Goal: Task Accomplishment & Management: Manage account settings

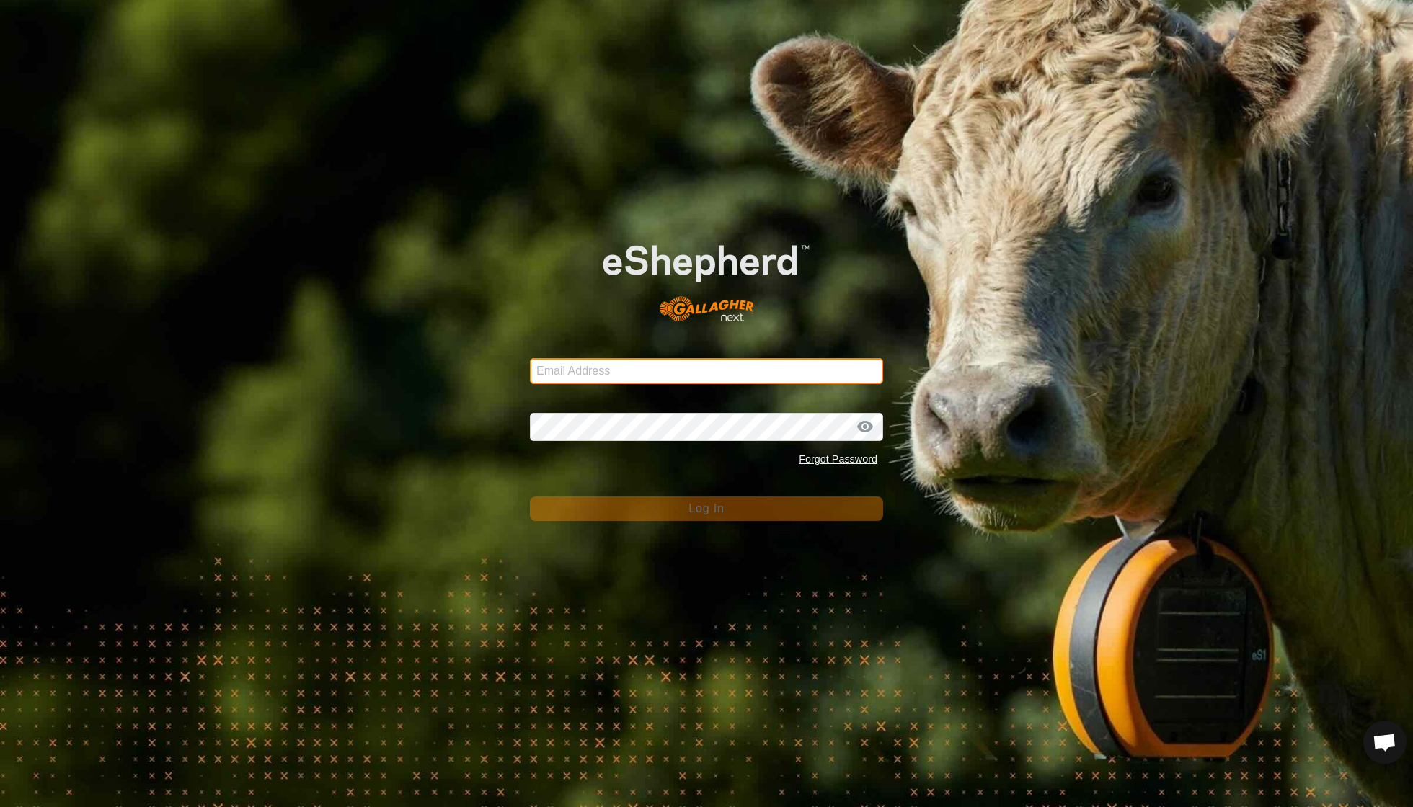
type input "[EMAIL_ADDRESS][DOMAIN_NAME]"
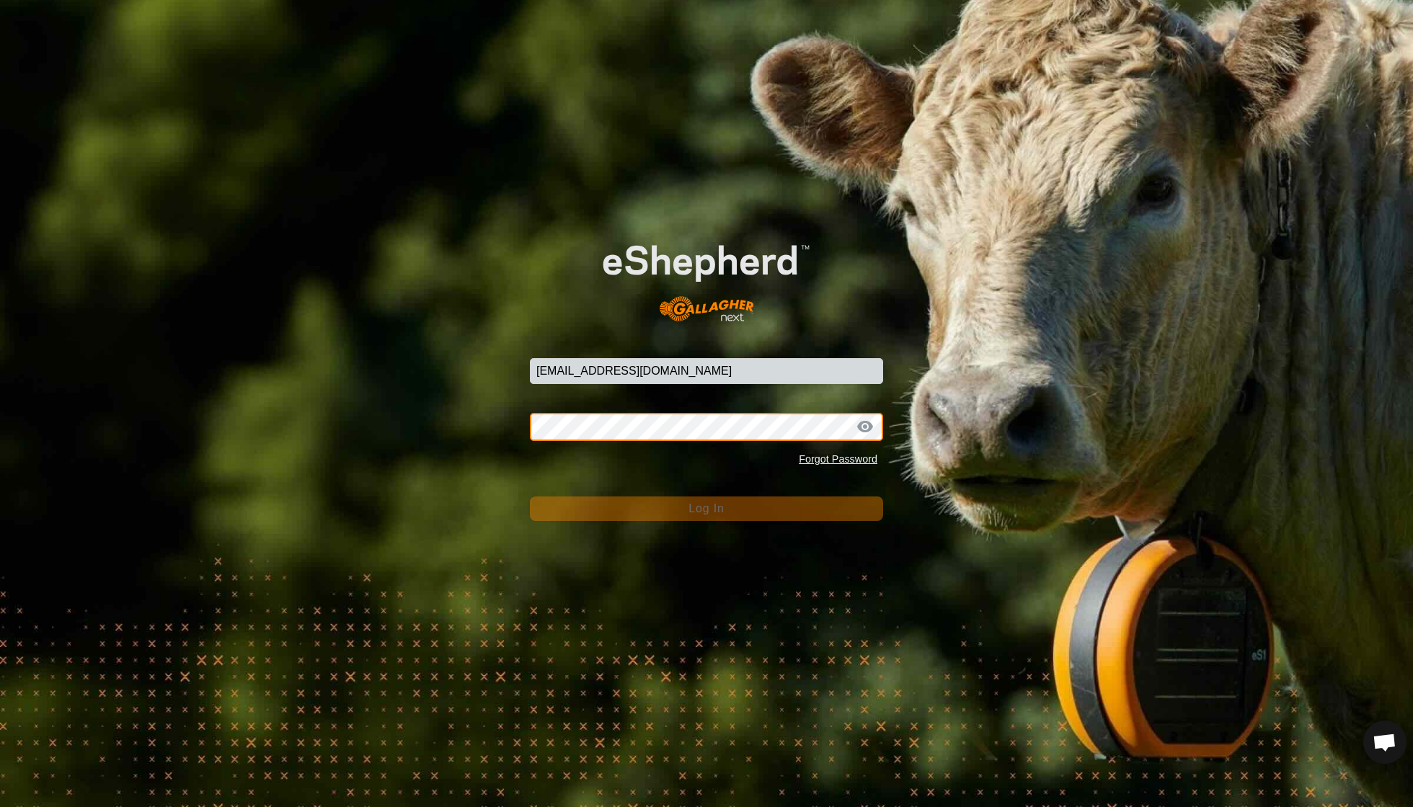
click at [706, 509] on button "Log In" at bounding box center [706, 509] width 353 height 25
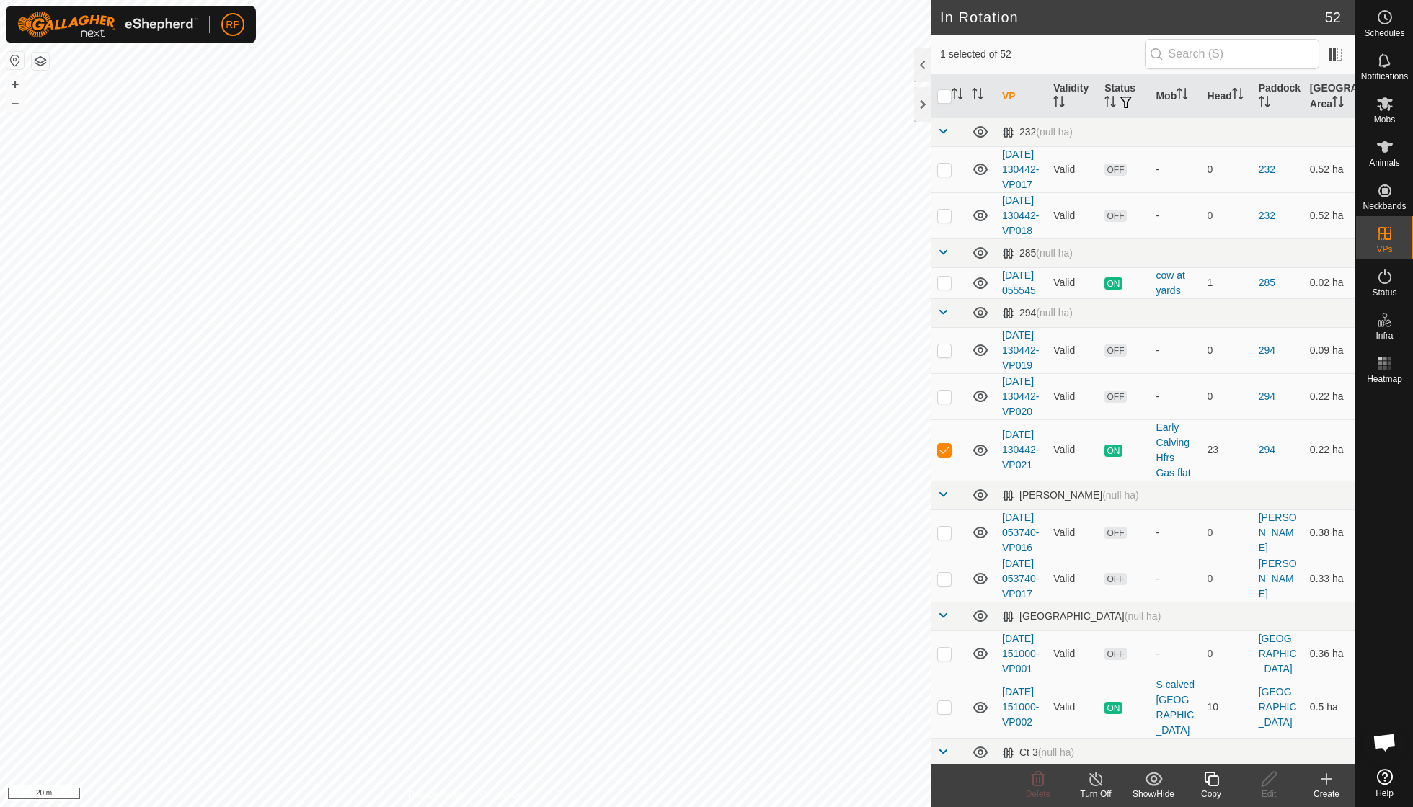
click at [1212, 781] on icon at bounding box center [1211, 779] width 18 height 17
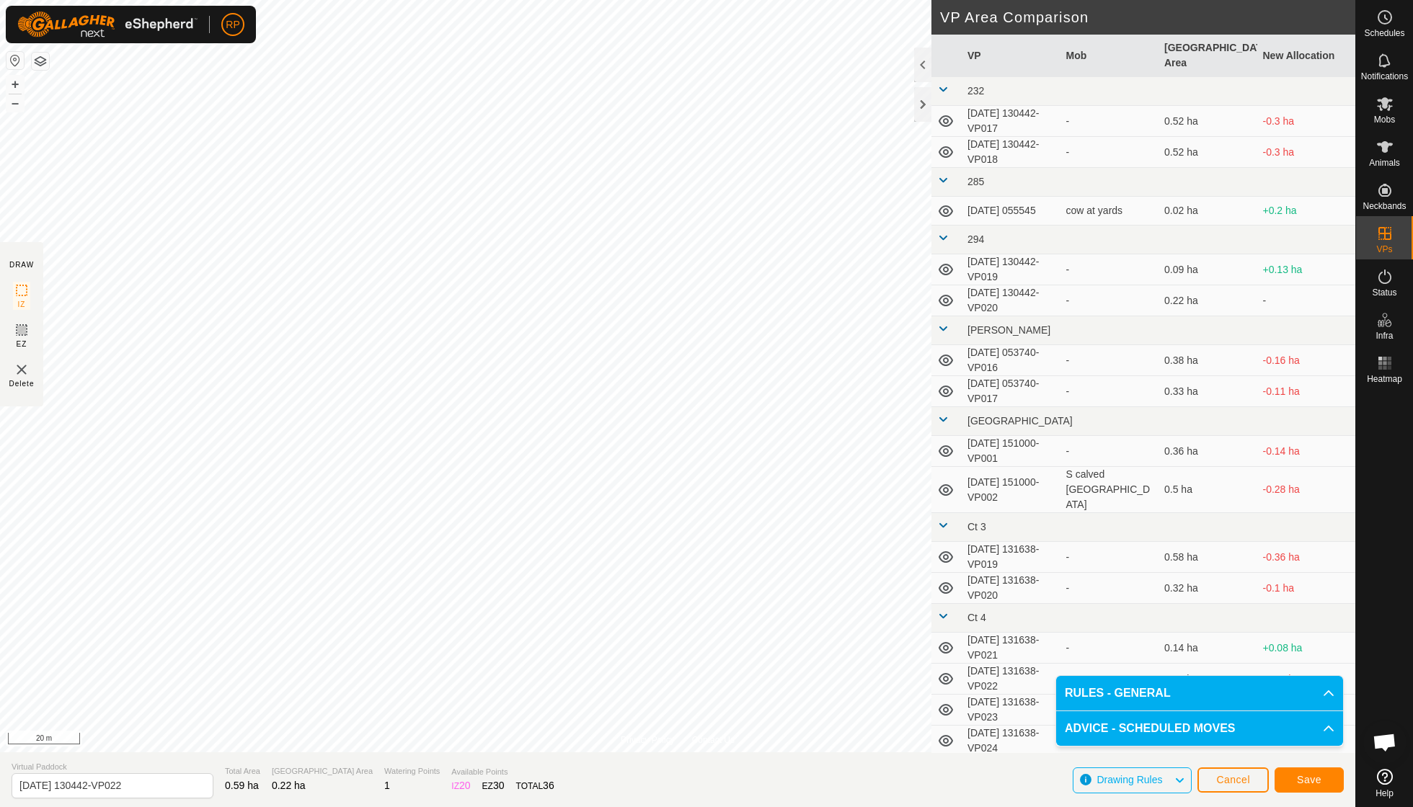
click at [1311, 785] on span "Save" at bounding box center [1309, 780] width 25 height 12
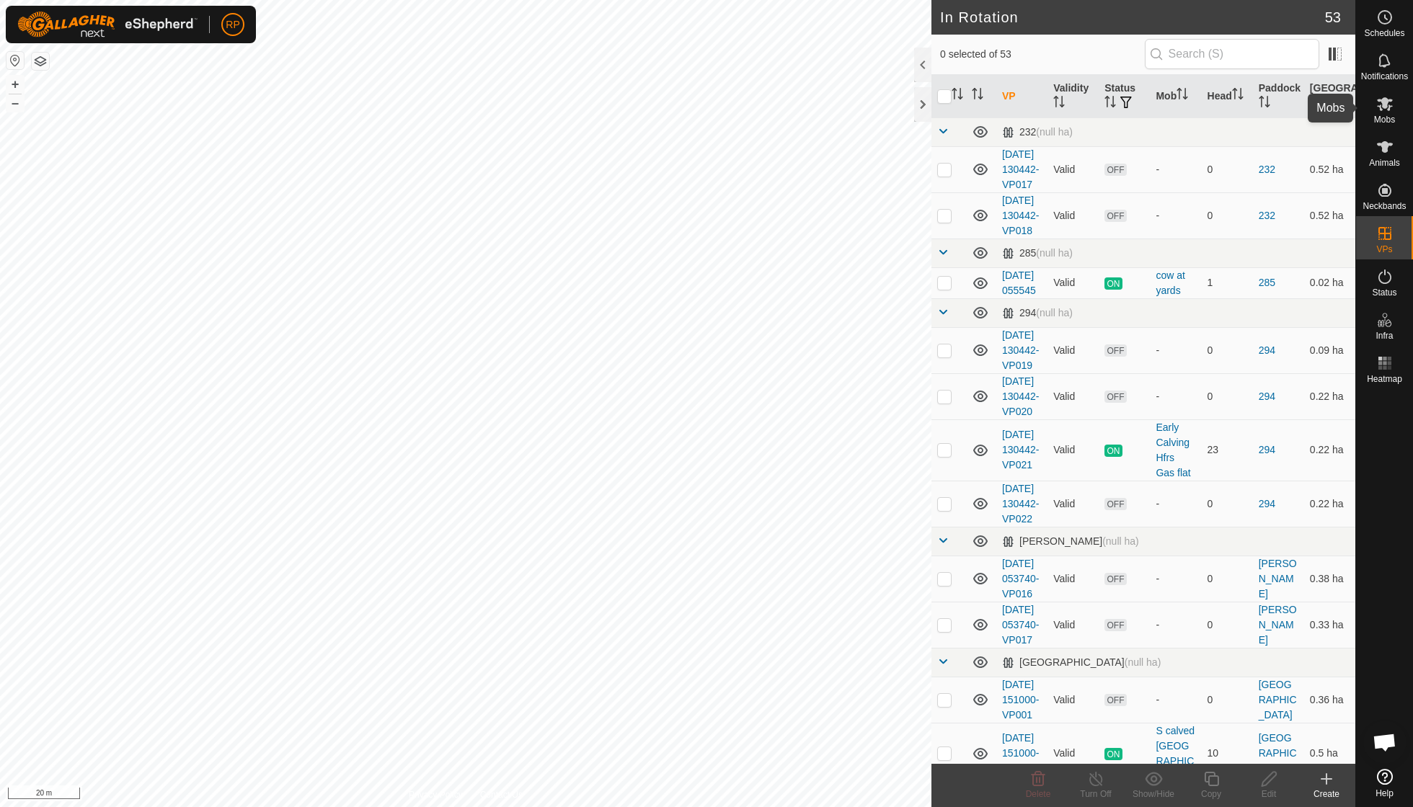
click at [1387, 119] on span "Mobs" at bounding box center [1384, 119] width 21 height 9
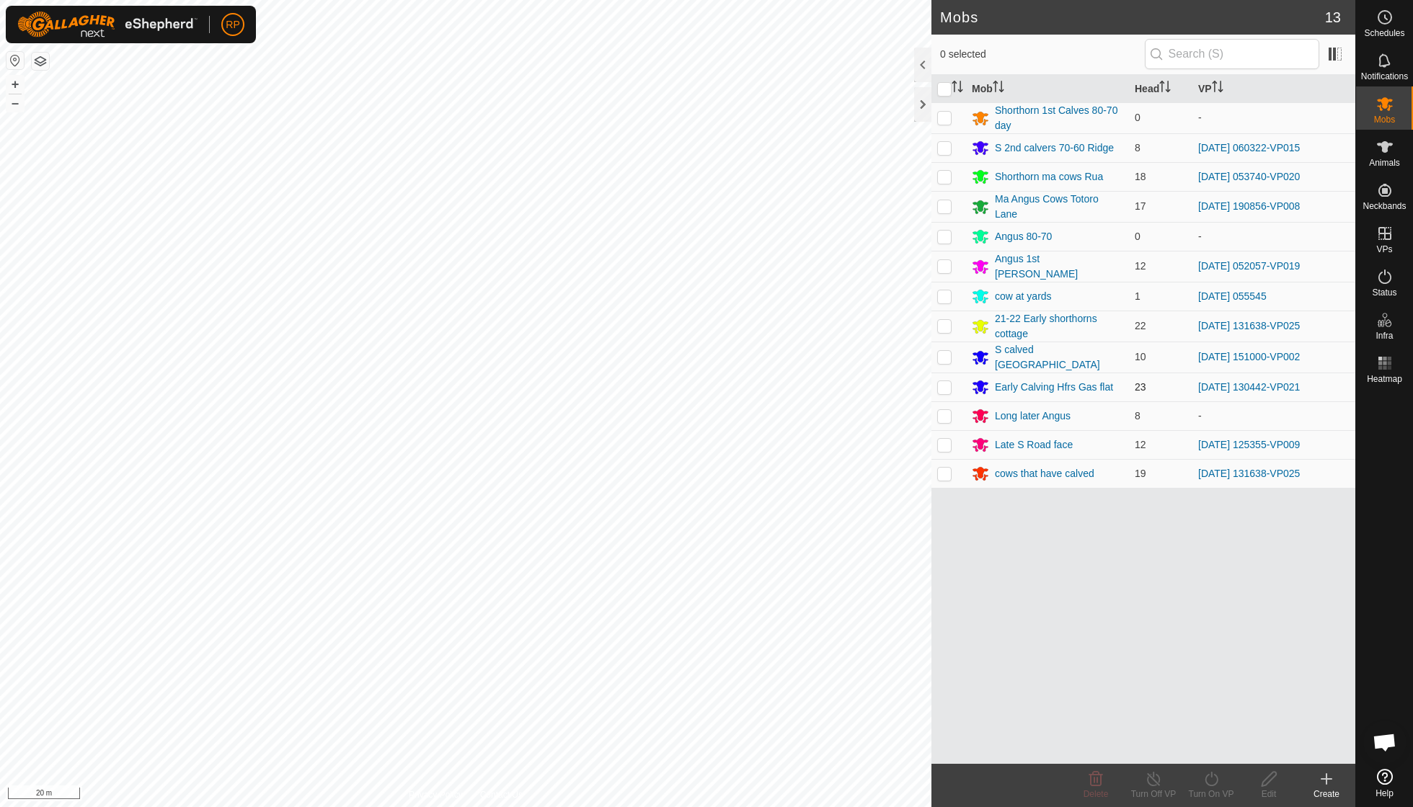
click at [944, 381] on p-checkbox at bounding box center [944, 387] width 14 height 12
checkbox input "true"
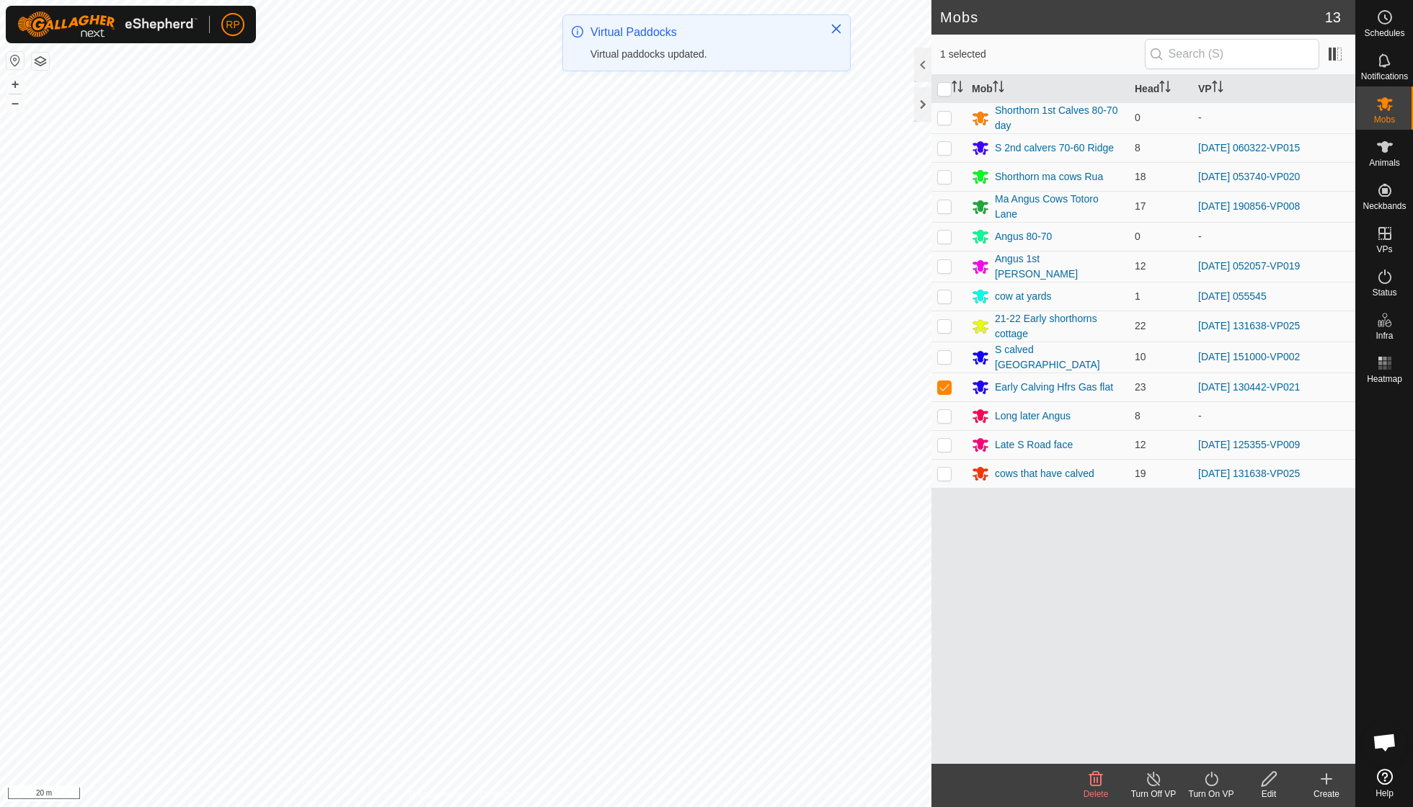
click at [1209, 783] on icon at bounding box center [1211, 779] width 18 height 17
click at [1205, 753] on link "Now" at bounding box center [1254, 746] width 143 height 29
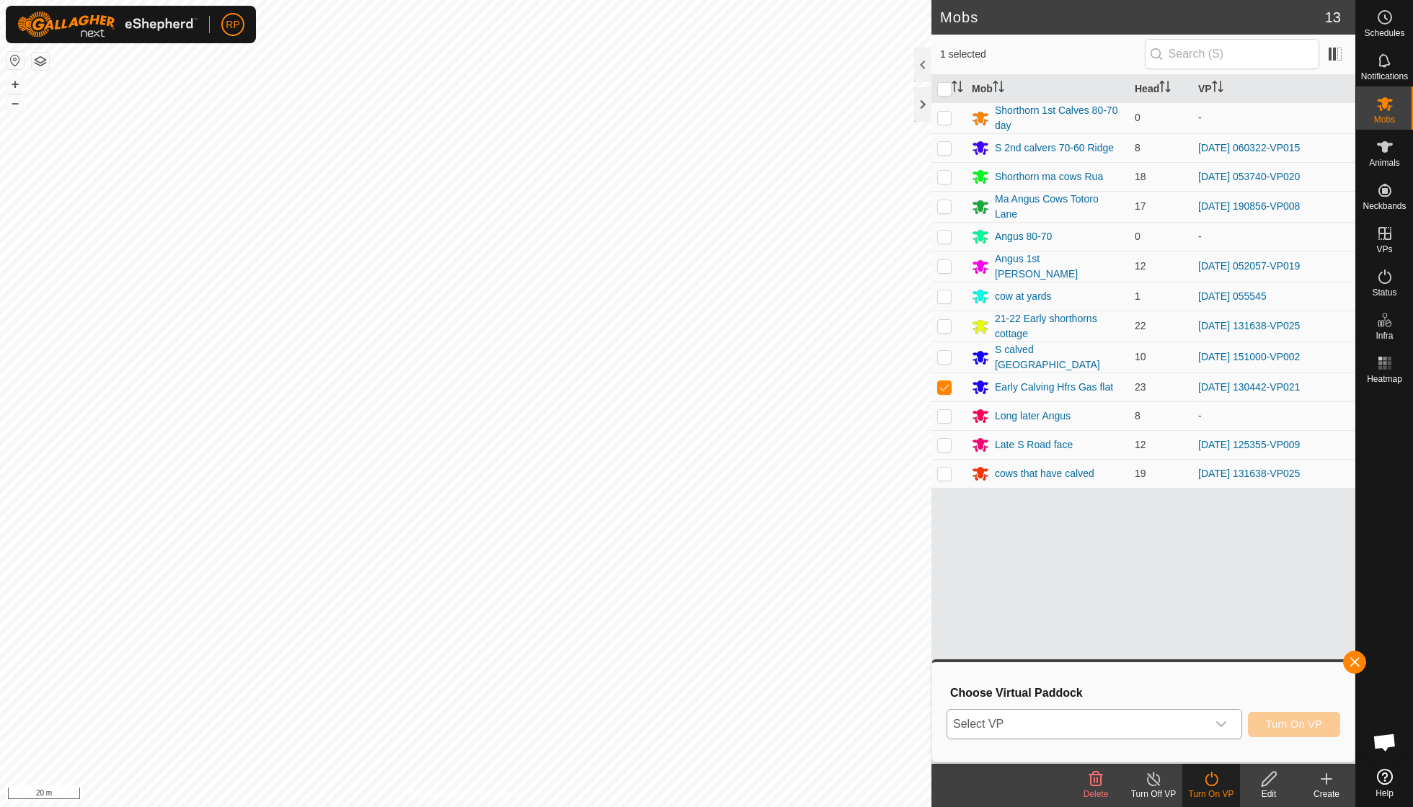
click at [1215, 722] on icon "dropdown trigger" at bounding box center [1221, 725] width 12 height 12
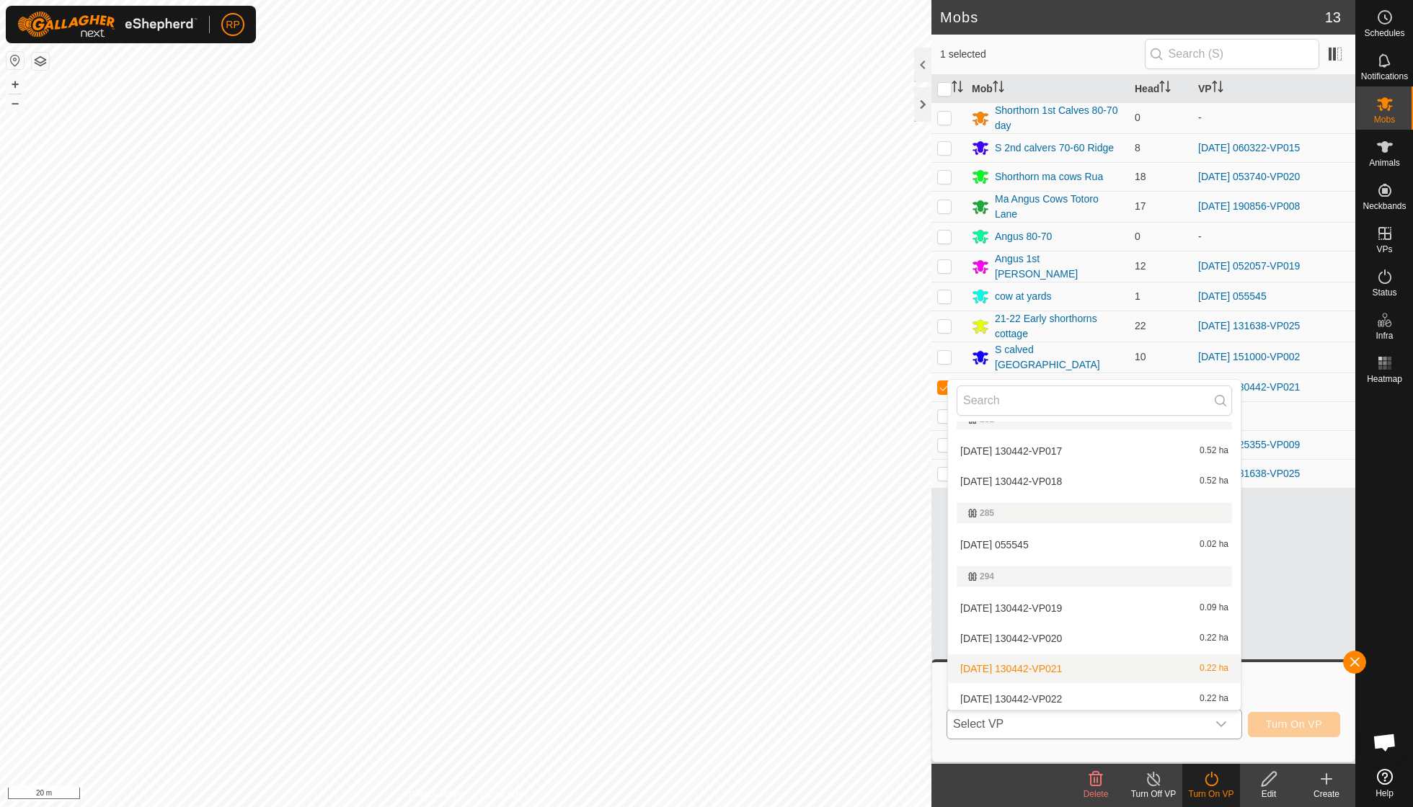
scroll to position [38, 0]
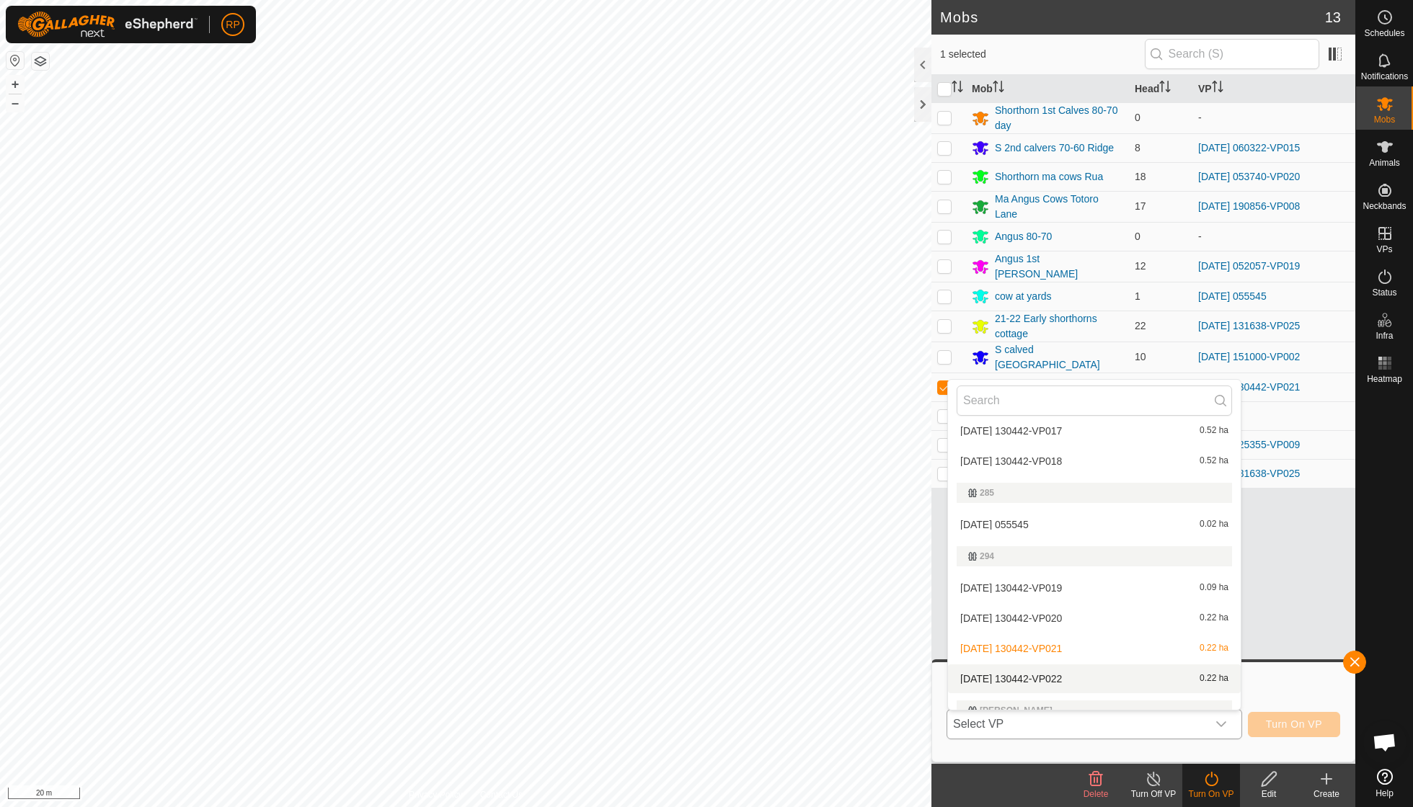
click at [1086, 681] on li "[DATE] 130442-VP022 0.22 ha" at bounding box center [1094, 679] width 293 height 29
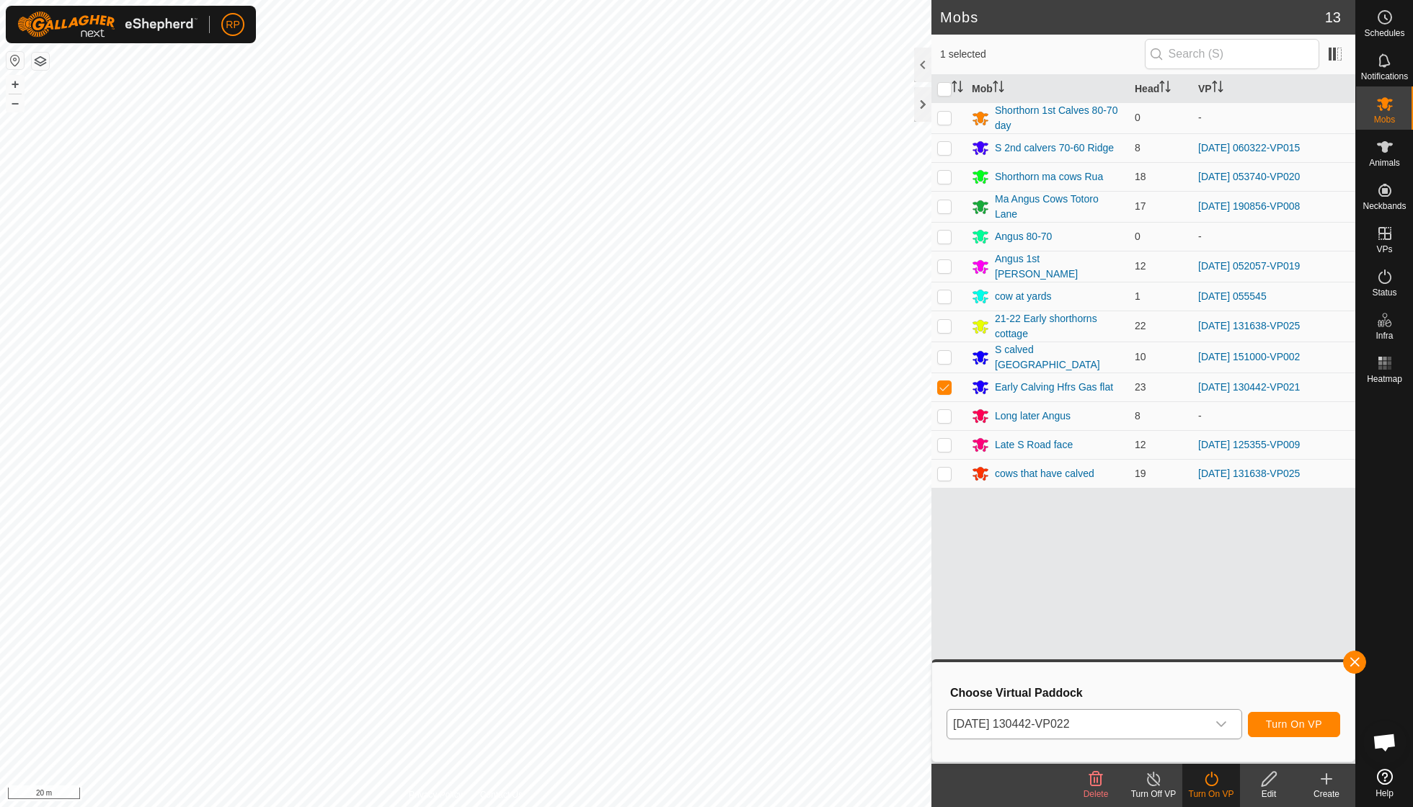
click at [1289, 727] on span "Turn On VP" at bounding box center [1294, 725] width 56 height 12
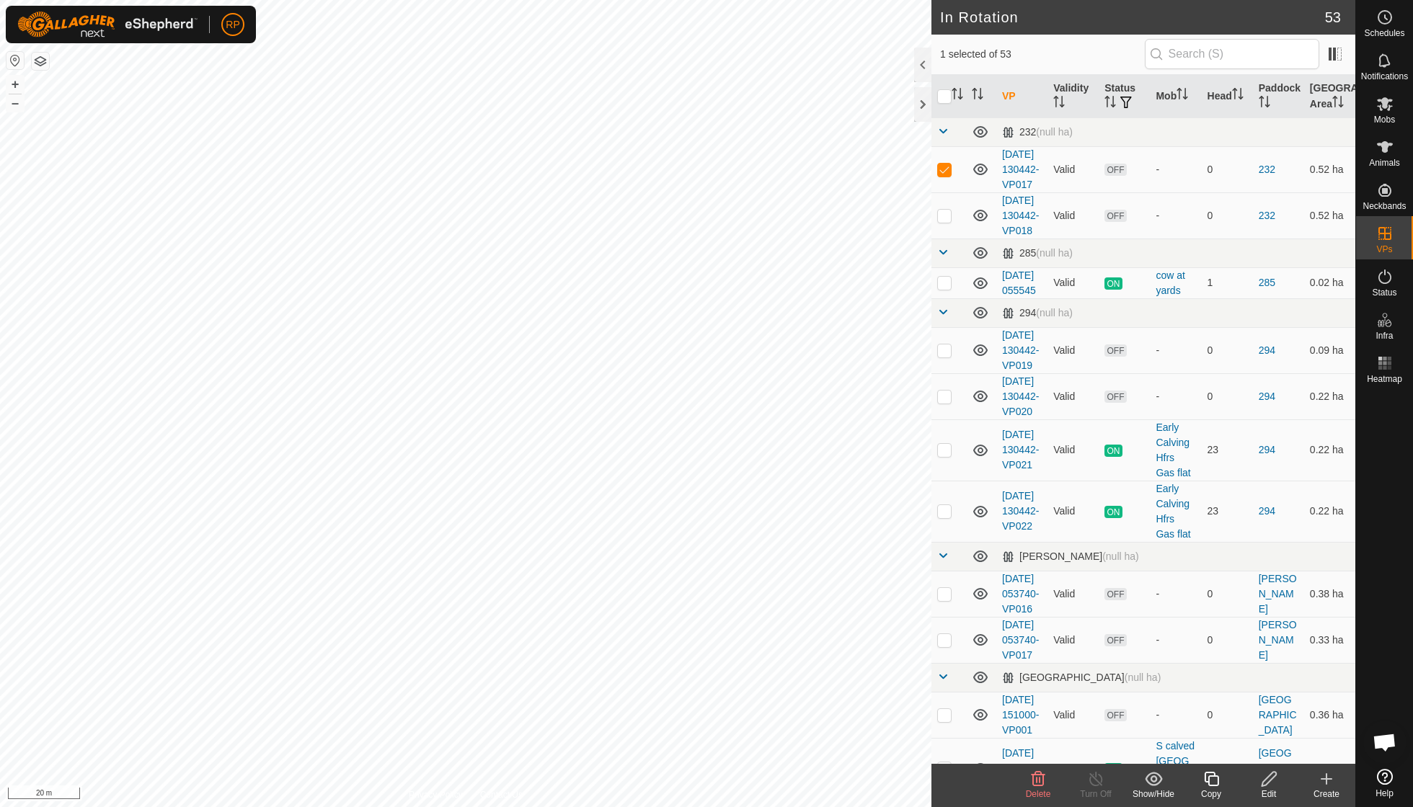
checkbox input "false"
checkbox input "true"
click at [1215, 785] on icon at bounding box center [1211, 779] width 14 height 14
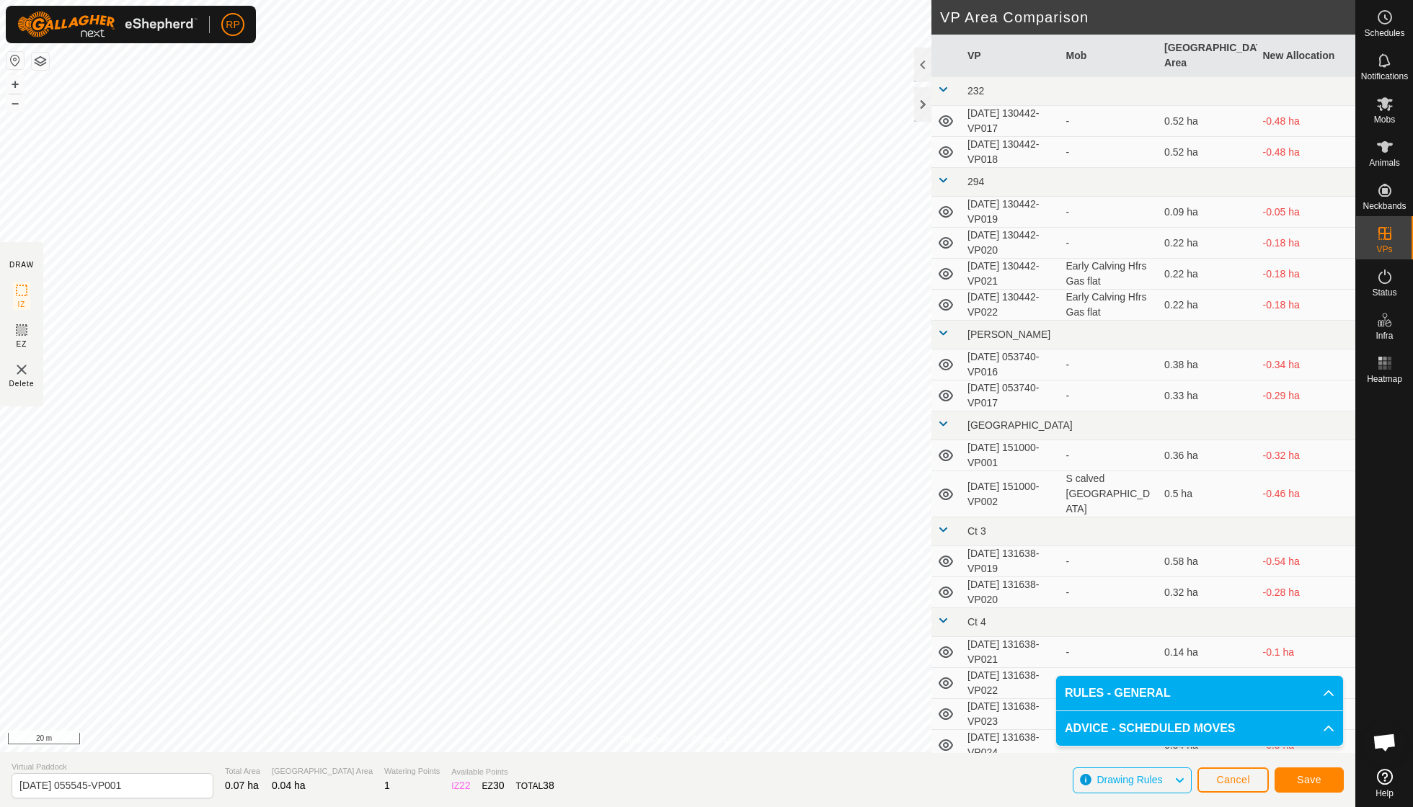
click at [1304, 781] on span "Save" at bounding box center [1309, 780] width 25 height 12
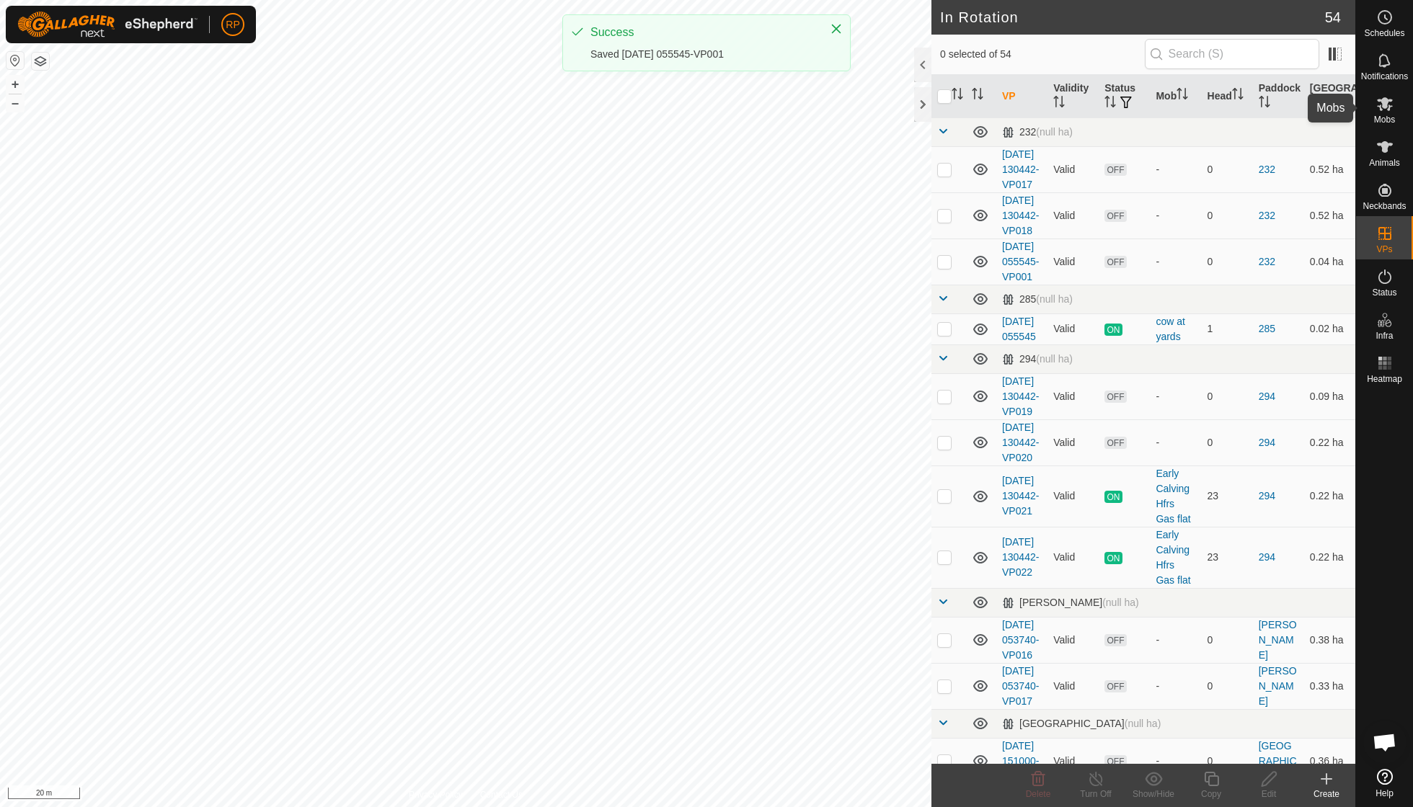
click at [1380, 115] on span "Mobs" at bounding box center [1384, 119] width 21 height 9
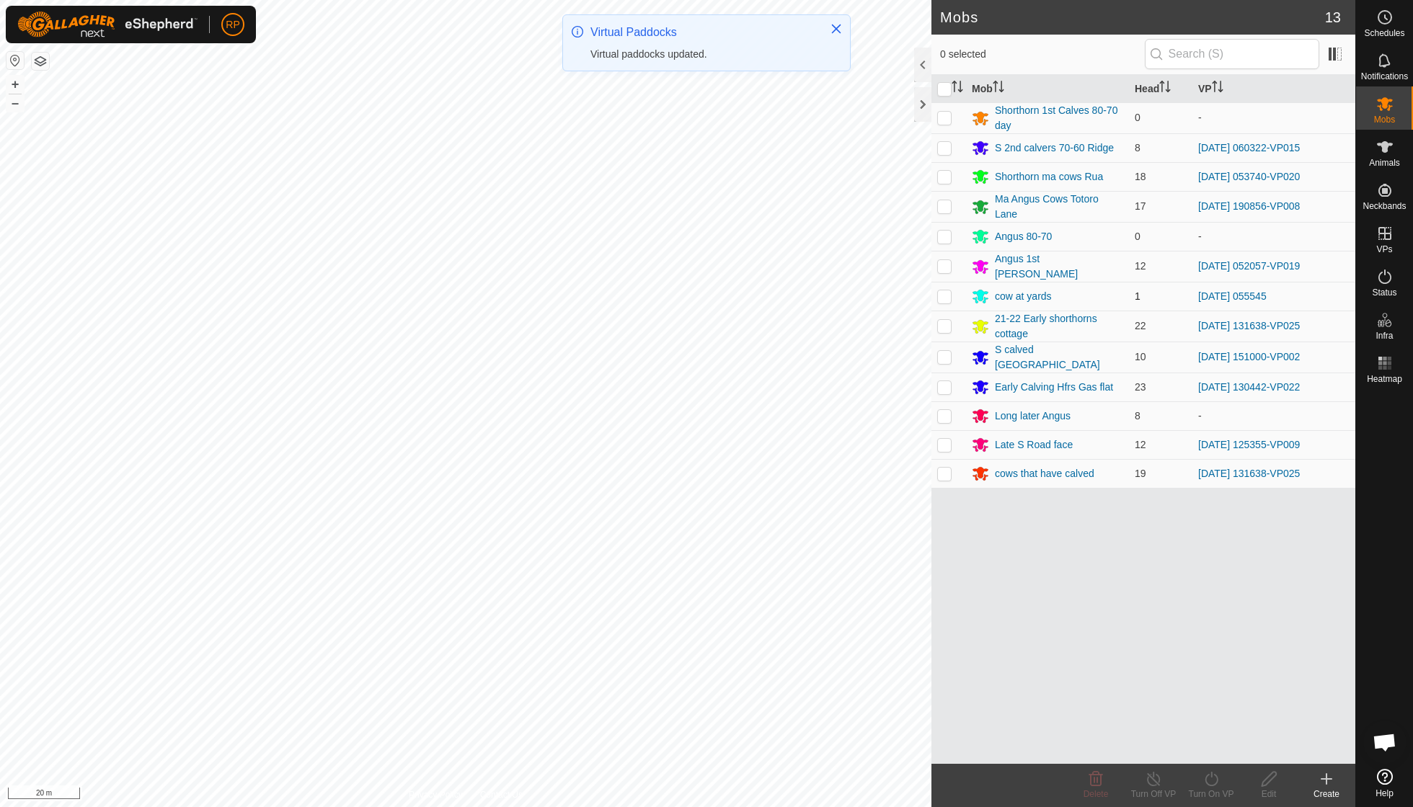
click at [944, 293] on p-checkbox at bounding box center [944, 297] width 14 height 12
checkbox input "true"
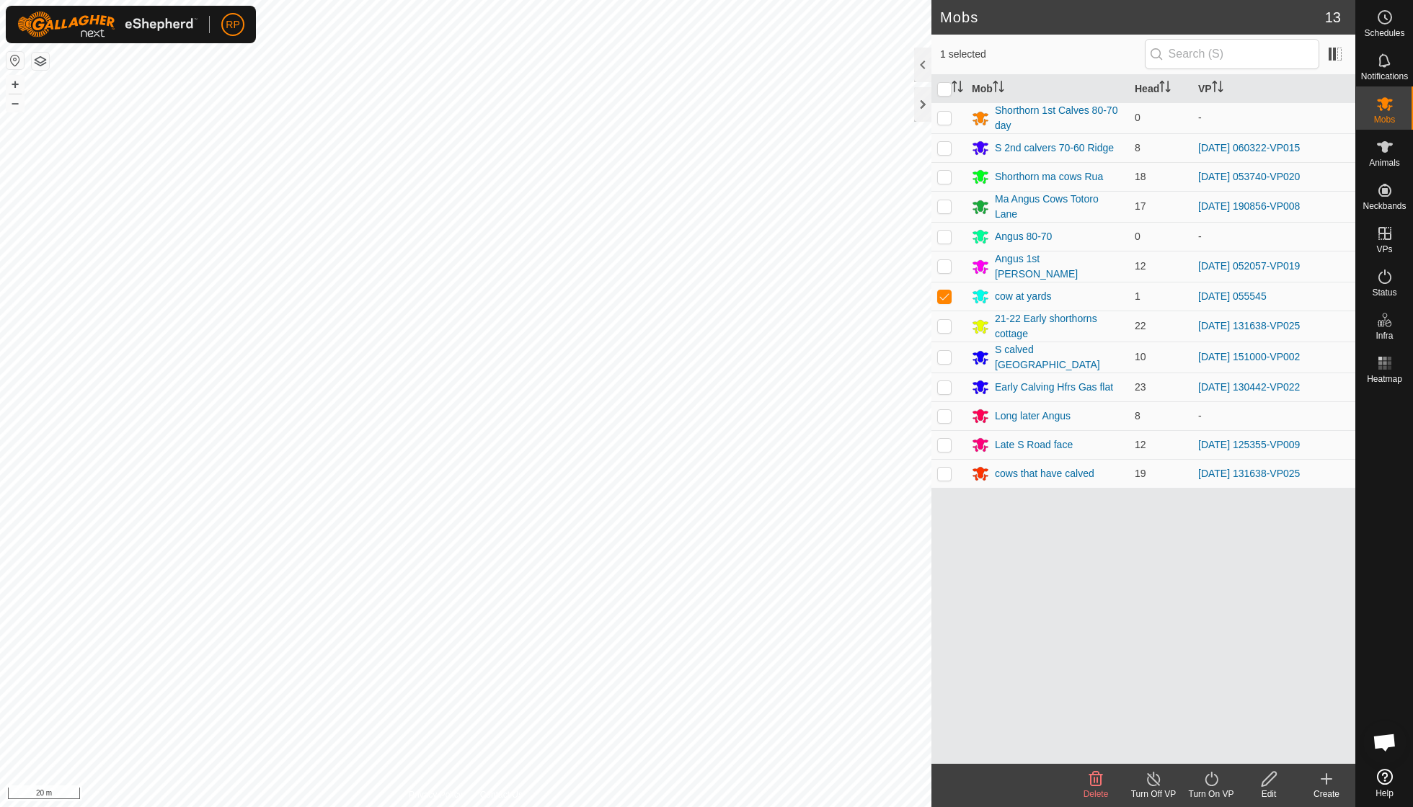
click at [1211, 777] on icon at bounding box center [1211, 779] width 13 height 14
click at [1218, 748] on link "Now" at bounding box center [1254, 746] width 143 height 29
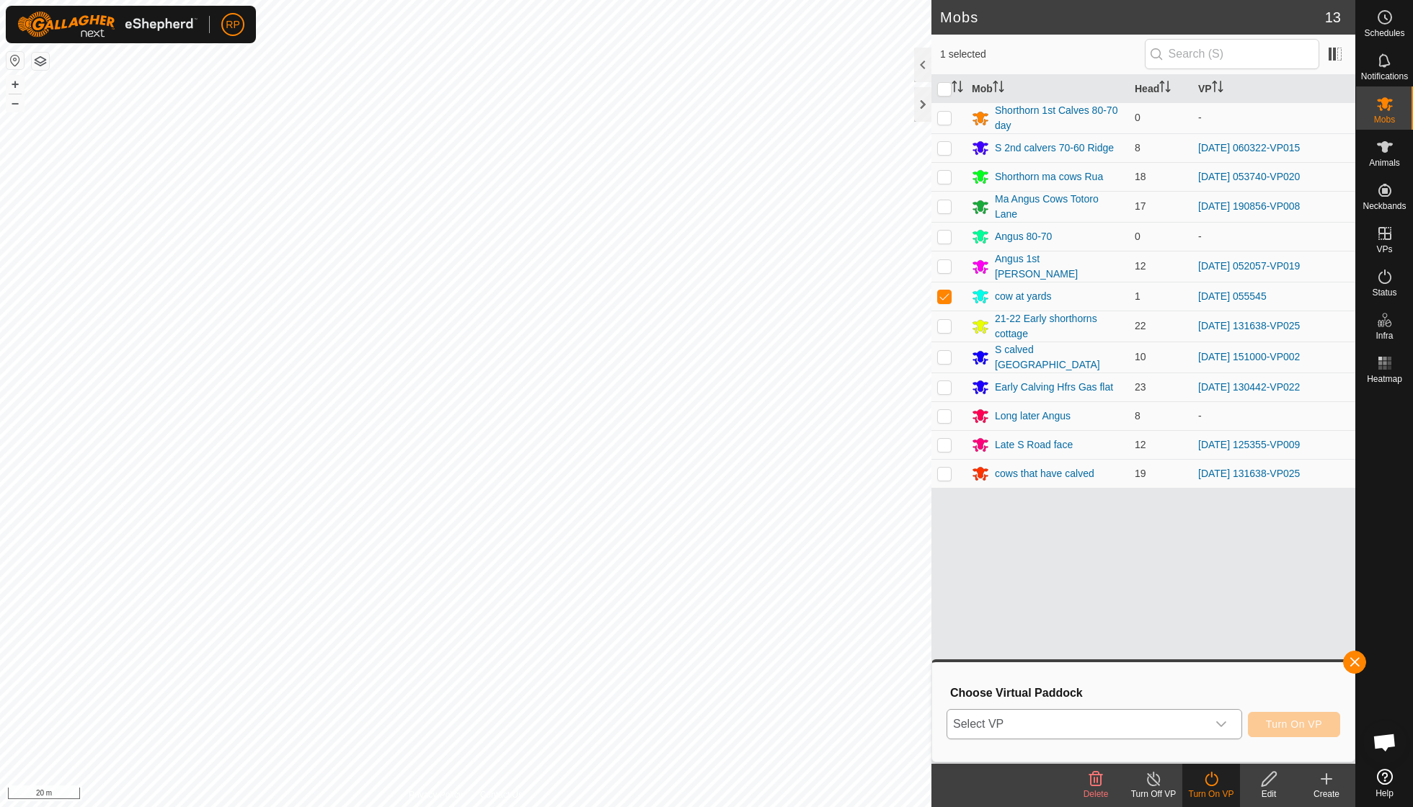
click at [1220, 722] on icon "dropdown trigger" at bounding box center [1221, 725] width 12 height 12
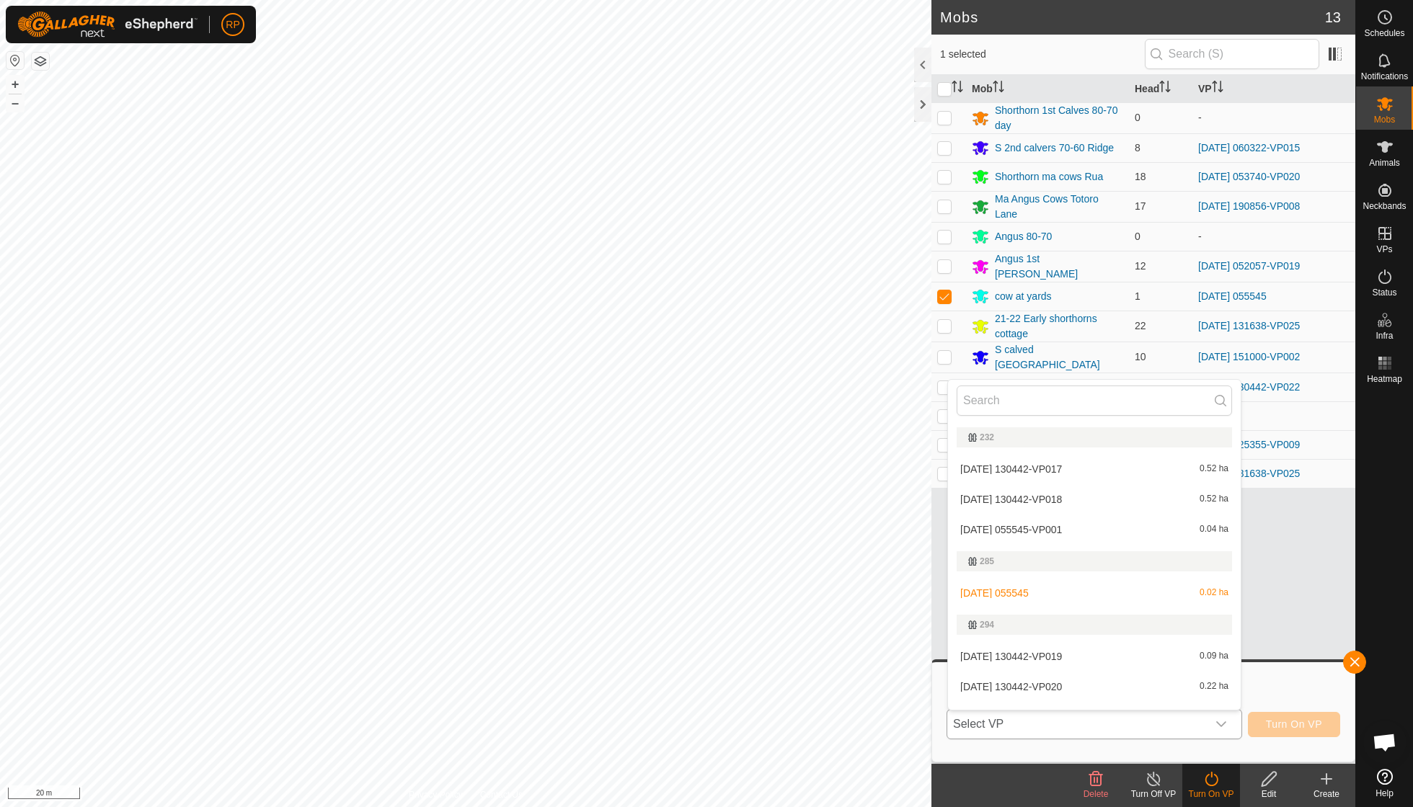
click at [1041, 525] on li "[DATE] 055545-VP001 0.04 ha" at bounding box center [1094, 529] width 293 height 29
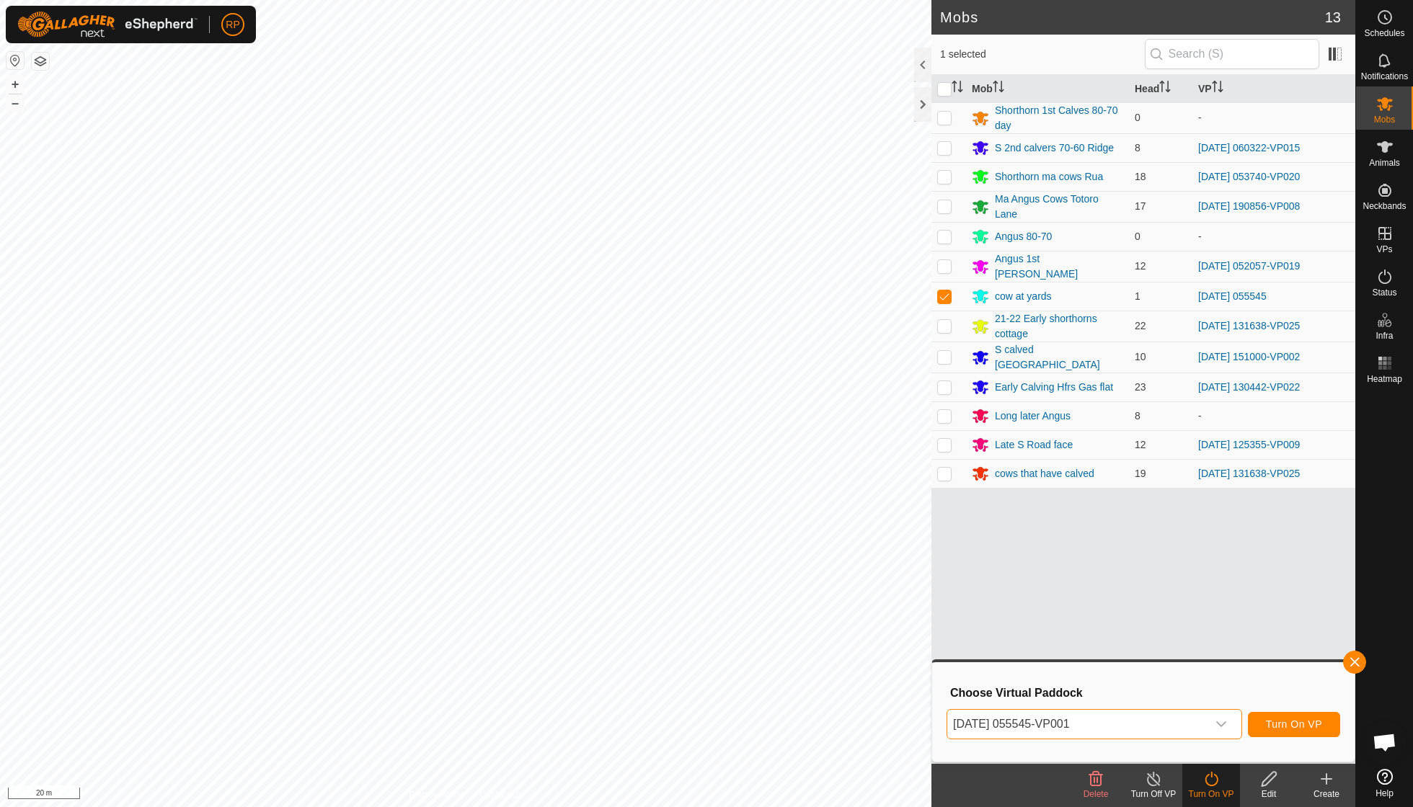
click at [1275, 722] on span "Turn On VP" at bounding box center [1294, 725] width 56 height 12
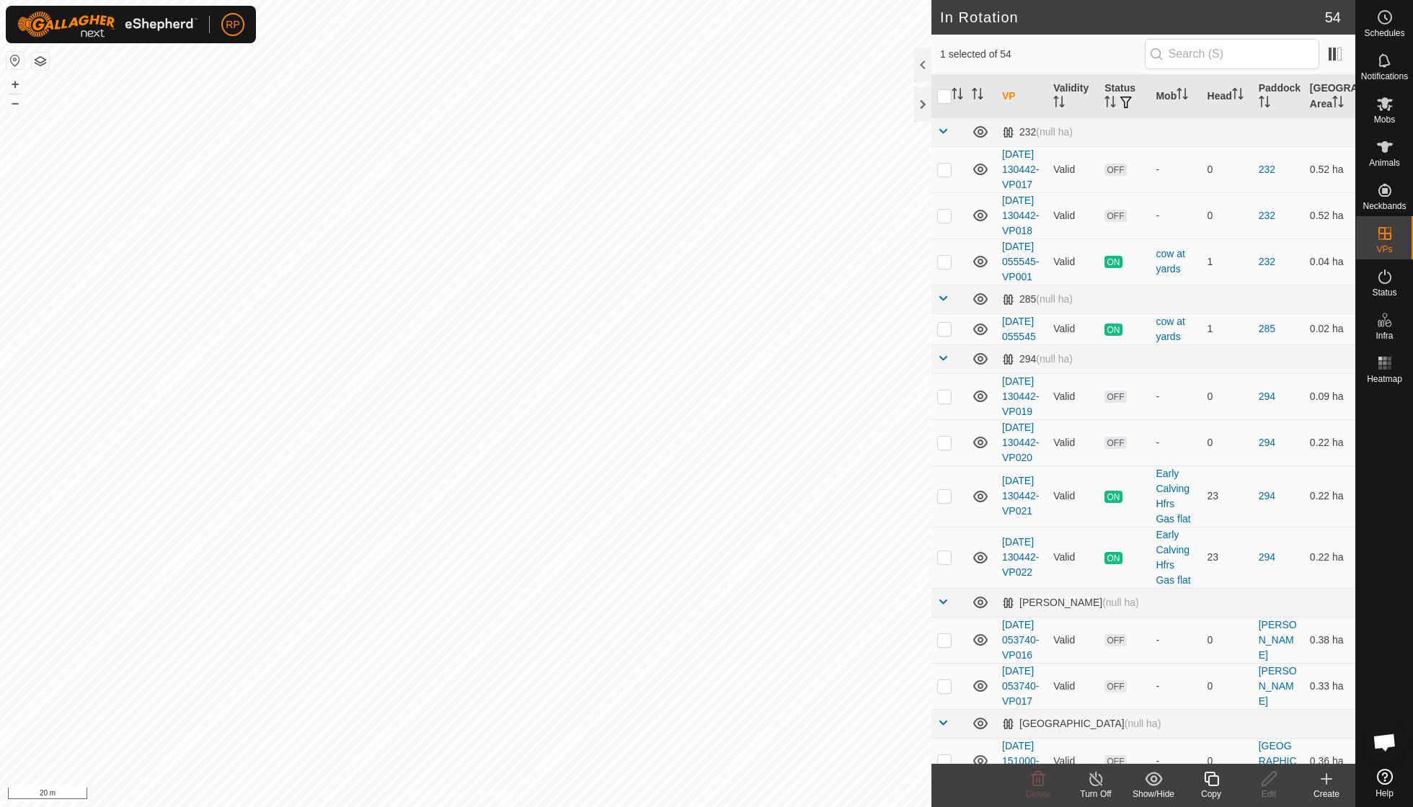
click at [1221, 776] on copy-svg-icon at bounding box center [1211, 779] width 58 height 17
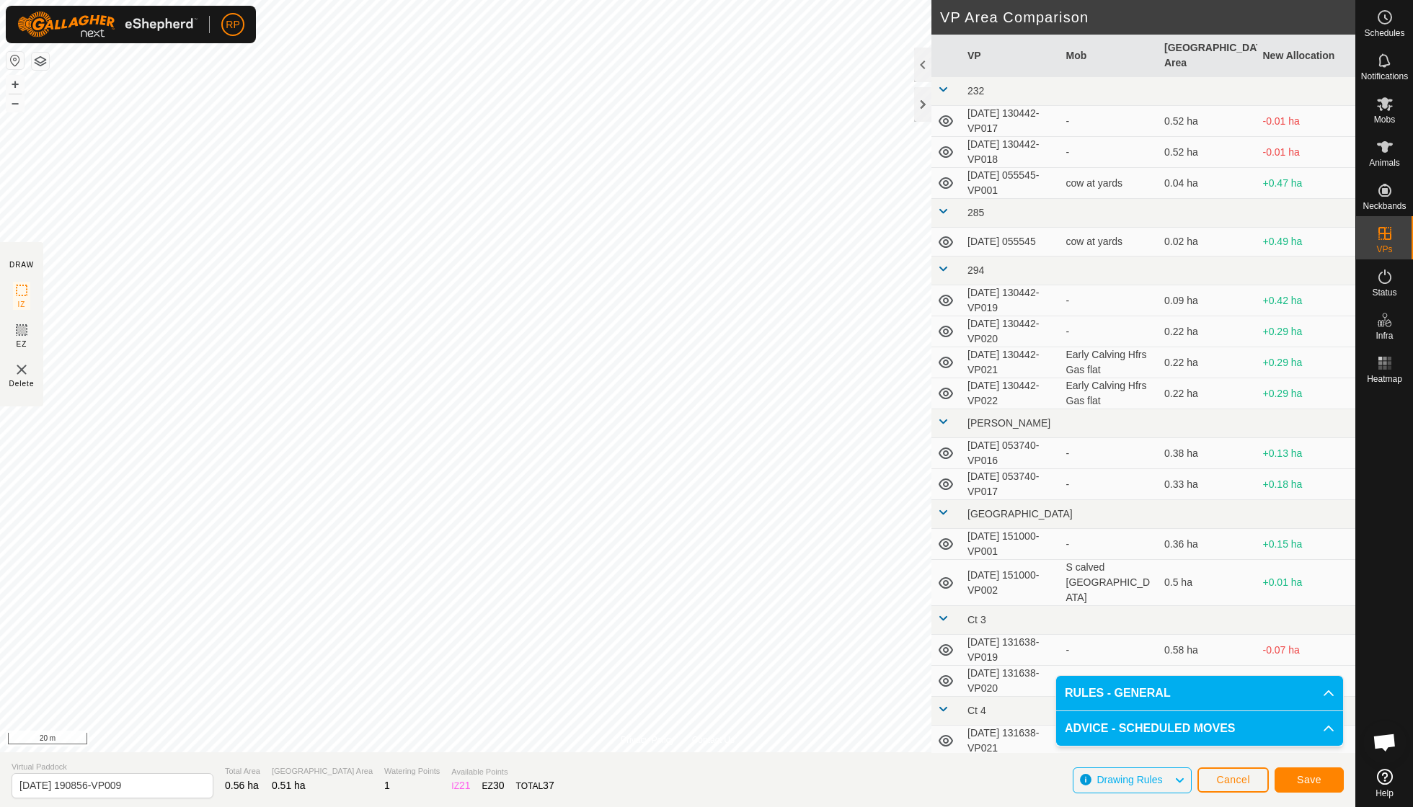
click at [1306, 779] on span "Save" at bounding box center [1309, 780] width 25 height 12
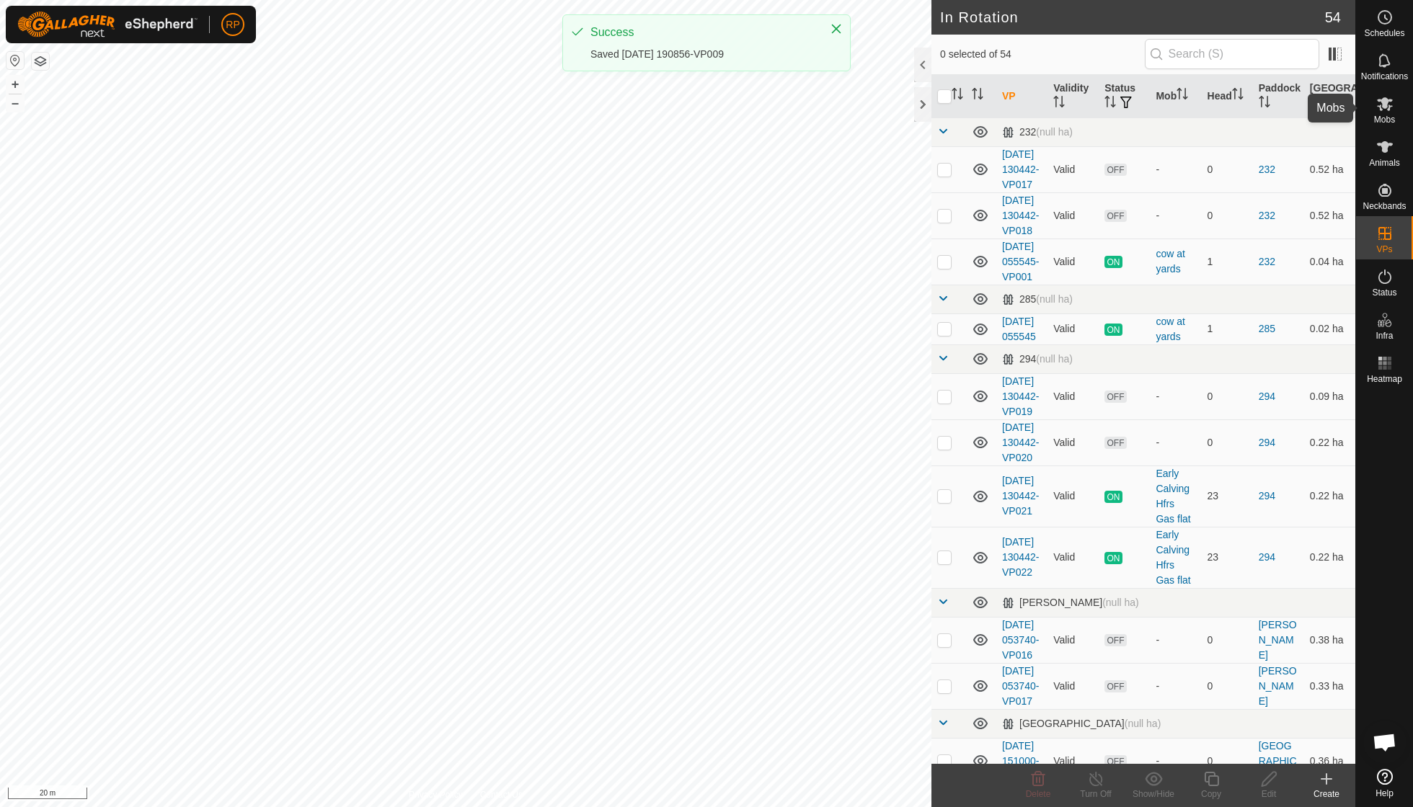
click at [1382, 110] on icon at bounding box center [1384, 103] width 17 height 17
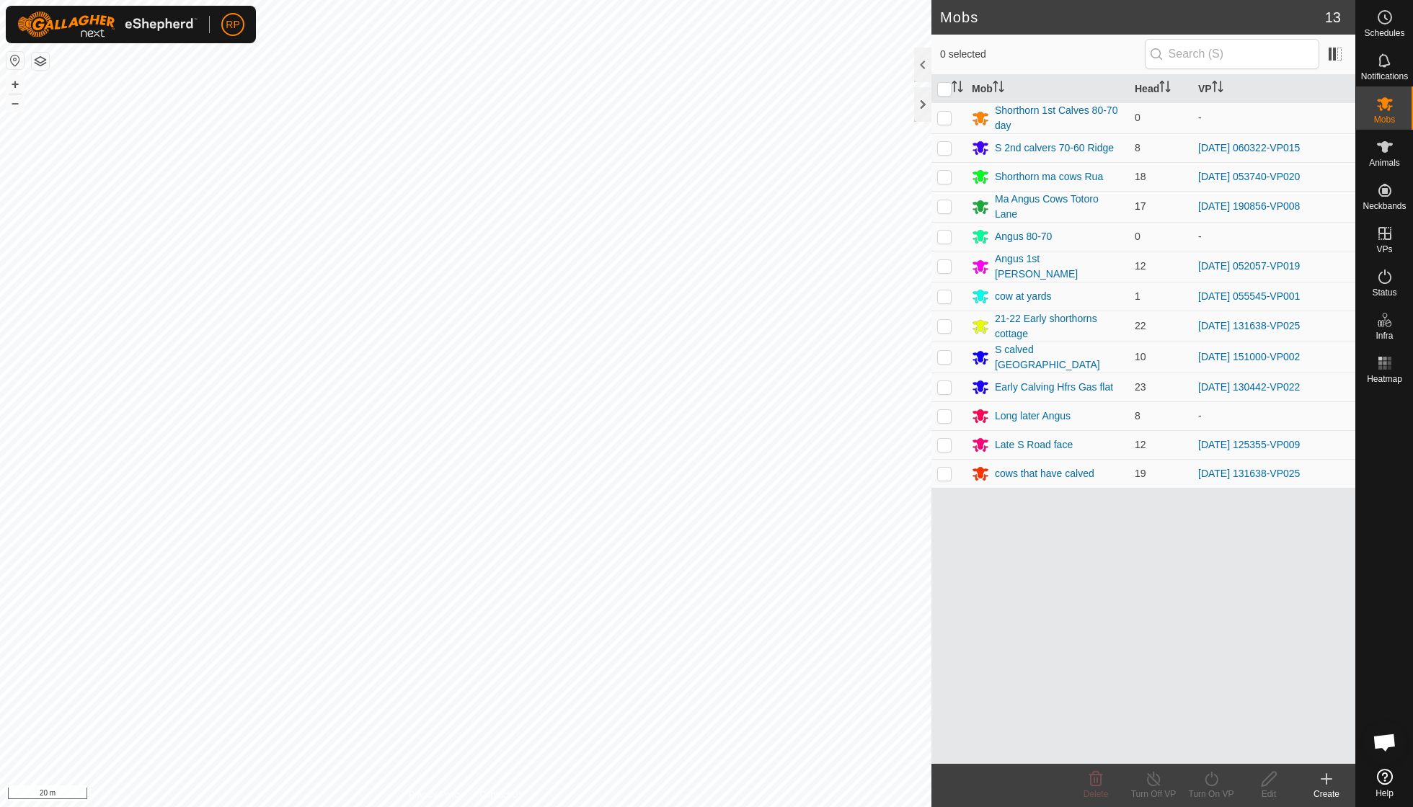
click at [946, 205] on p-checkbox at bounding box center [944, 206] width 14 height 12
checkbox input "true"
click at [1210, 776] on icon at bounding box center [1211, 779] width 18 height 17
click at [1210, 739] on link "Now" at bounding box center [1254, 746] width 143 height 29
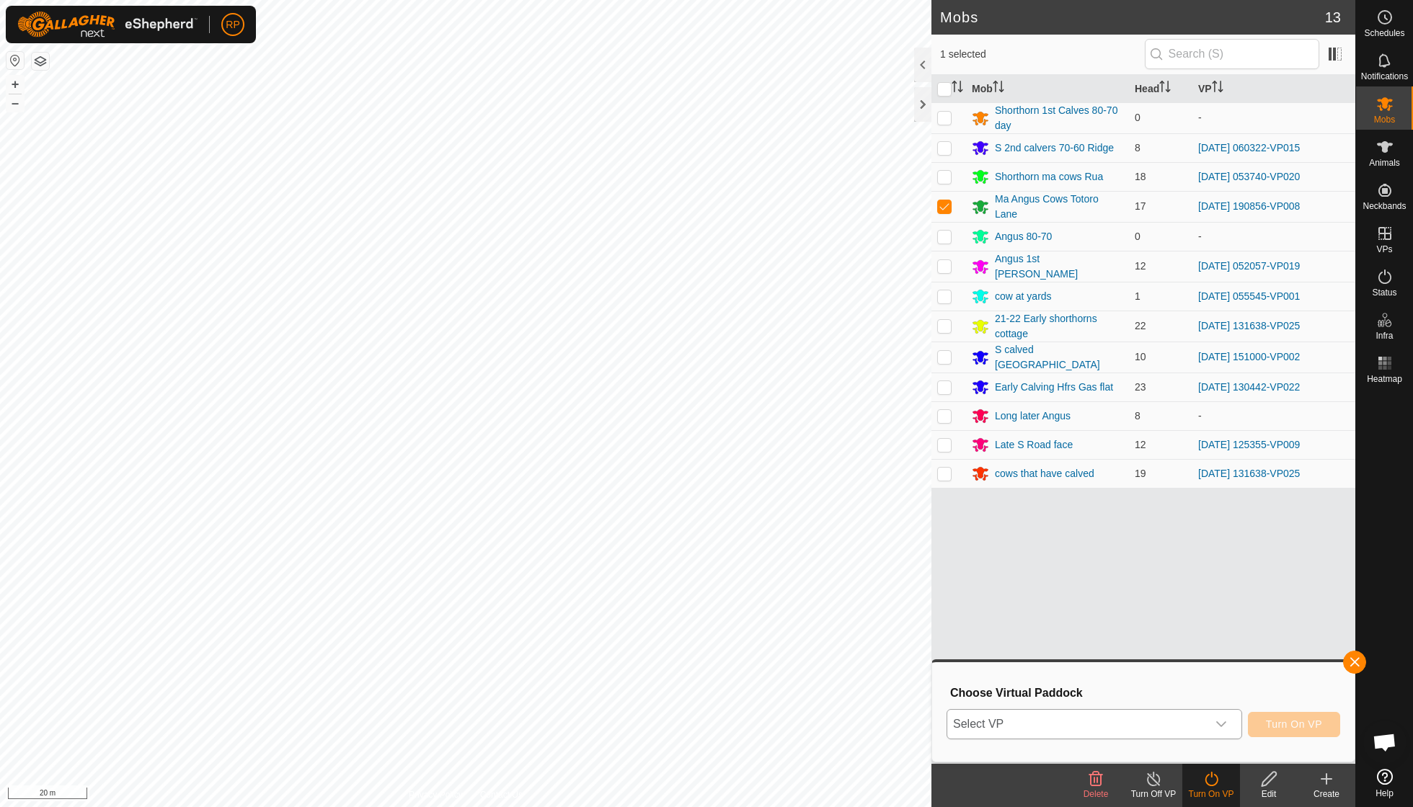
click at [1224, 717] on div "dropdown trigger" at bounding box center [1221, 724] width 29 height 29
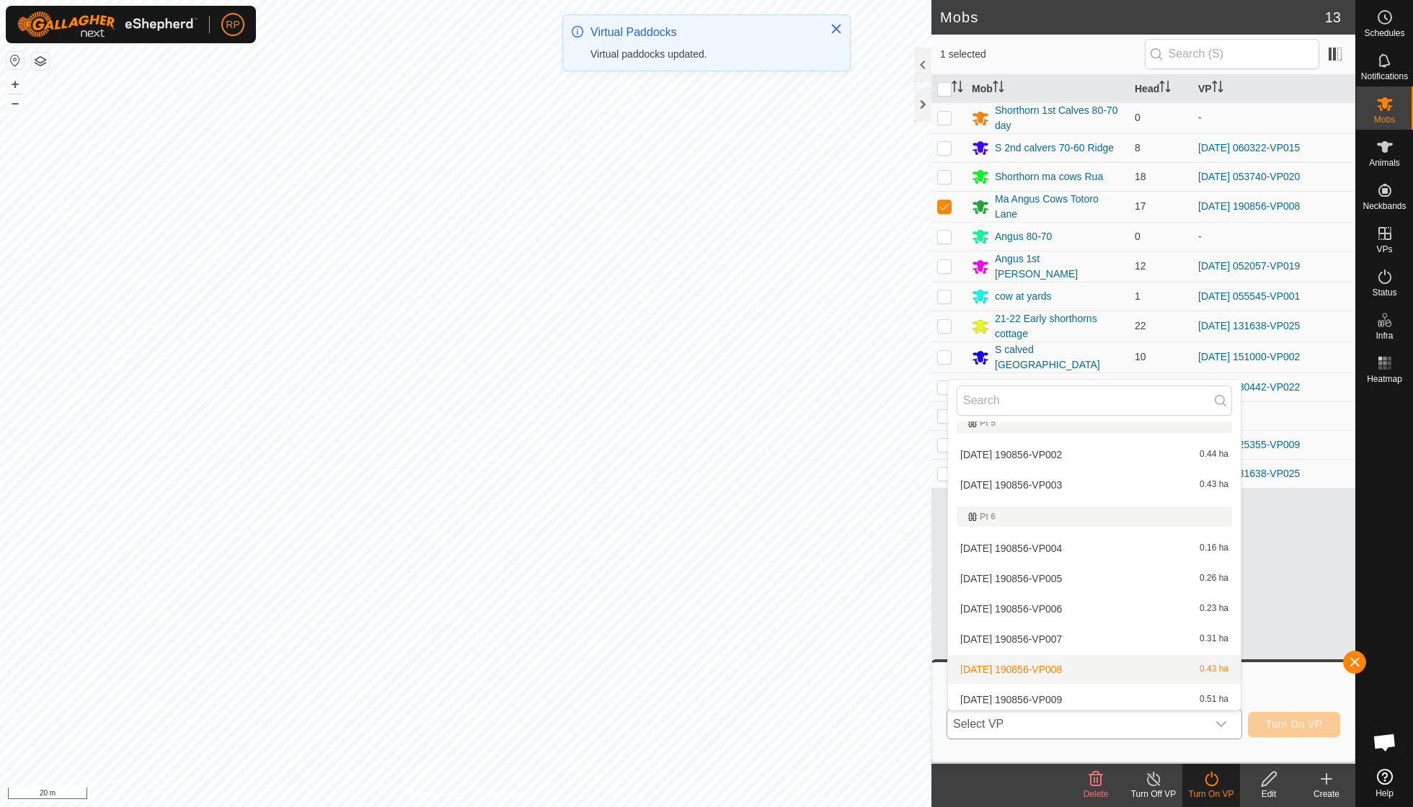
scroll to position [1238, 0]
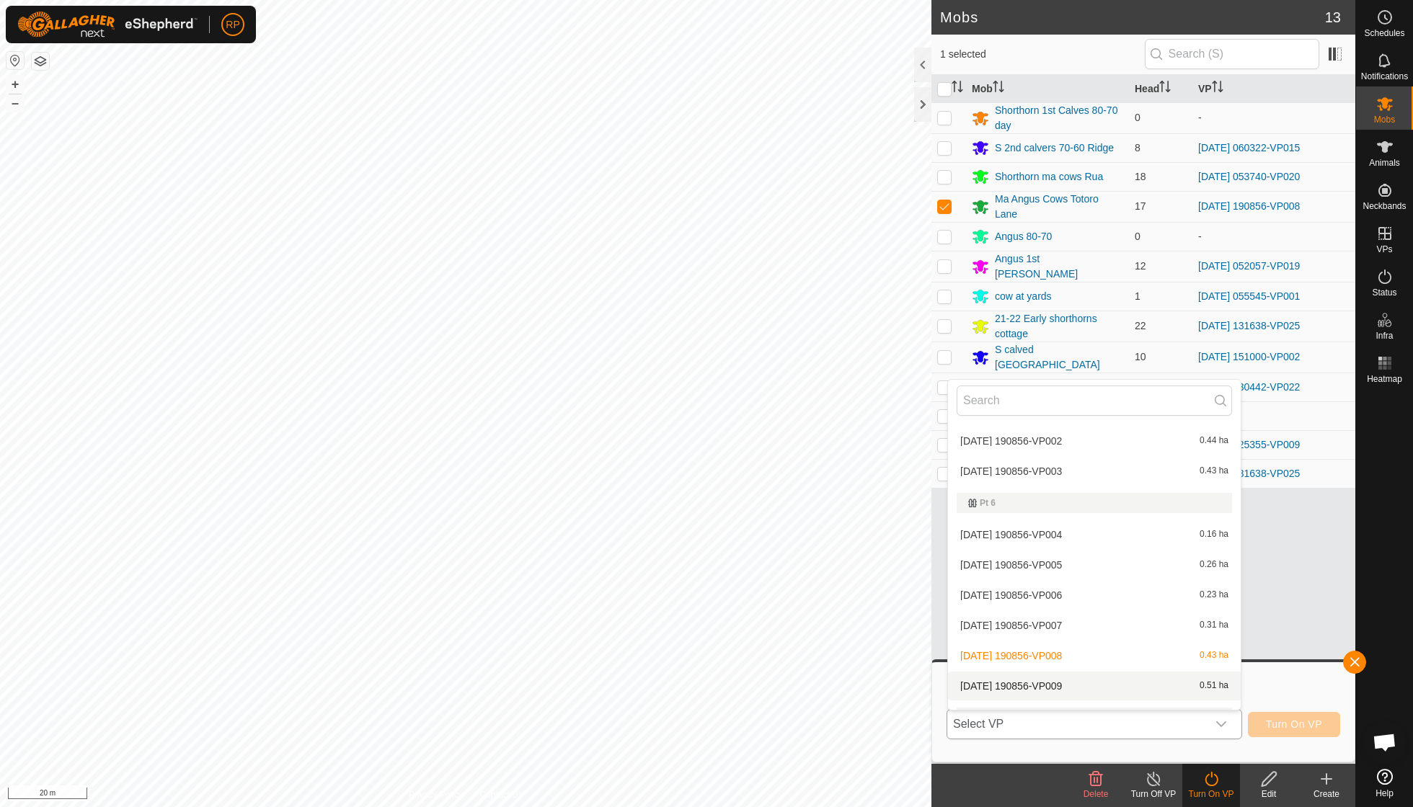
click at [1083, 673] on li "[DATE] 190856-VP009 0.51 ha" at bounding box center [1094, 686] width 293 height 29
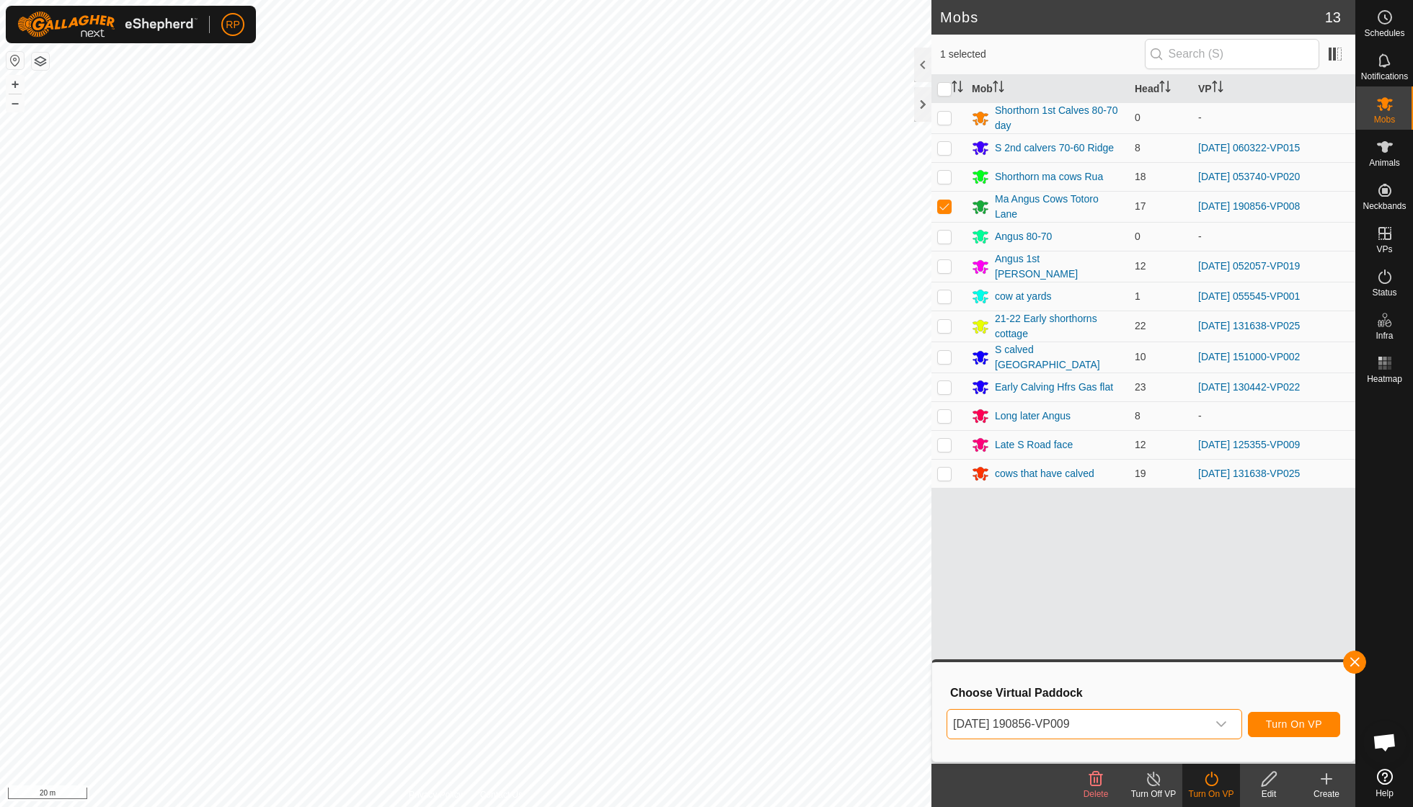
click at [1278, 727] on span "Turn On VP" at bounding box center [1294, 725] width 56 height 12
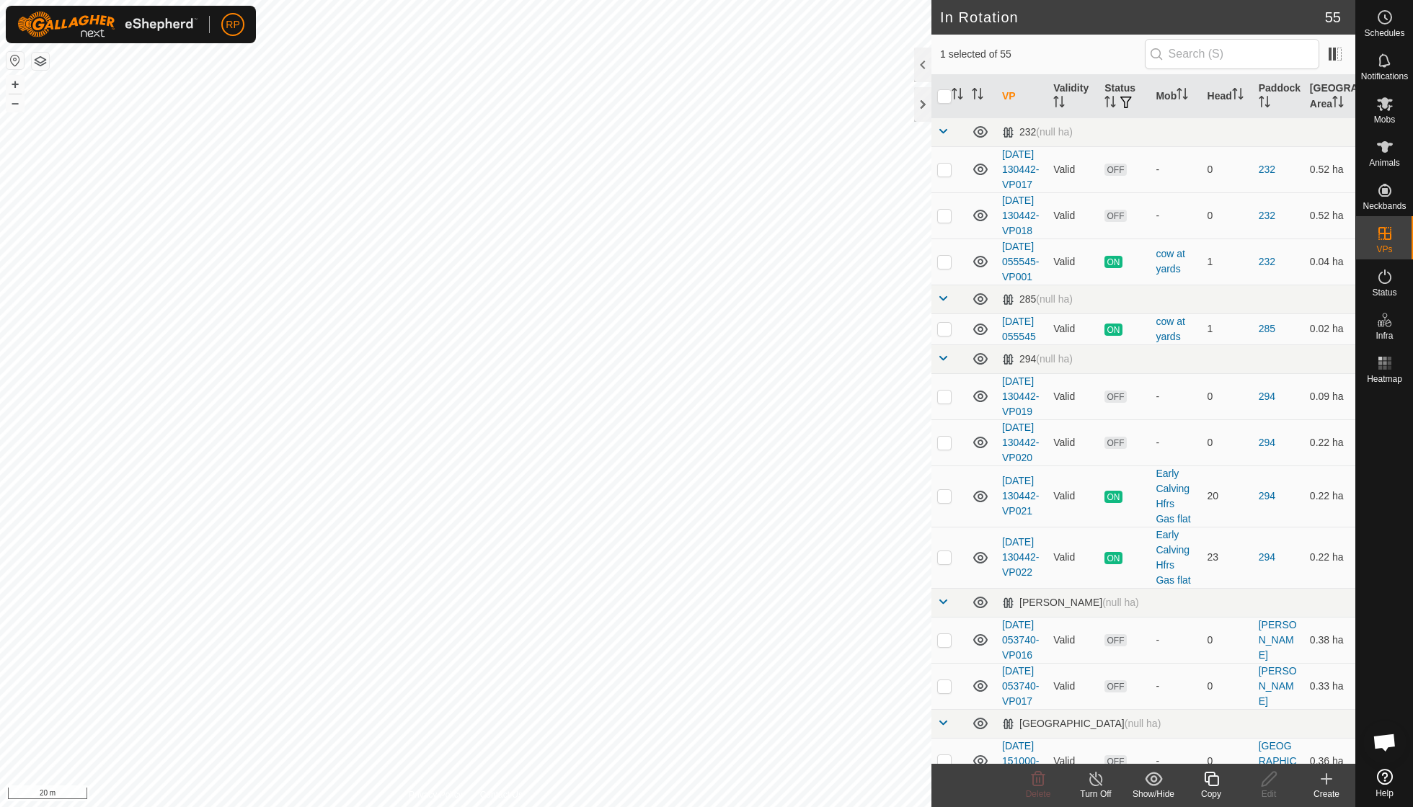
click at [1211, 787] on icon at bounding box center [1211, 779] width 18 height 17
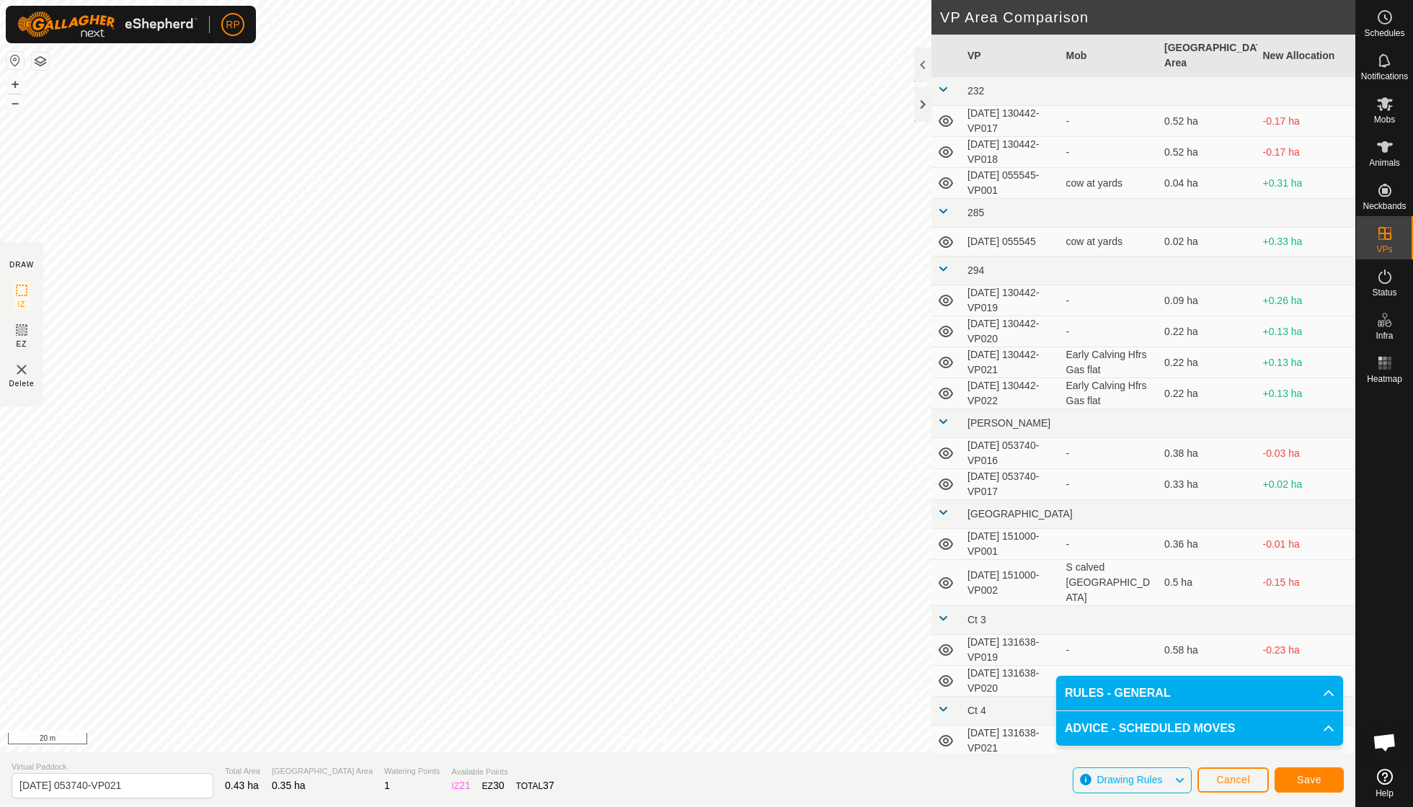
click at [1303, 784] on span "Save" at bounding box center [1309, 780] width 25 height 12
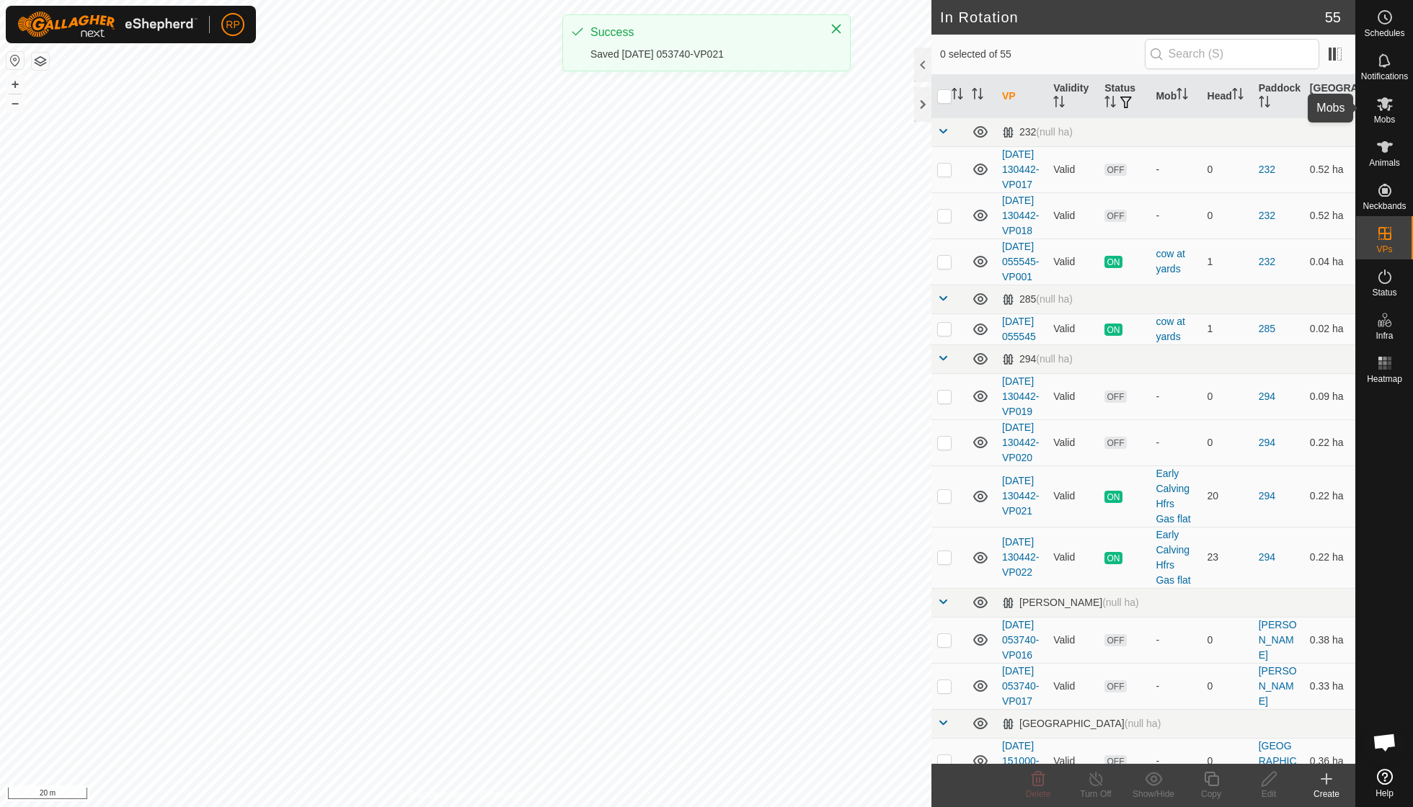
click at [1387, 110] on icon at bounding box center [1384, 103] width 17 height 17
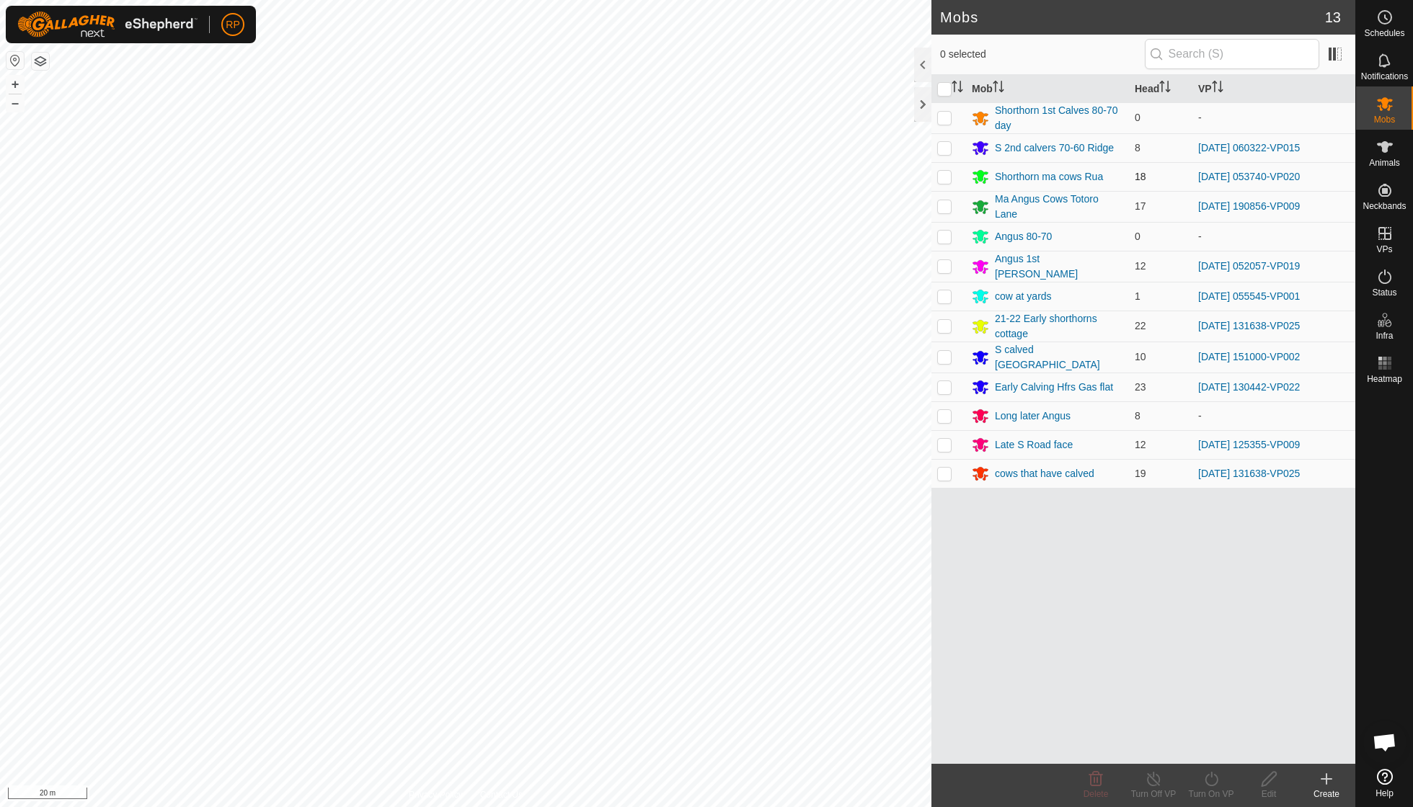
click at [944, 176] on p-checkbox at bounding box center [944, 177] width 14 height 12
checkbox input "true"
click at [1205, 783] on icon at bounding box center [1211, 779] width 18 height 17
click at [1204, 748] on link "Now" at bounding box center [1254, 746] width 143 height 29
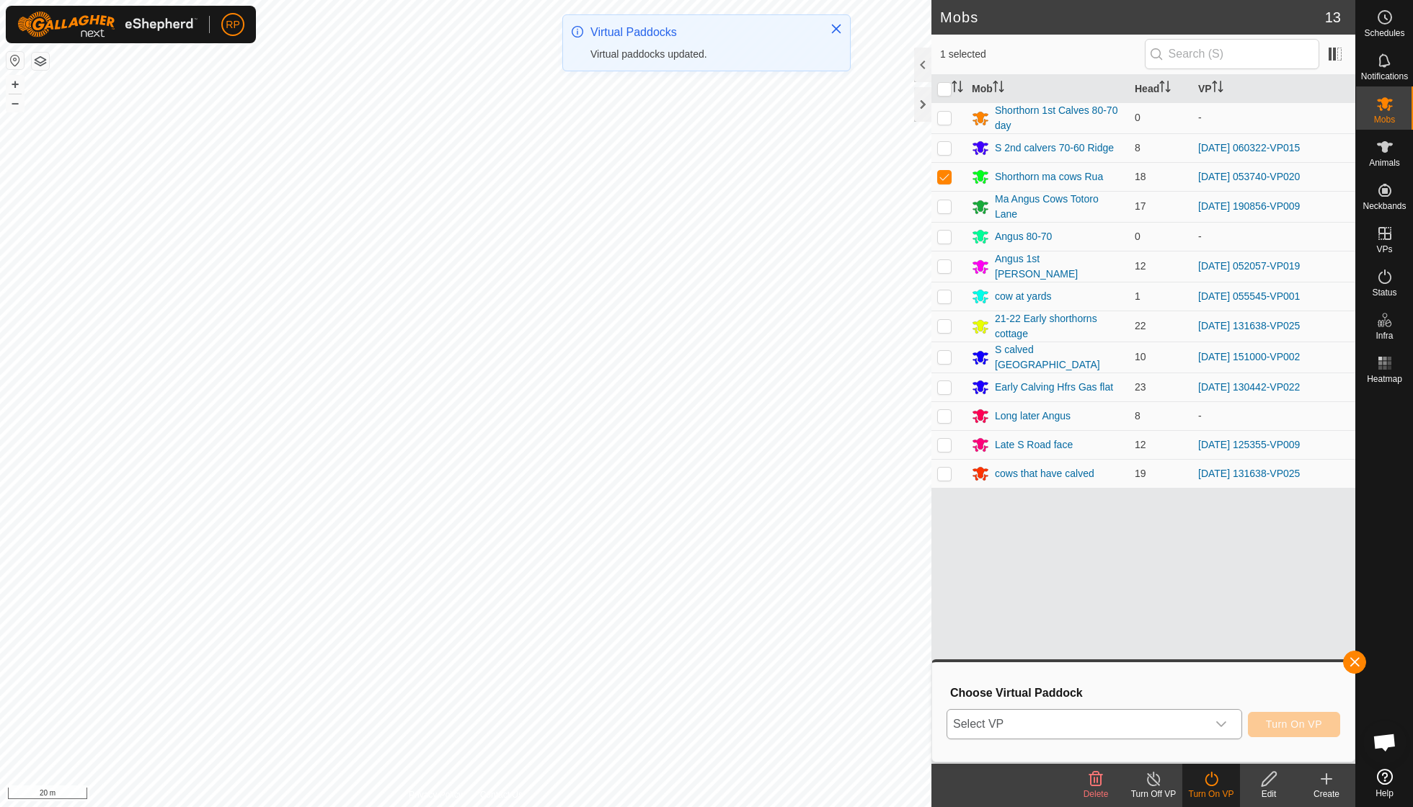
click at [1220, 721] on icon "dropdown trigger" at bounding box center [1221, 725] width 12 height 12
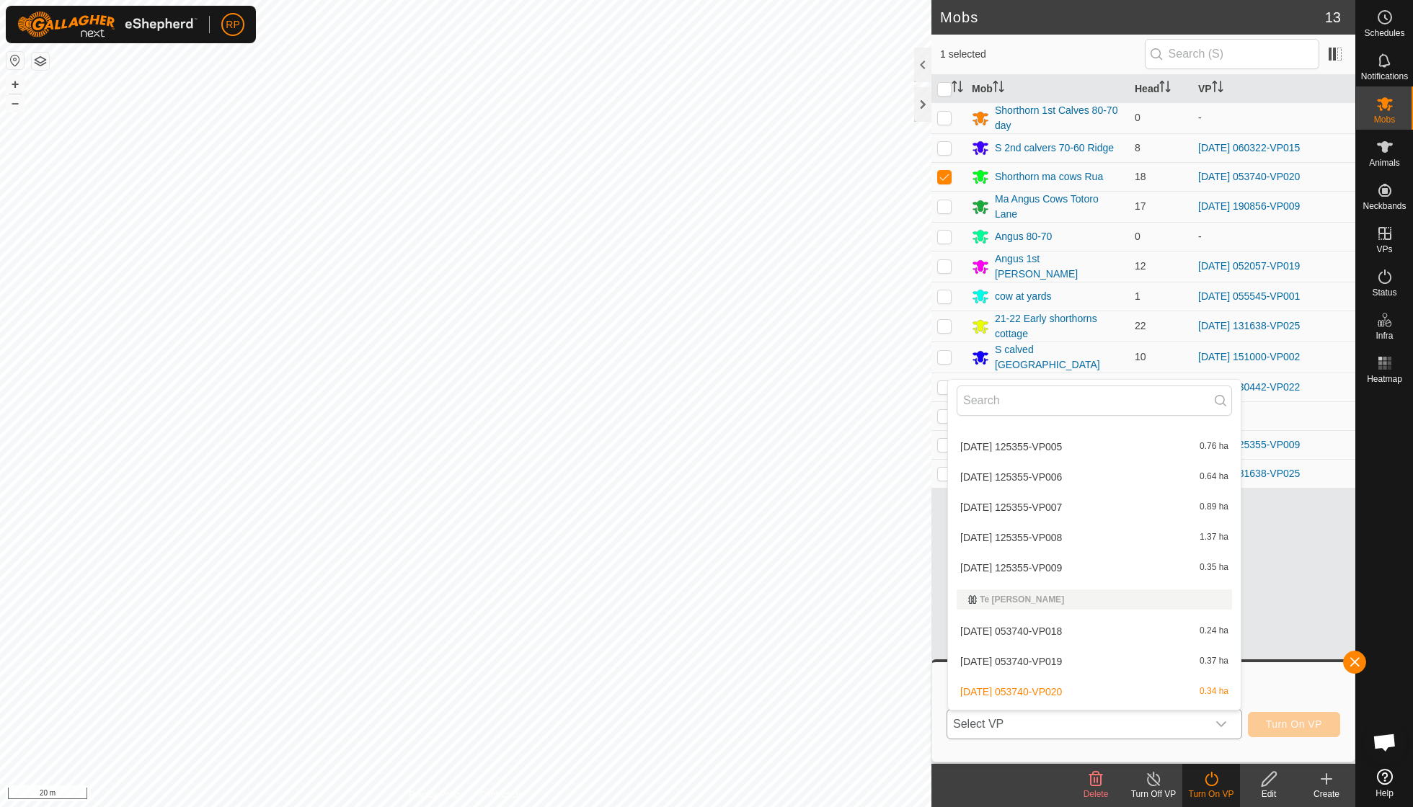
scroll to position [1910, 0]
click at [1070, 708] on li "[DATE] 053740-VP021 0.35 ha" at bounding box center [1094, 722] width 293 height 29
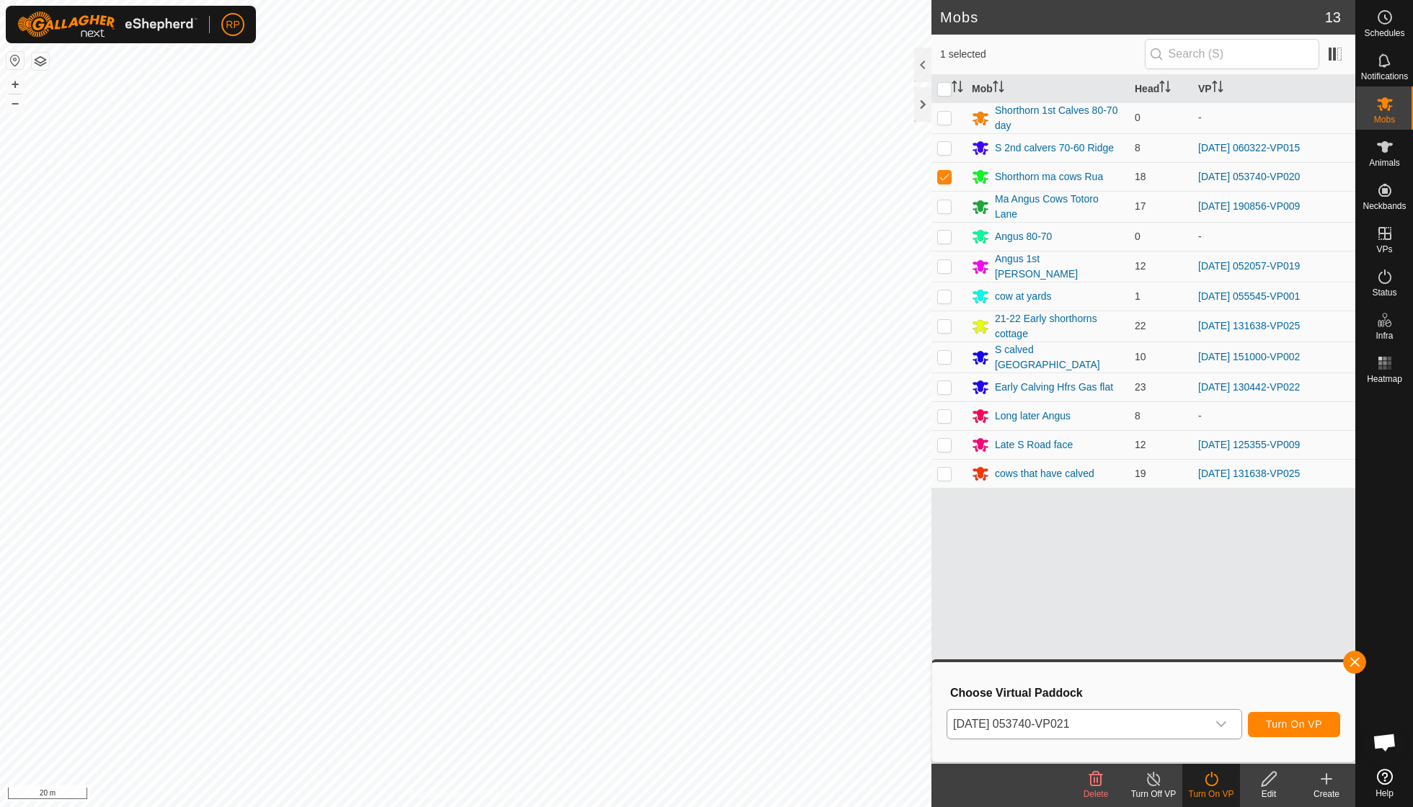
click at [1277, 724] on span "Turn On VP" at bounding box center [1294, 725] width 56 height 12
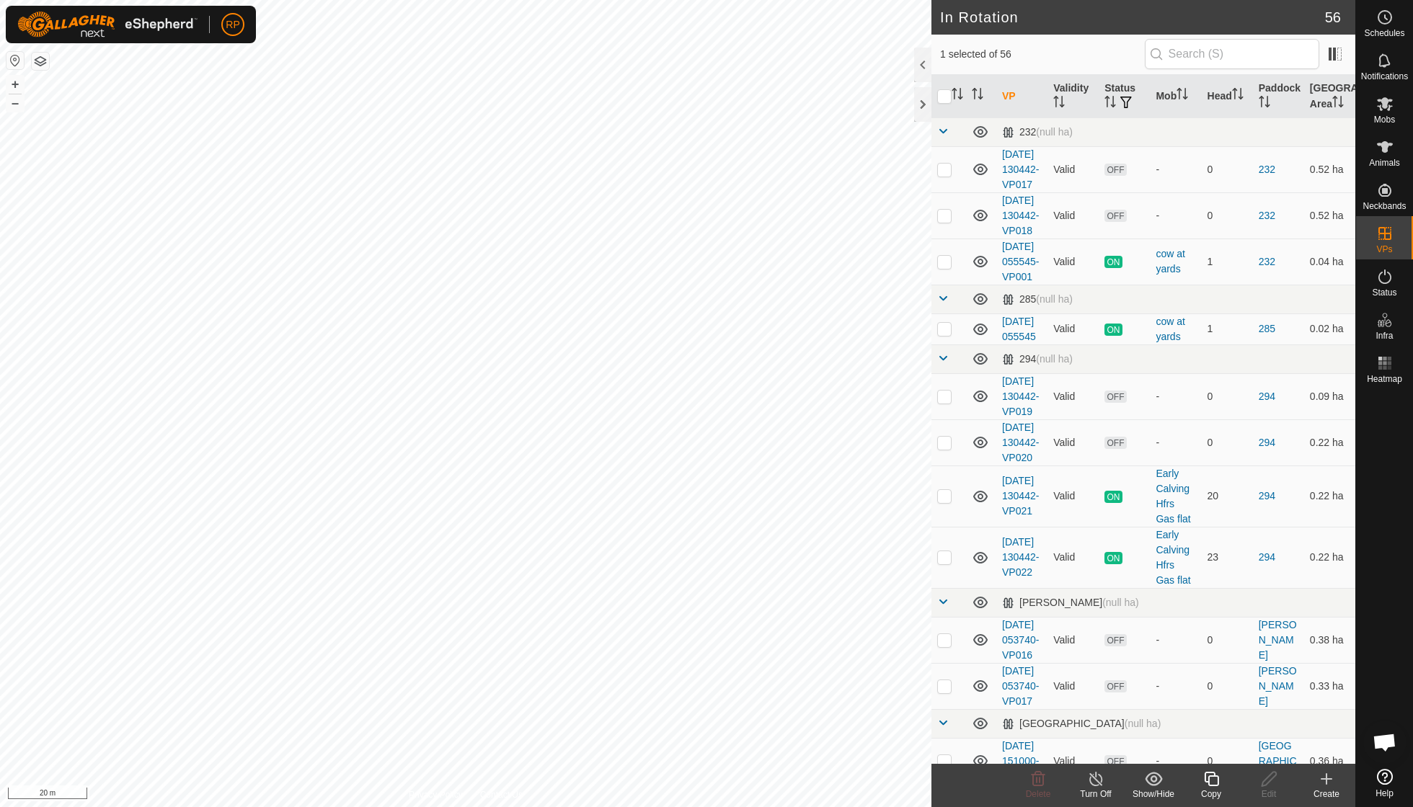
click at [1212, 782] on icon at bounding box center [1211, 779] width 18 height 17
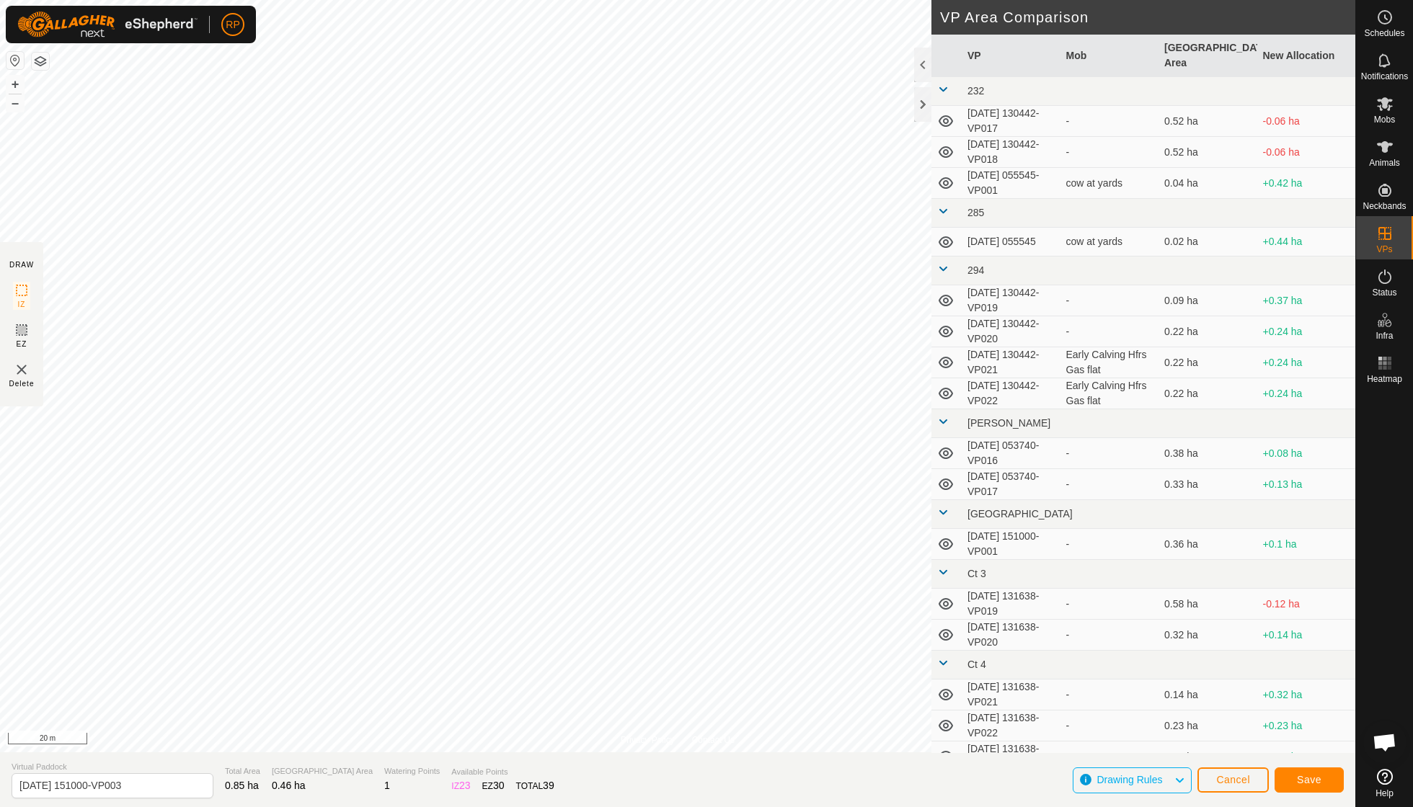
click at [1300, 779] on span "Save" at bounding box center [1309, 780] width 25 height 12
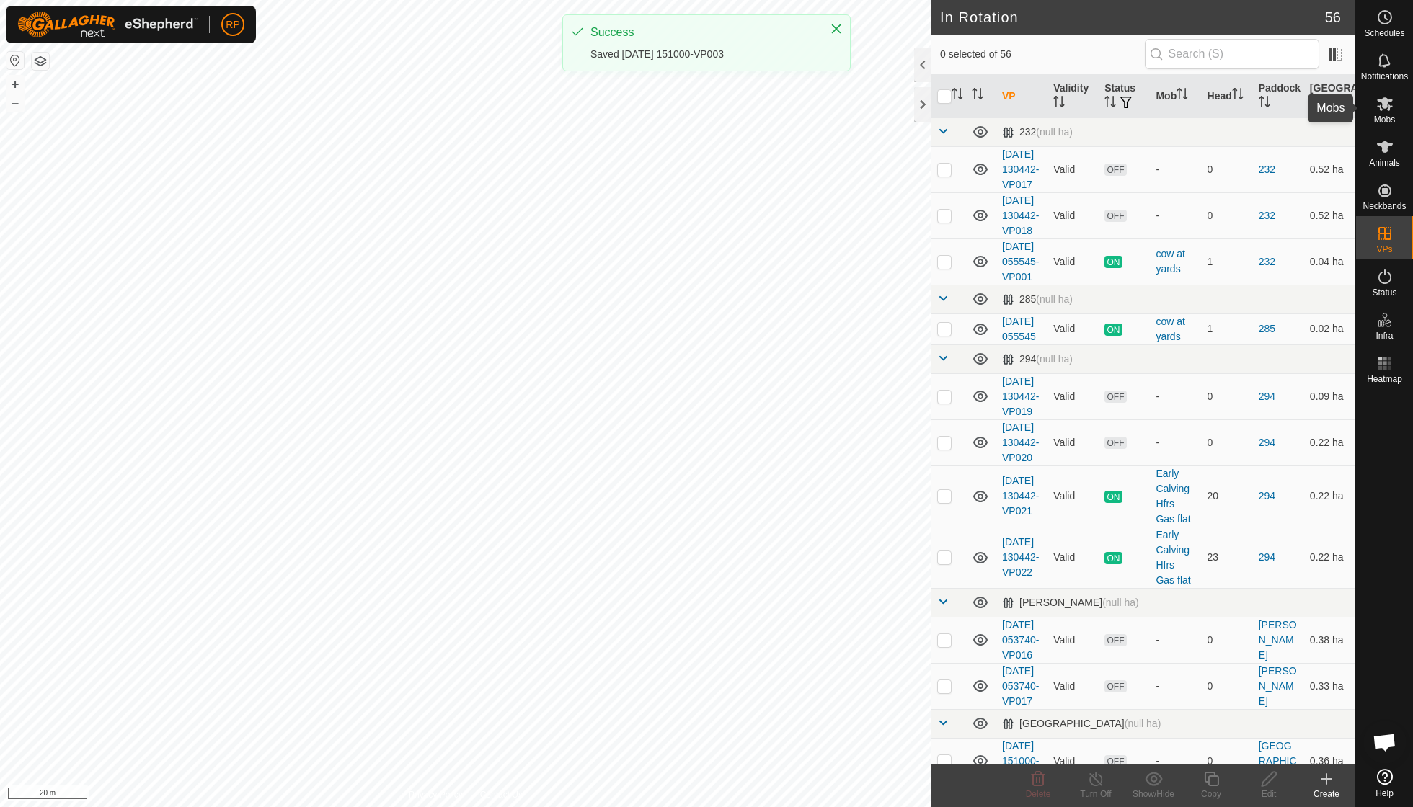
click at [1380, 110] on icon at bounding box center [1384, 103] width 17 height 17
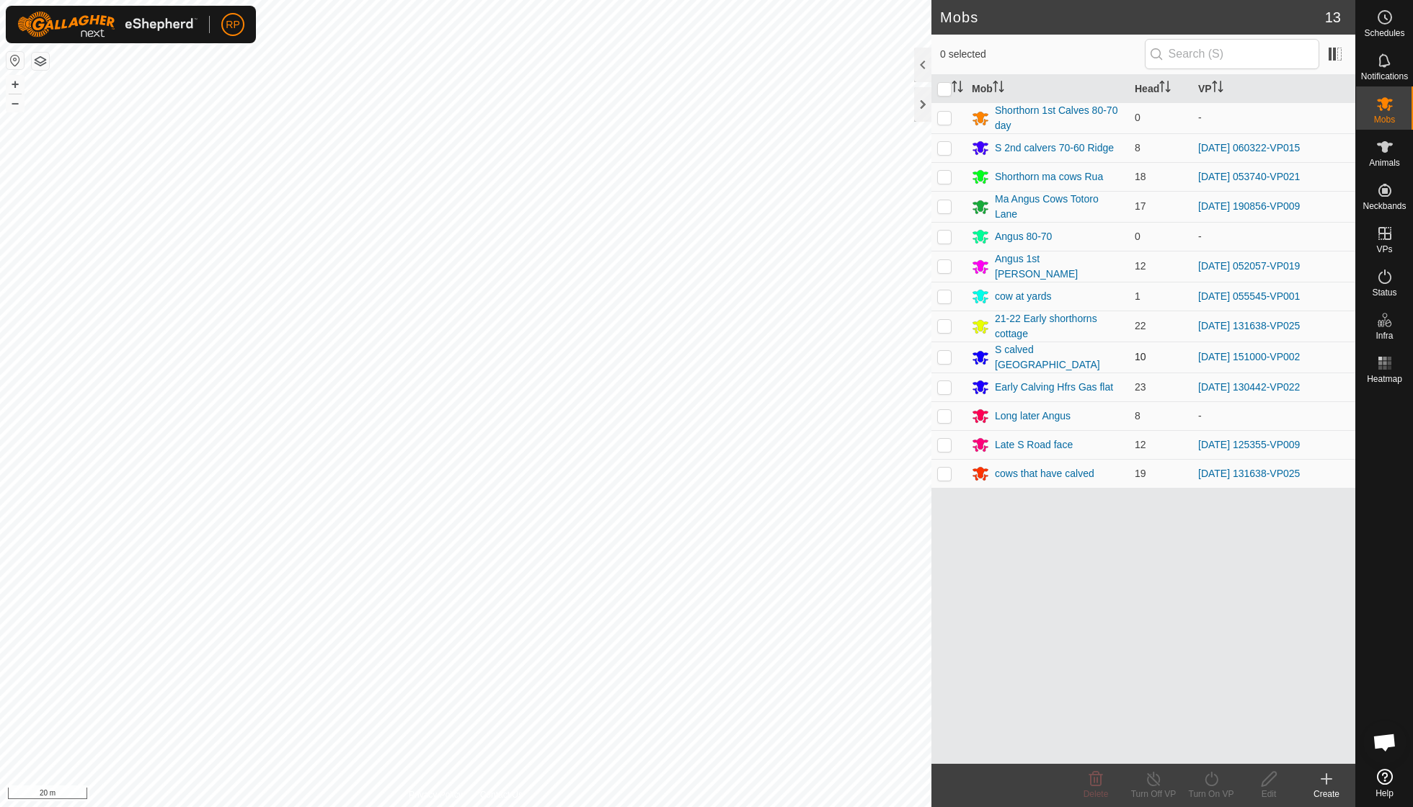
click at [943, 351] on p-checkbox at bounding box center [944, 357] width 14 height 12
checkbox input "true"
click at [1208, 777] on icon at bounding box center [1211, 779] width 18 height 17
click at [1208, 745] on link "Now" at bounding box center [1254, 746] width 143 height 29
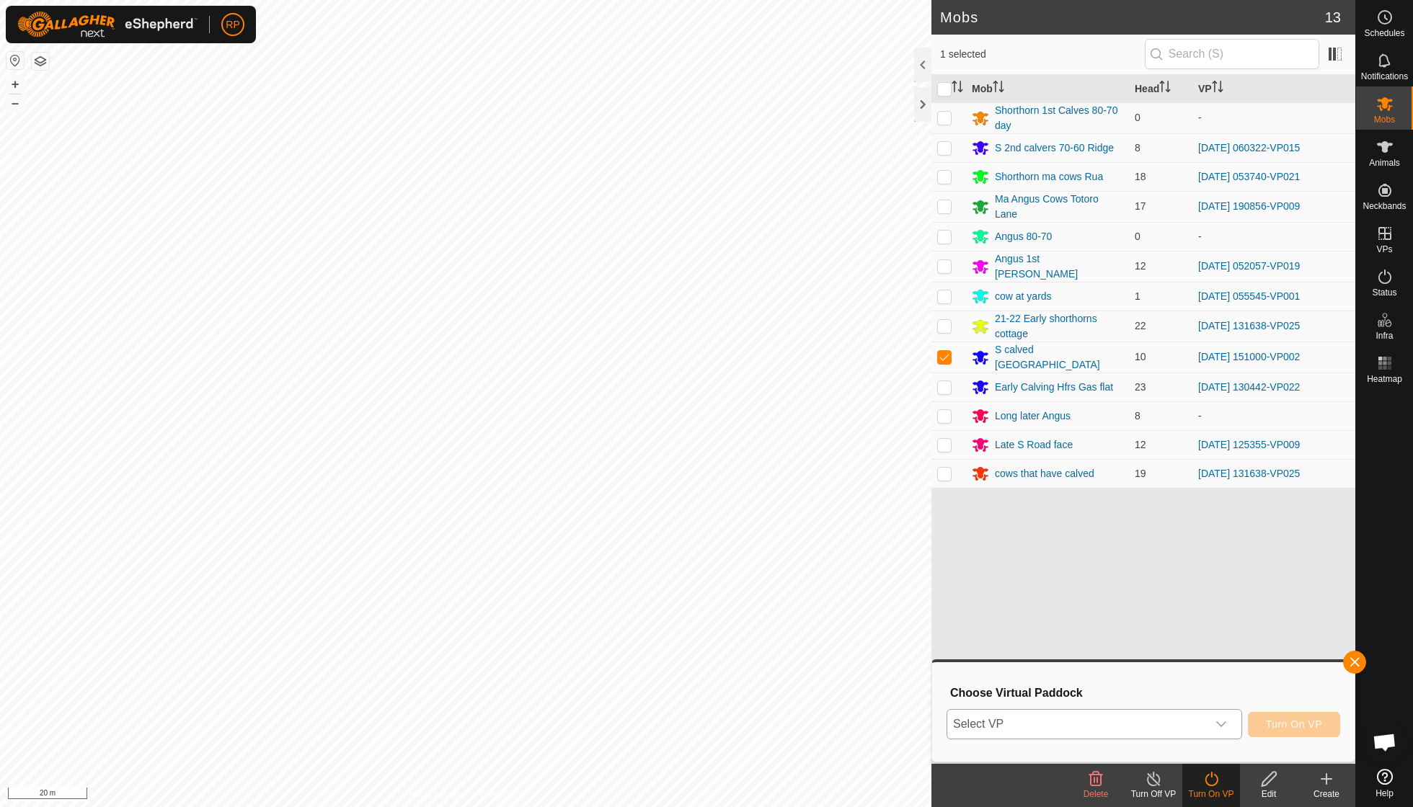
click at [1223, 721] on icon "dropdown trigger" at bounding box center [1221, 725] width 12 height 12
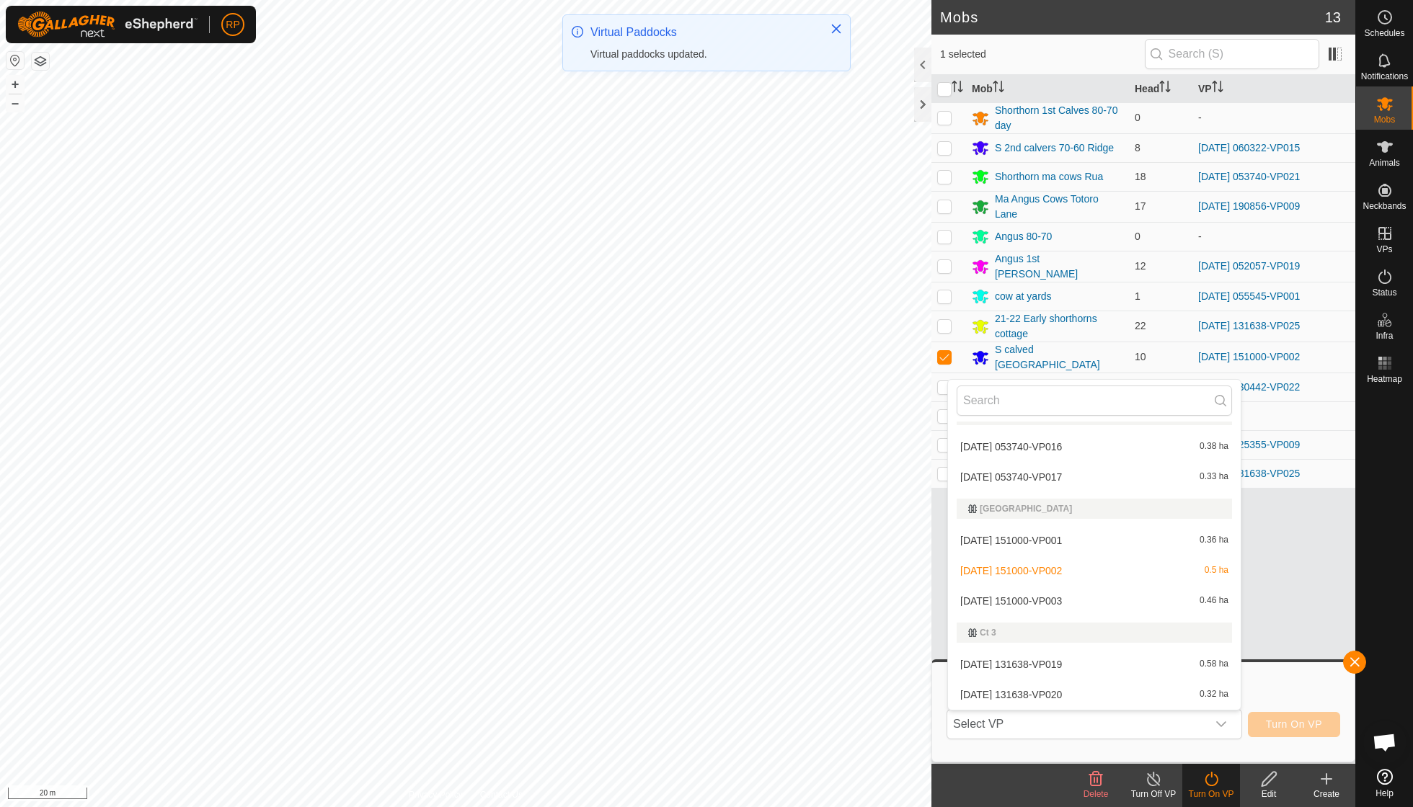
scroll to position [365, 0]
click at [1060, 600] on li "[DATE] 151000-VP003 0.46 ha" at bounding box center [1094, 600] width 293 height 29
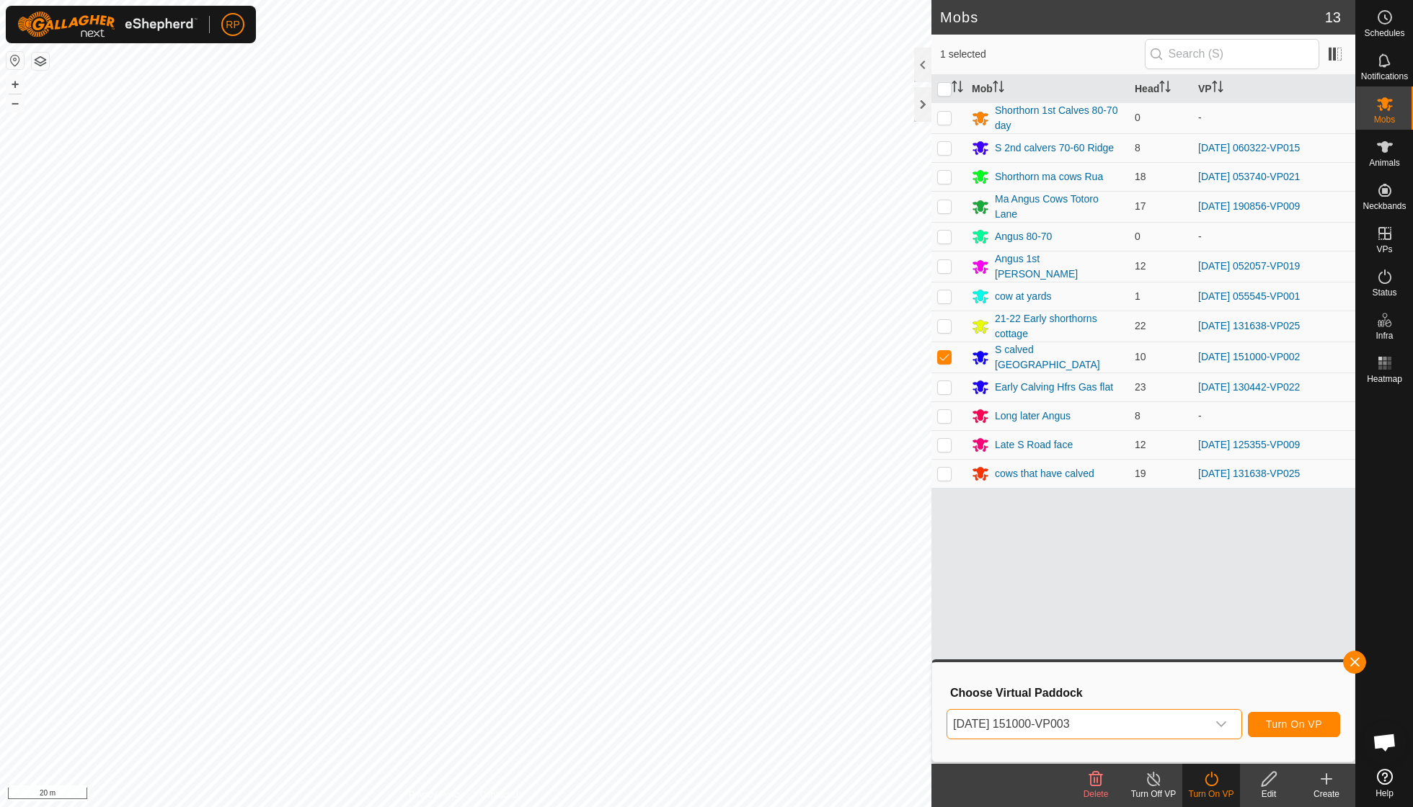
click at [1286, 728] on span "Turn On VP" at bounding box center [1294, 725] width 56 height 12
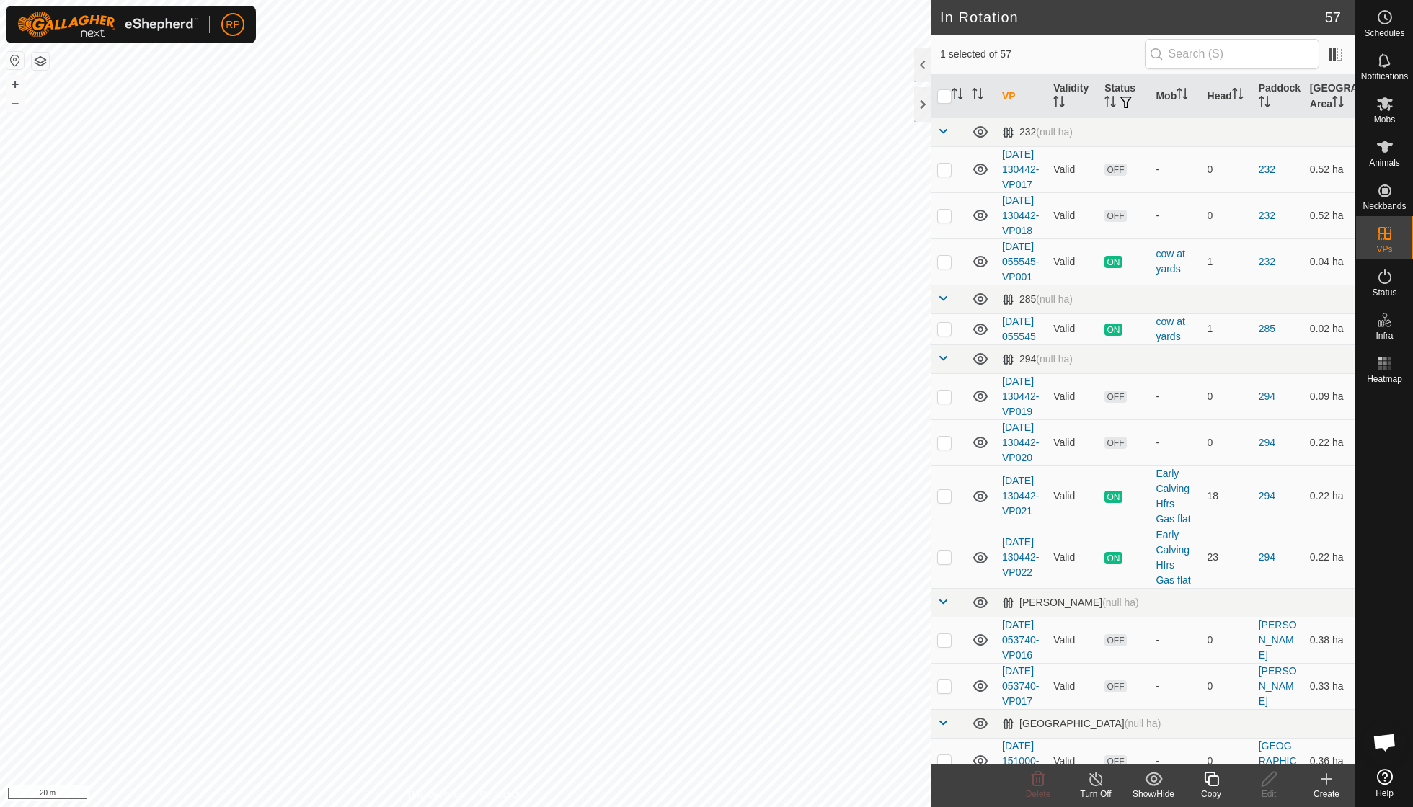
click at [1206, 780] on icon at bounding box center [1211, 779] width 18 height 17
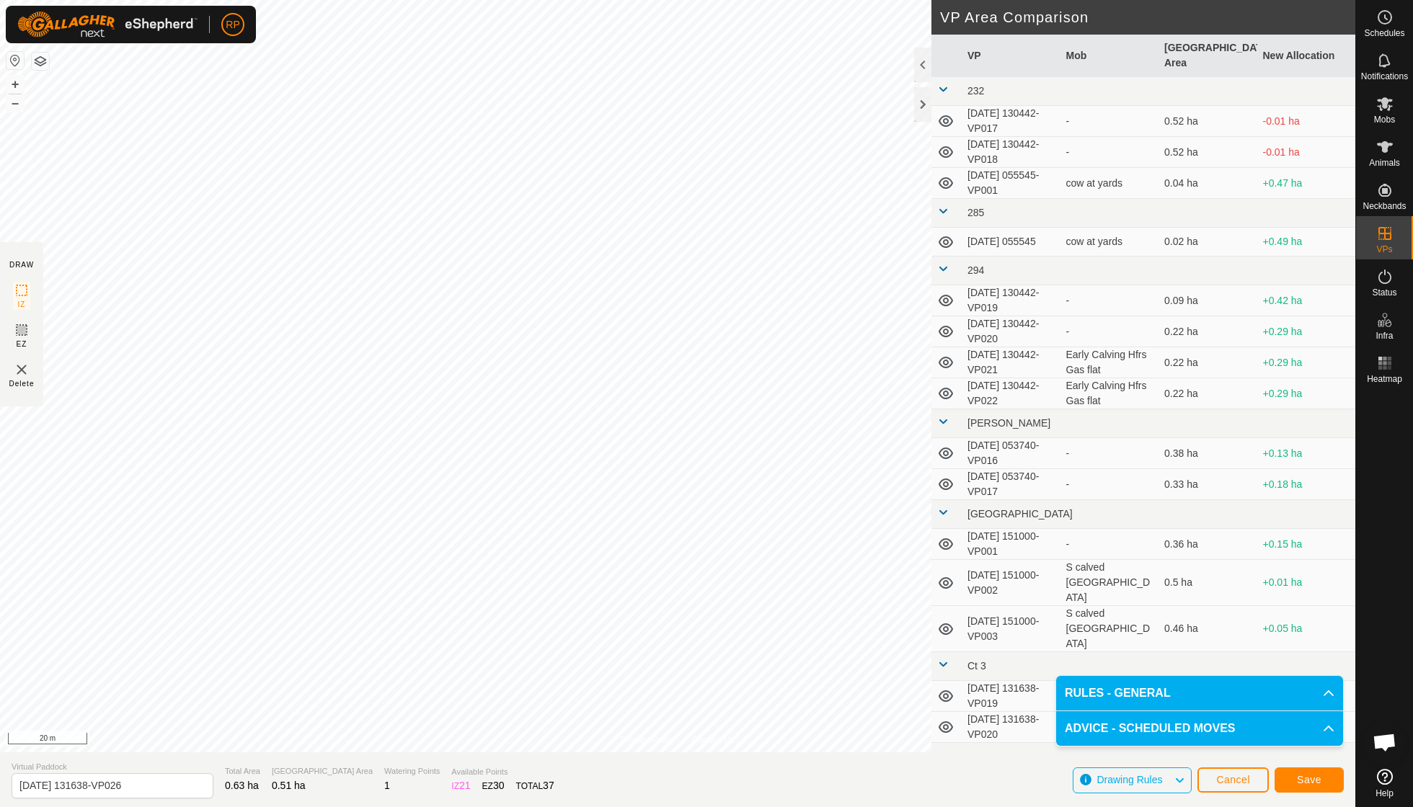
click at [1313, 776] on span "Save" at bounding box center [1309, 780] width 25 height 12
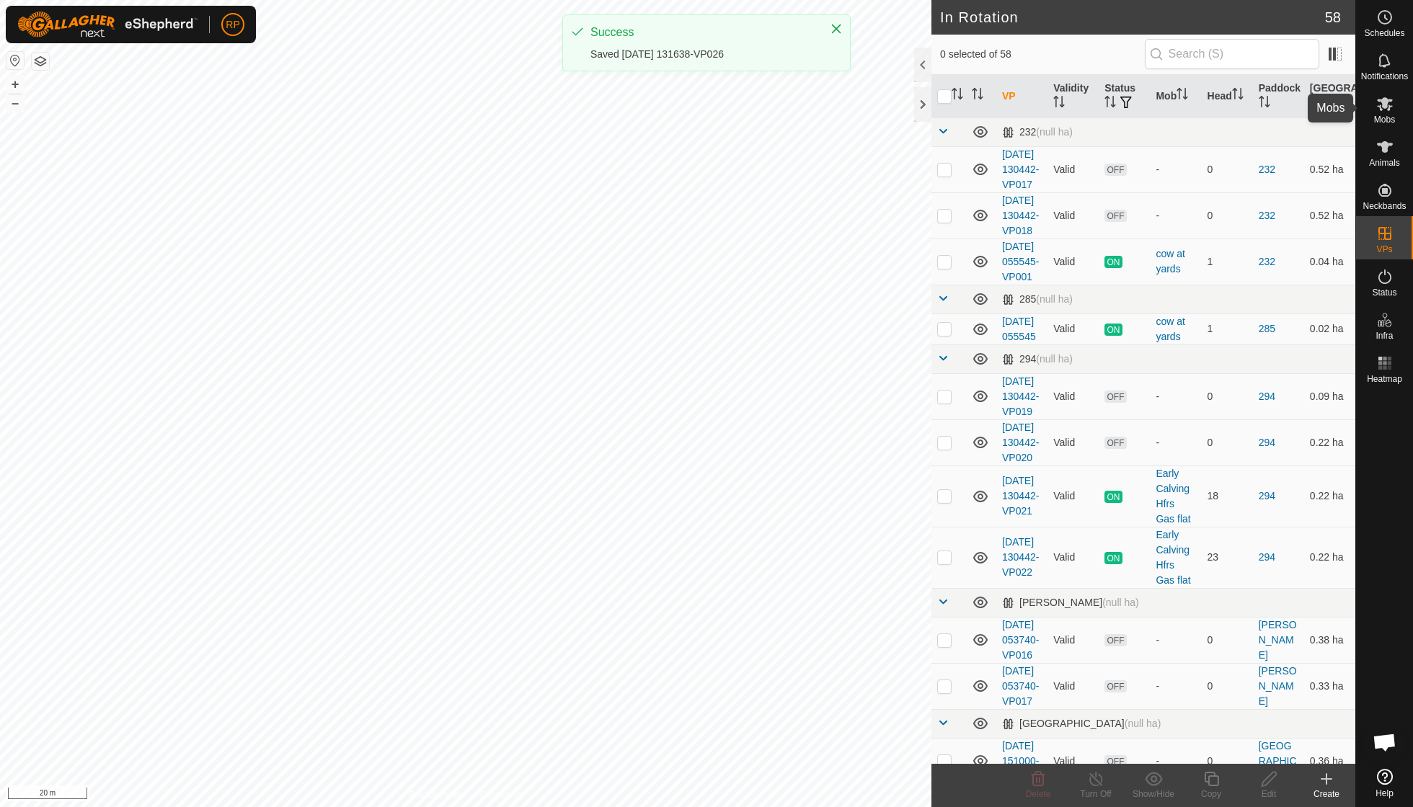
click at [1388, 111] on icon at bounding box center [1384, 103] width 17 height 17
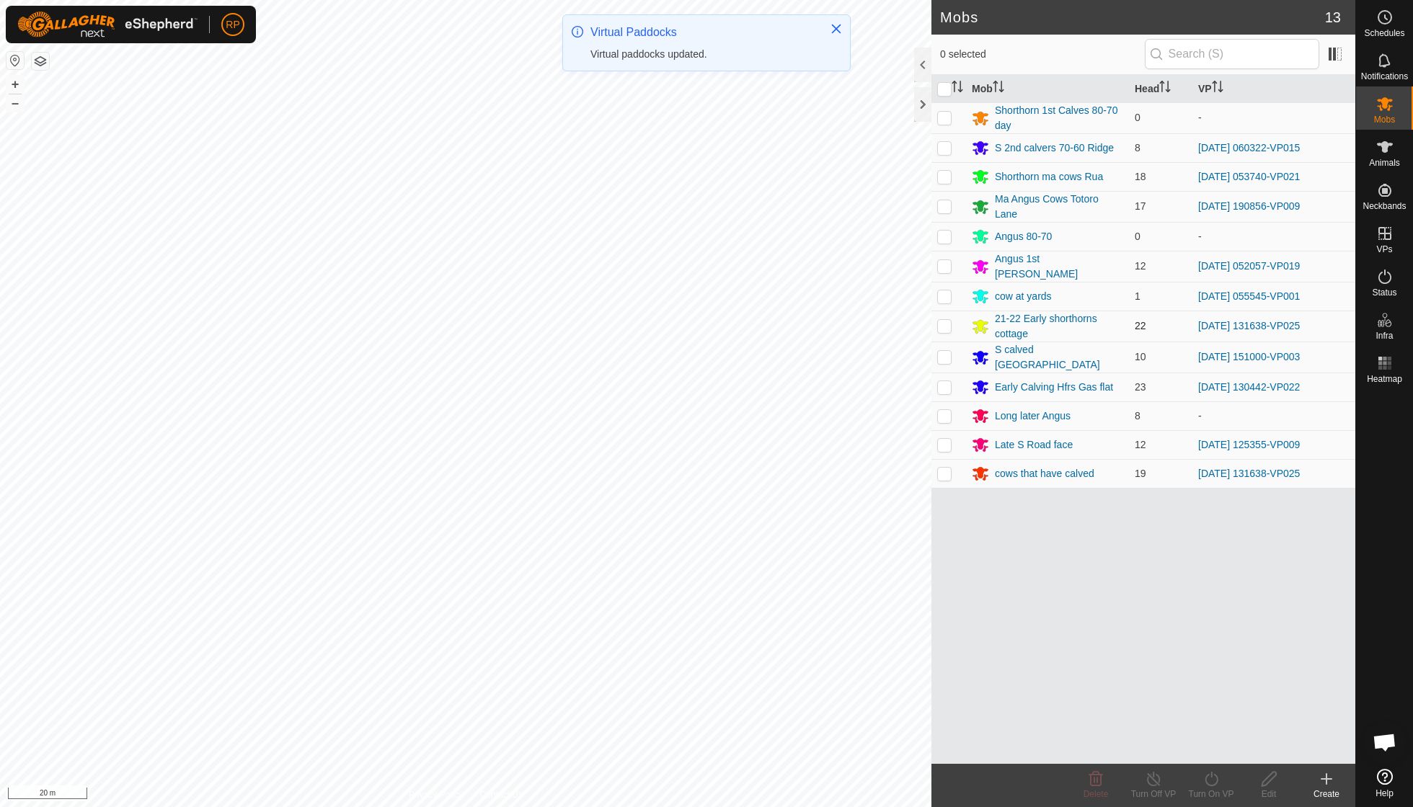
click at [944, 323] on p-checkbox at bounding box center [944, 326] width 14 height 12
checkbox input "true"
click at [1208, 790] on div "Turn On VP" at bounding box center [1211, 794] width 58 height 13
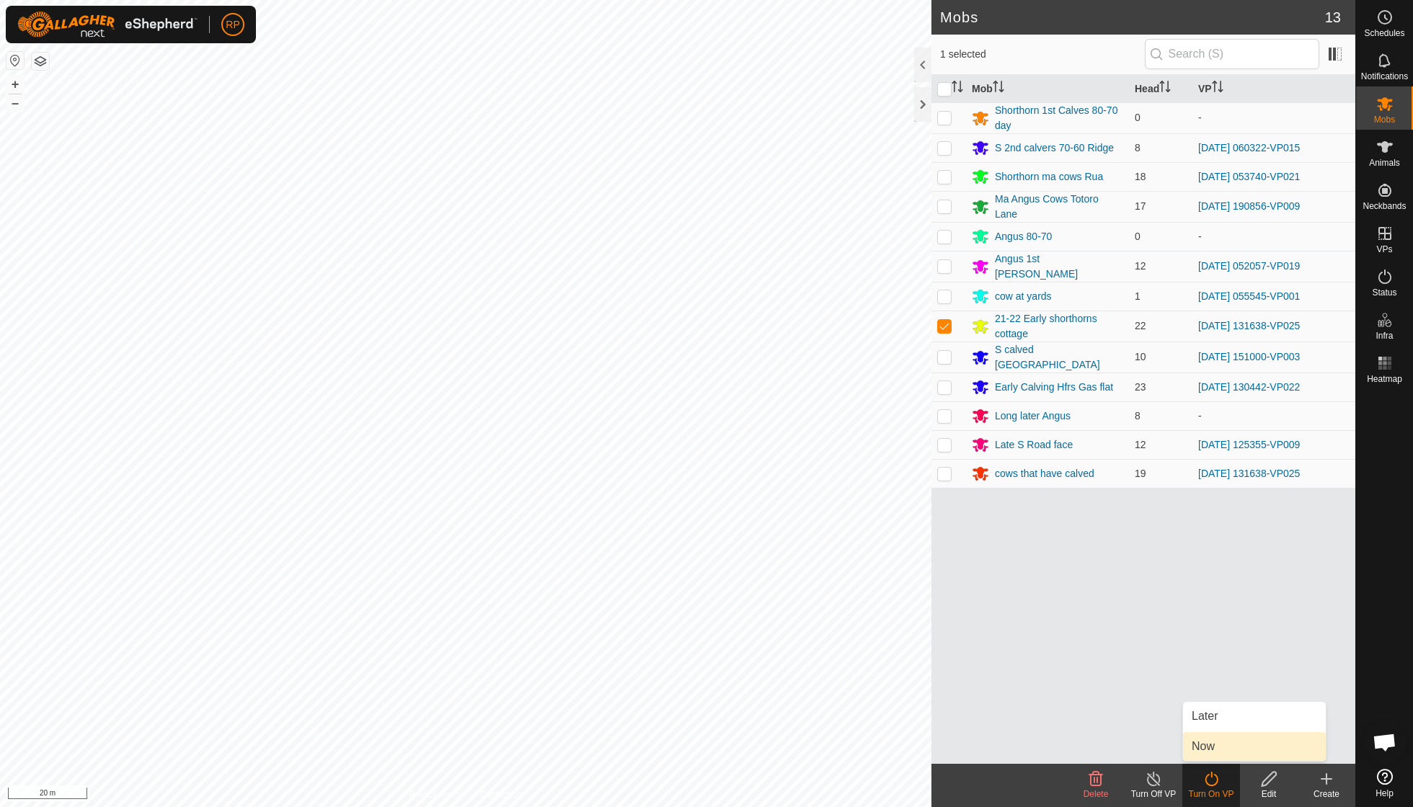
click at [1209, 748] on link "Now" at bounding box center [1254, 746] width 143 height 29
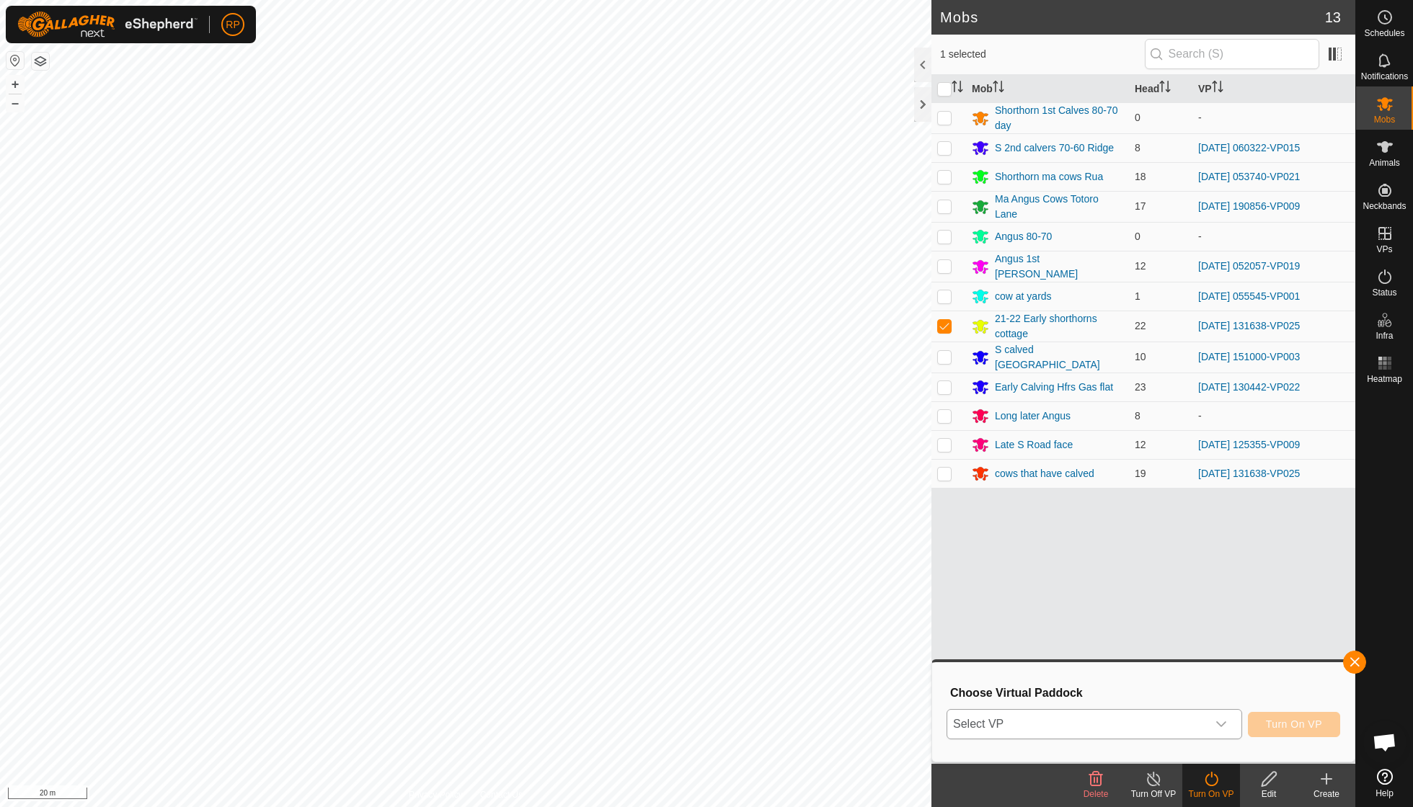
click at [1226, 721] on div "dropdown trigger" at bounding box center [1221, 724] width 29 height 29
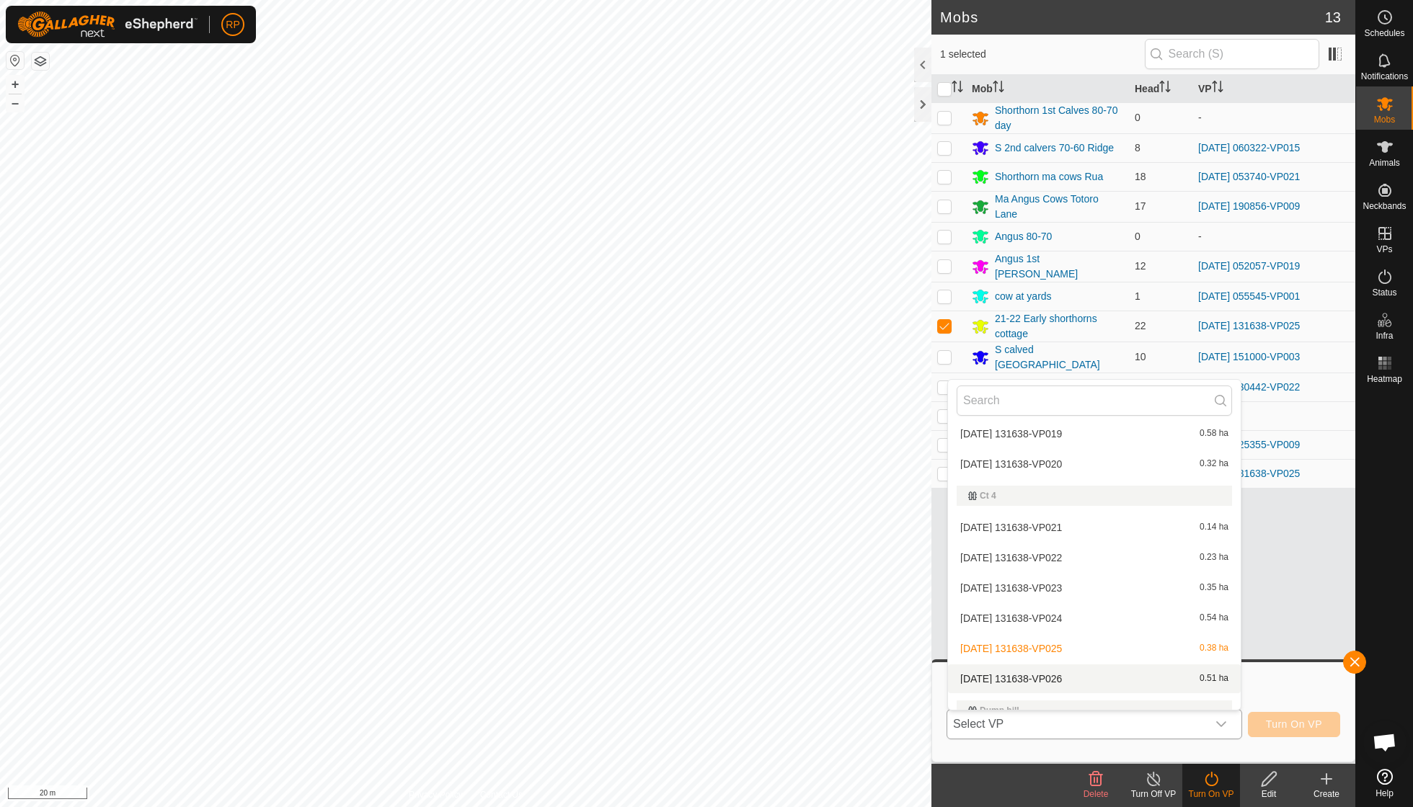
scroll to position [624, 0]
click at [1068, 641] on li "[DATE] 131638-VP026 0.51 ha" at bounding box center [1094, 650] width 293 height 29
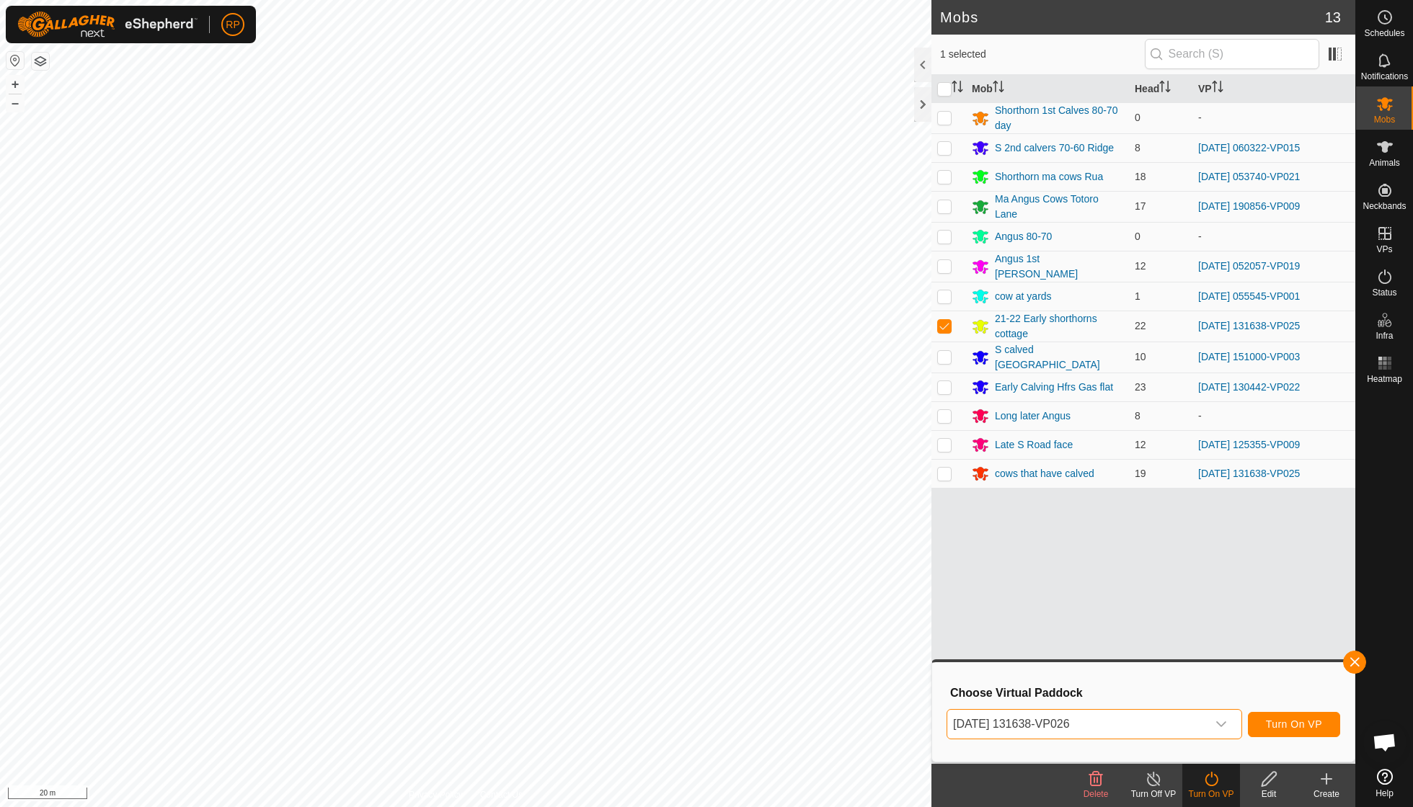
click at [1302, 717] on button "Turn On VP" at bounding box center [1294, 724] width 92 height 25
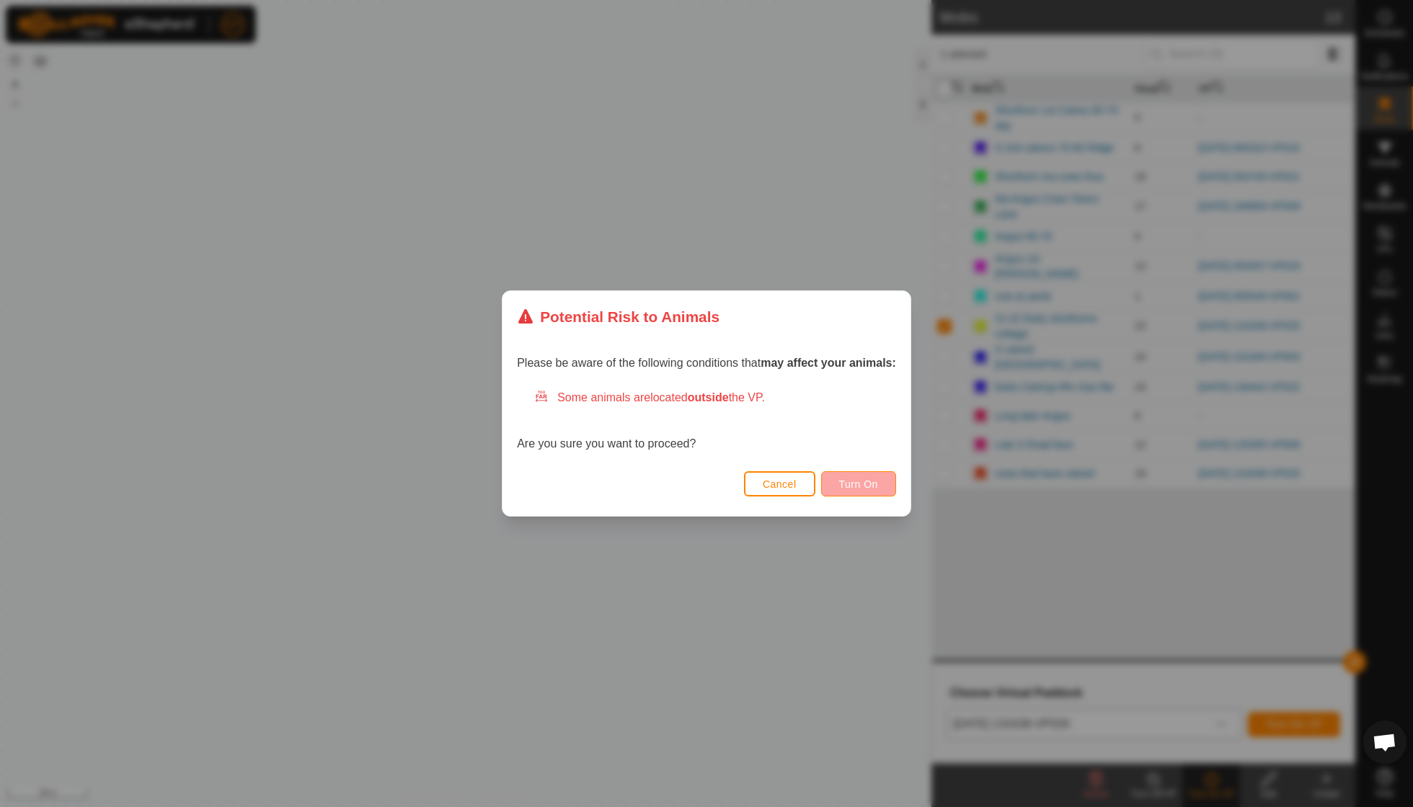
click at [861, 489] on span "Turn On" at bounding box center [858, 485] width 39 height 12
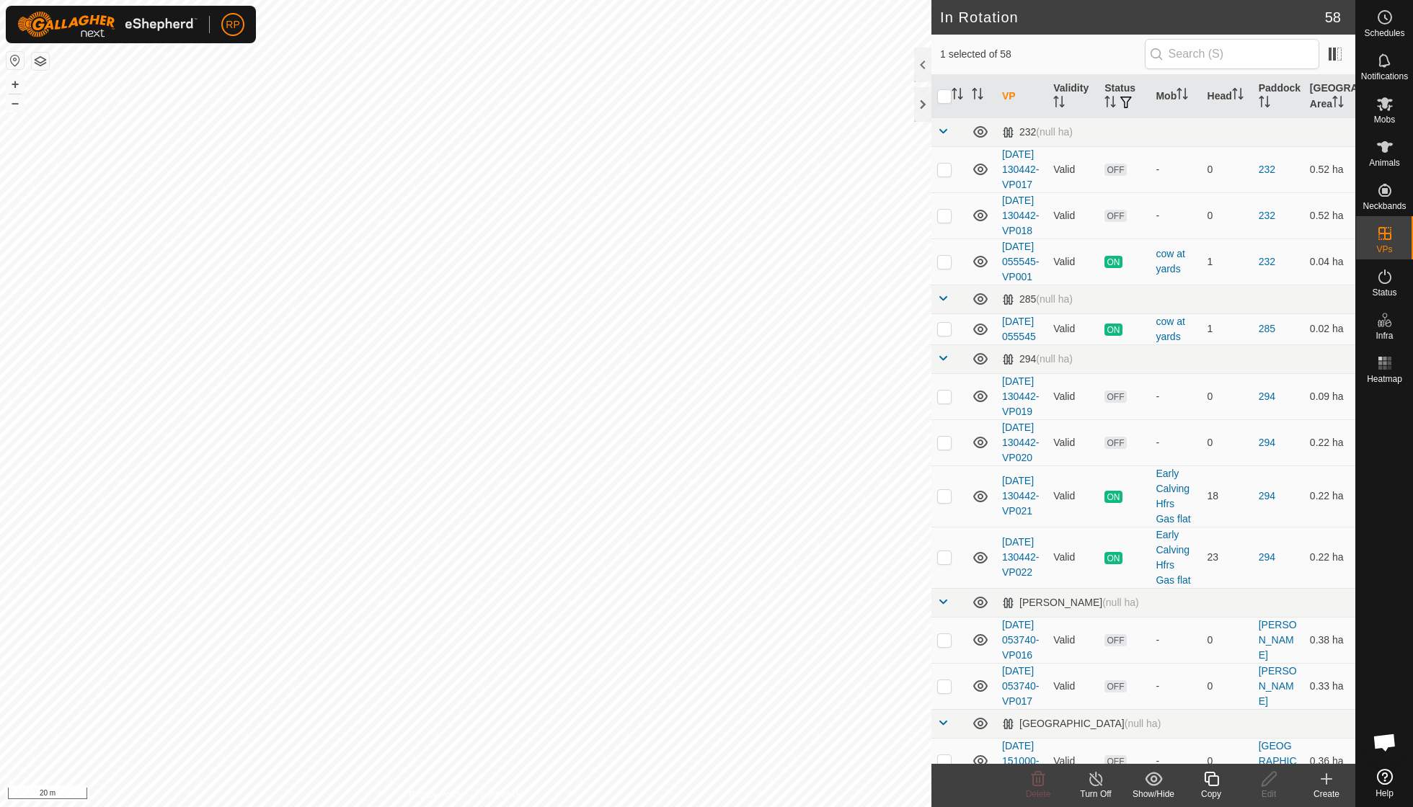
click at [1211, 779] on icon at bounding box center [1211, 779] width 18 height 17
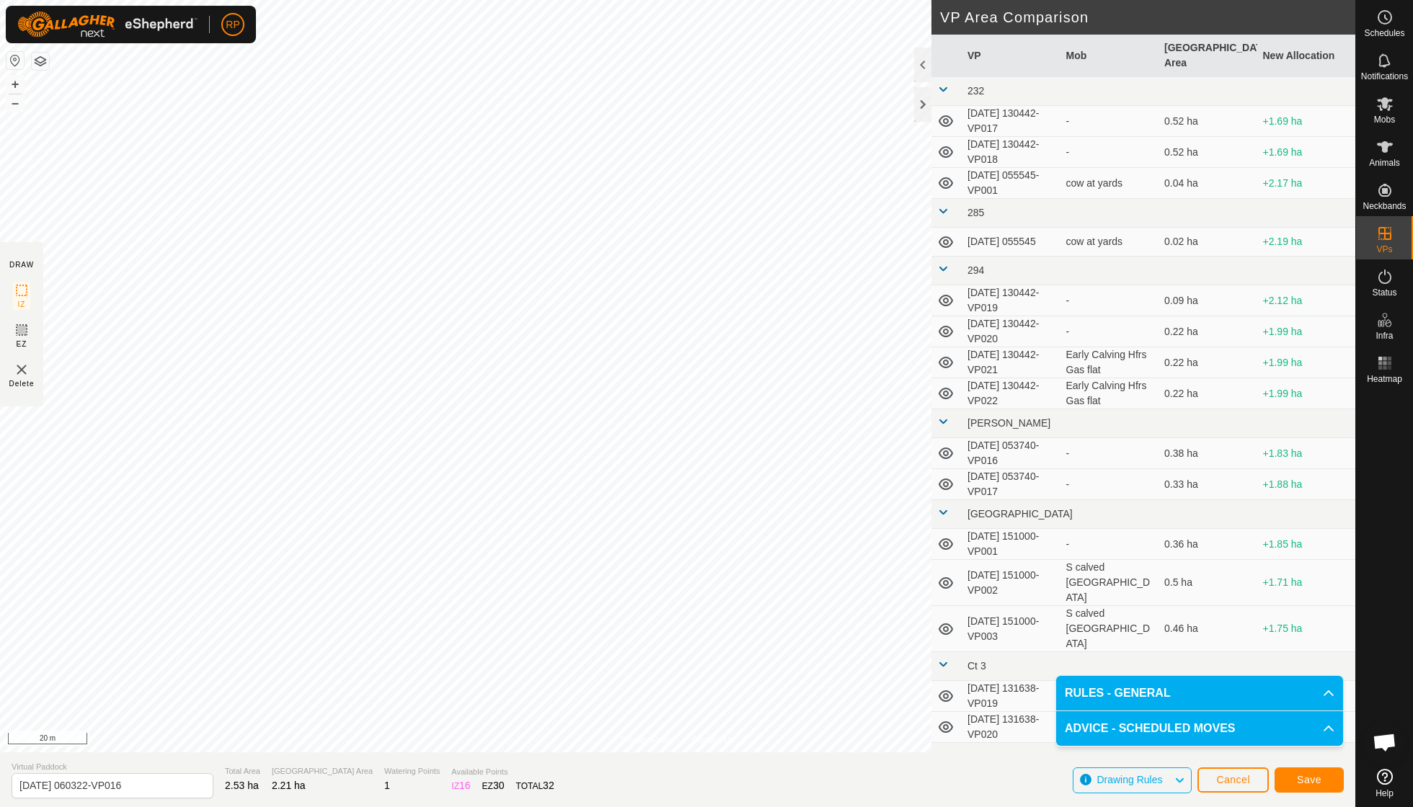
click at [1300, 784] on span "Save" at bounding box center [1309, 780] width 25 height 12
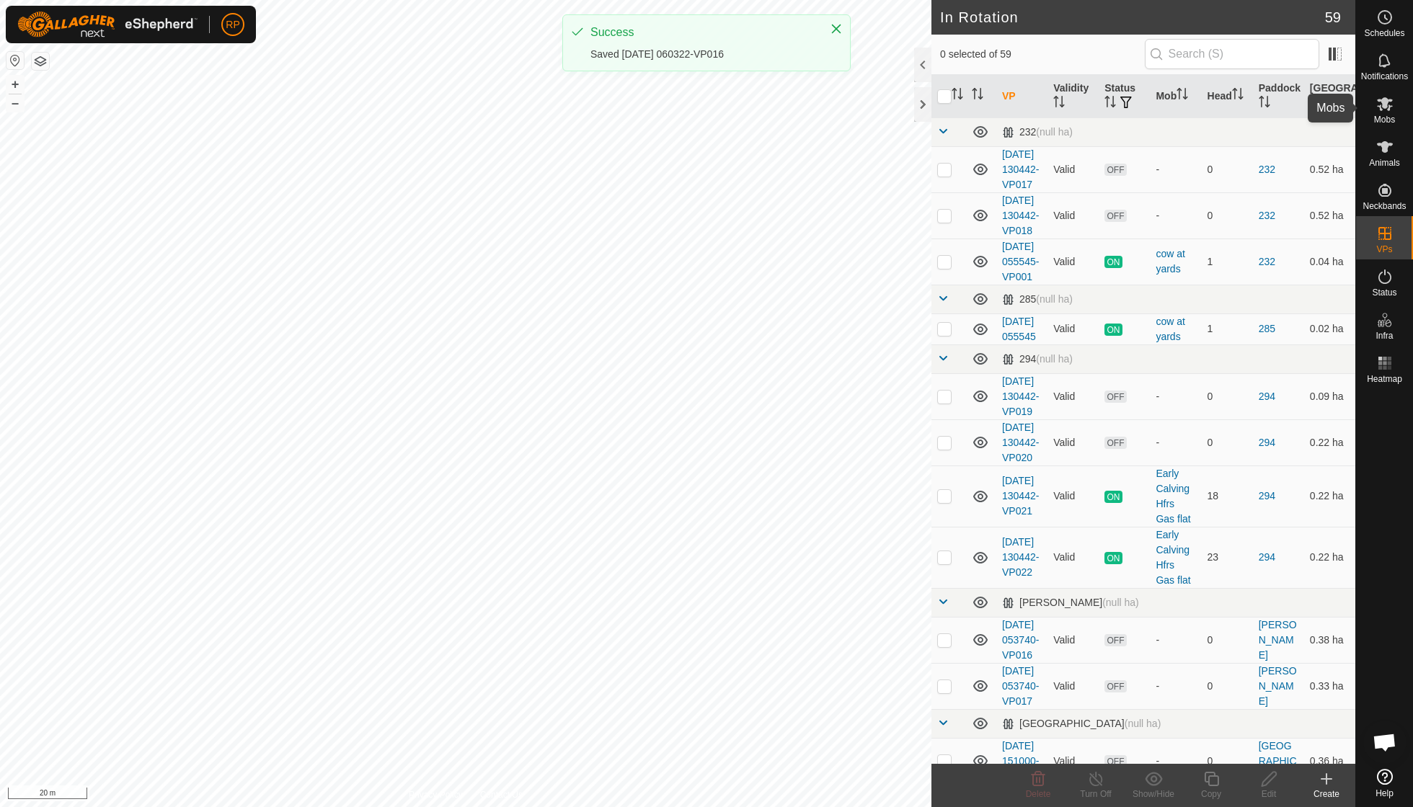
click at [1382, 119] on span "Mobs" at bounding box center [1384, 119] width 21 height 9
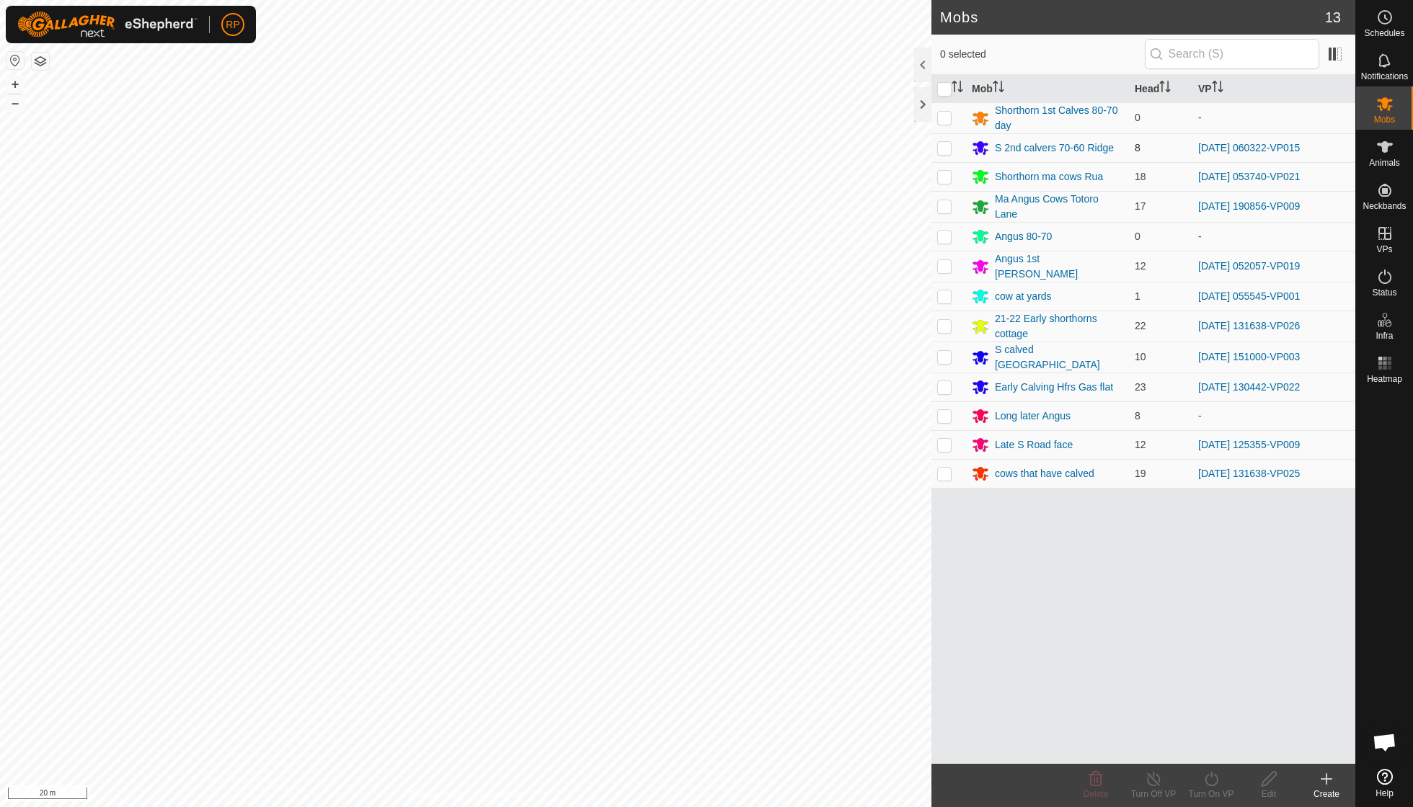
click at [943, 146] on p-checkbox at bounding box center [944, 148] width 14 height 12
checkbox input "true"
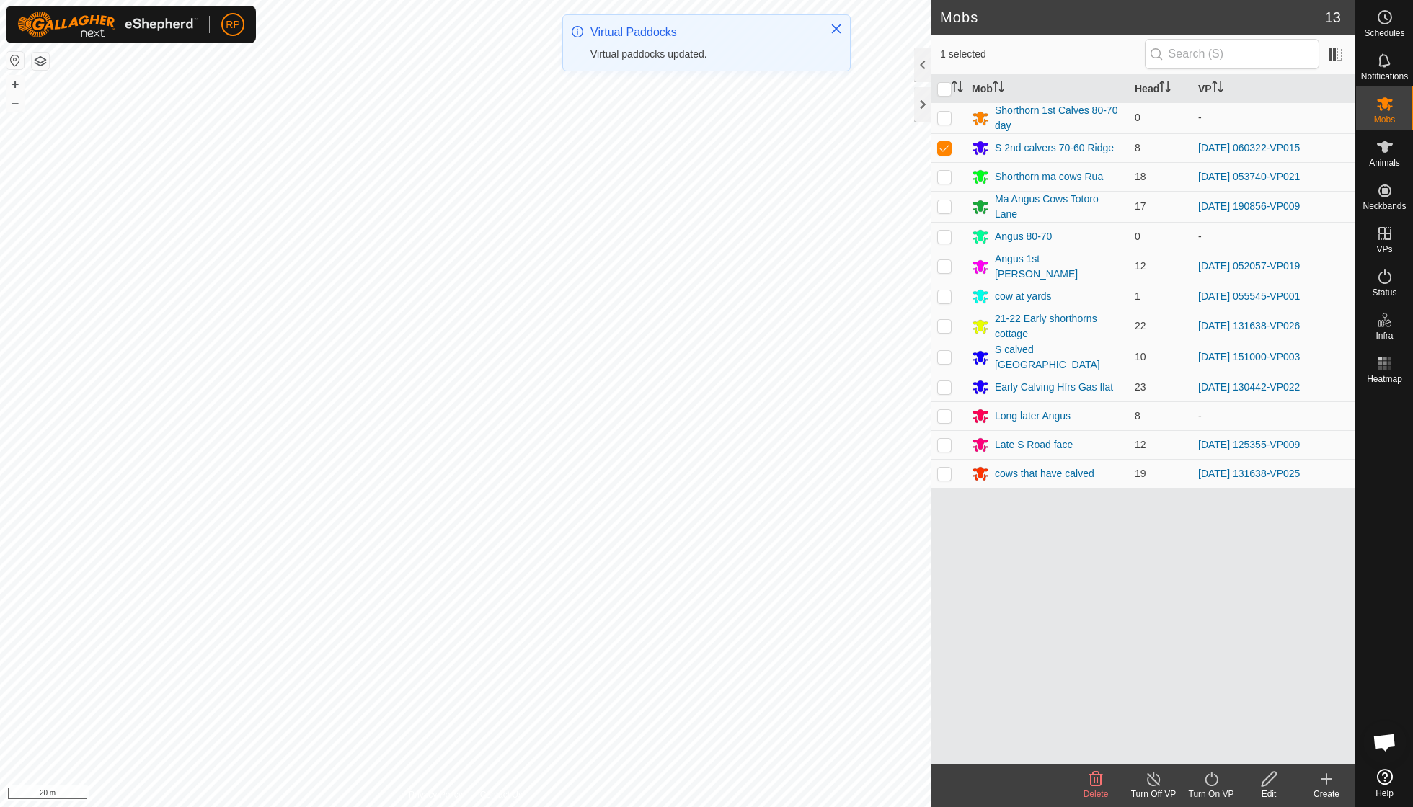
click at [1208, 773] on icon at bounding box center [1211, 779] width 18 height 17
click at [1215, 753] on link "Now" at bounding box center [1254, 746] width 143 height 29
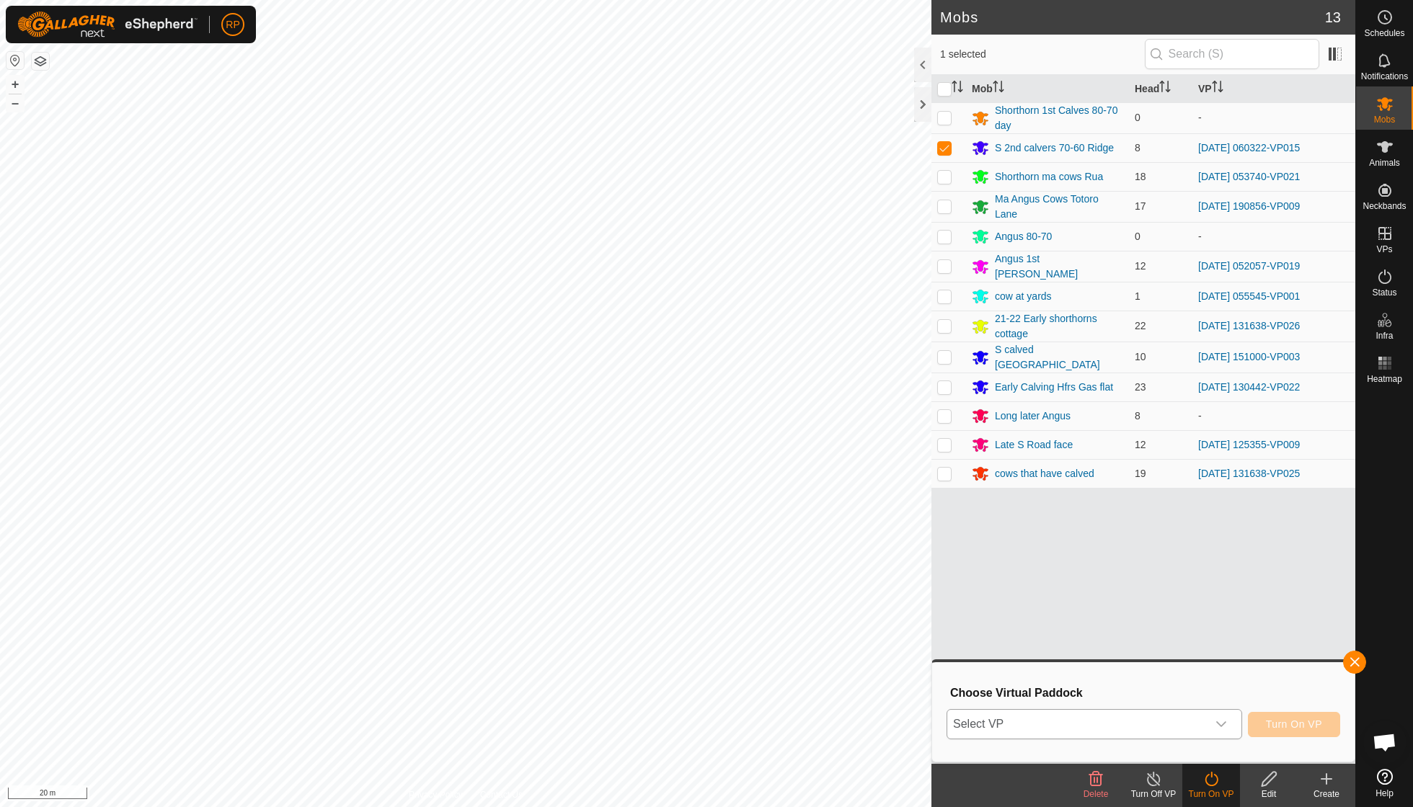
click at [1221, 719] on icon "dropdown trigger" at bounding box center [1221, 725] width 12 height 12
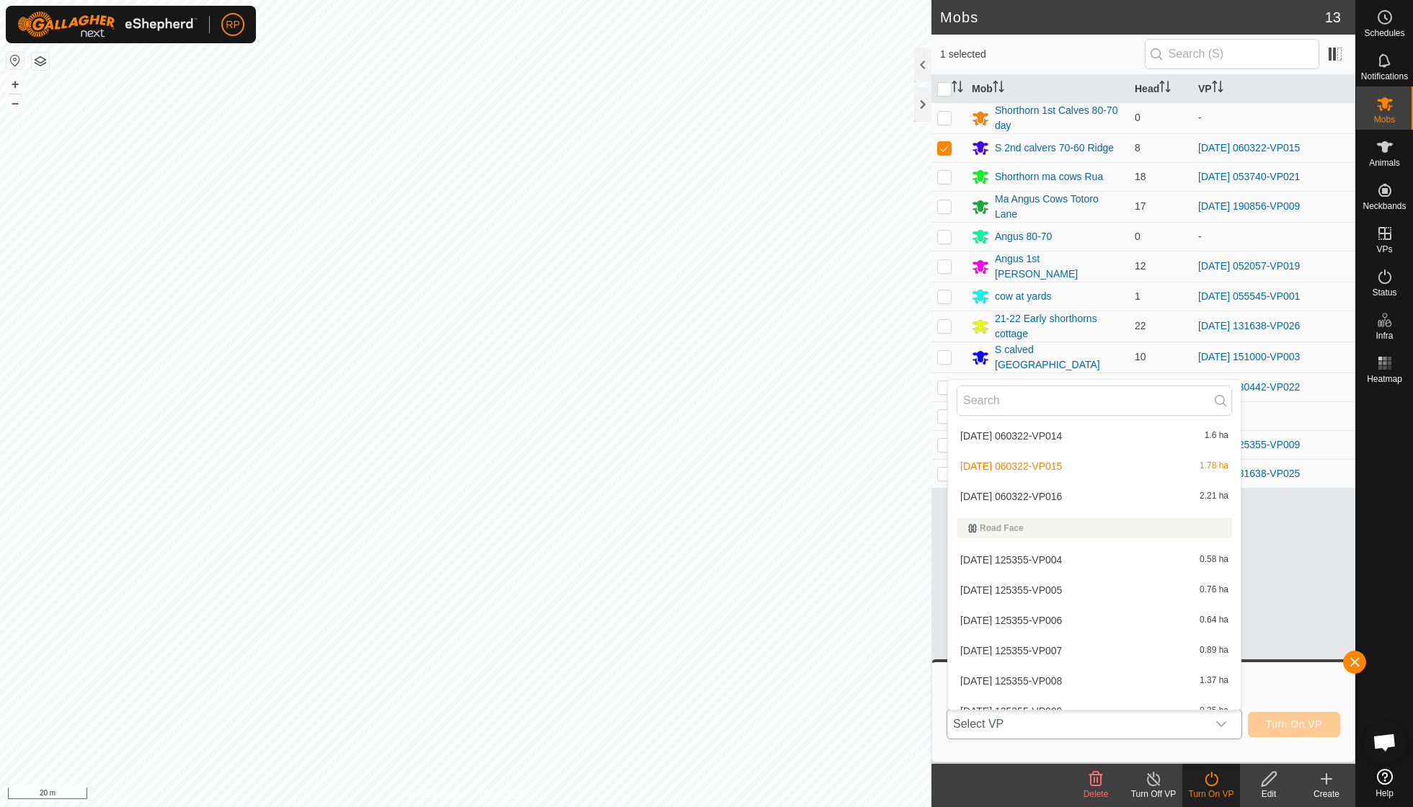
scroll to position [1843, 0]
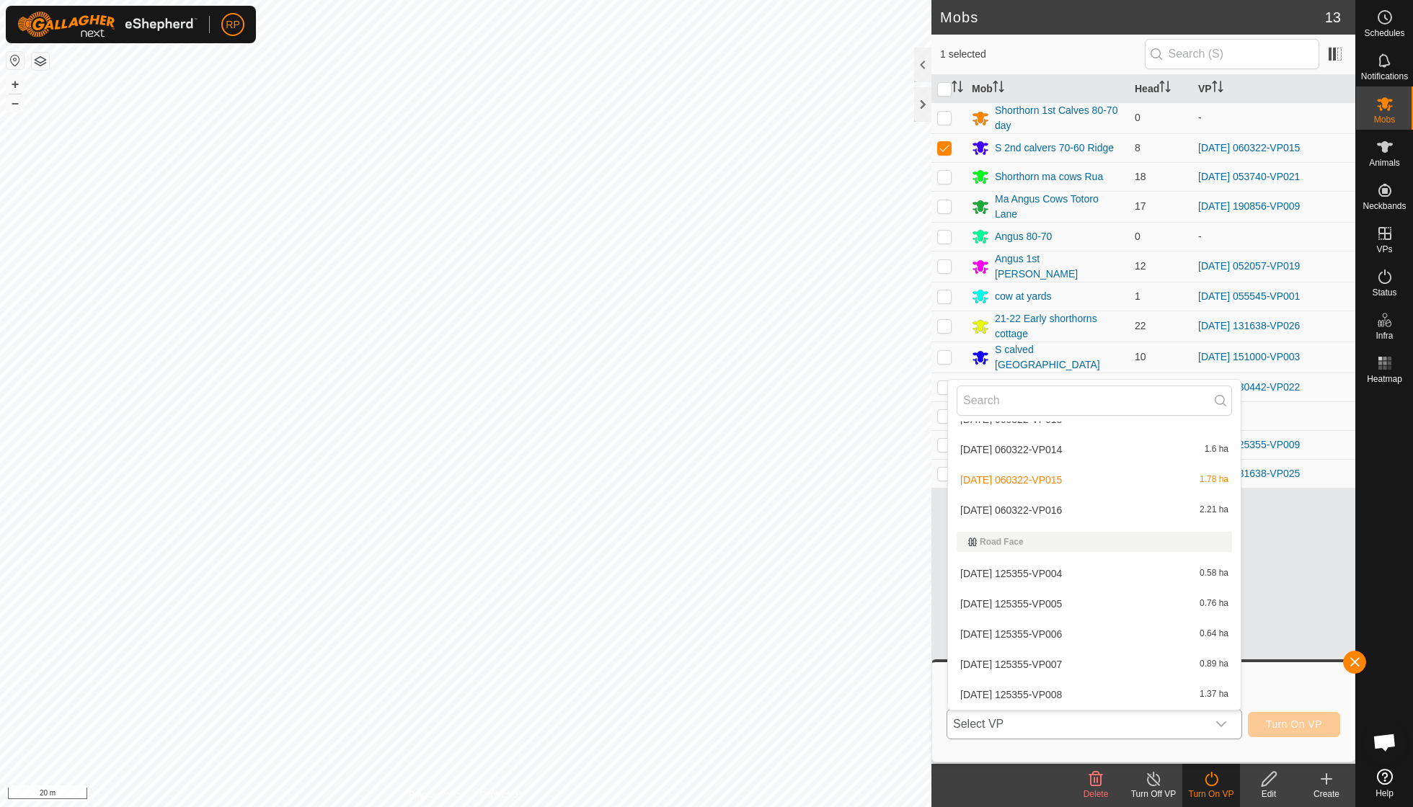
click at [1056, 496] on li "[DATE] 060322-VP016 2.21 ha" at bounding box center [1094, 510] width 293 height 29
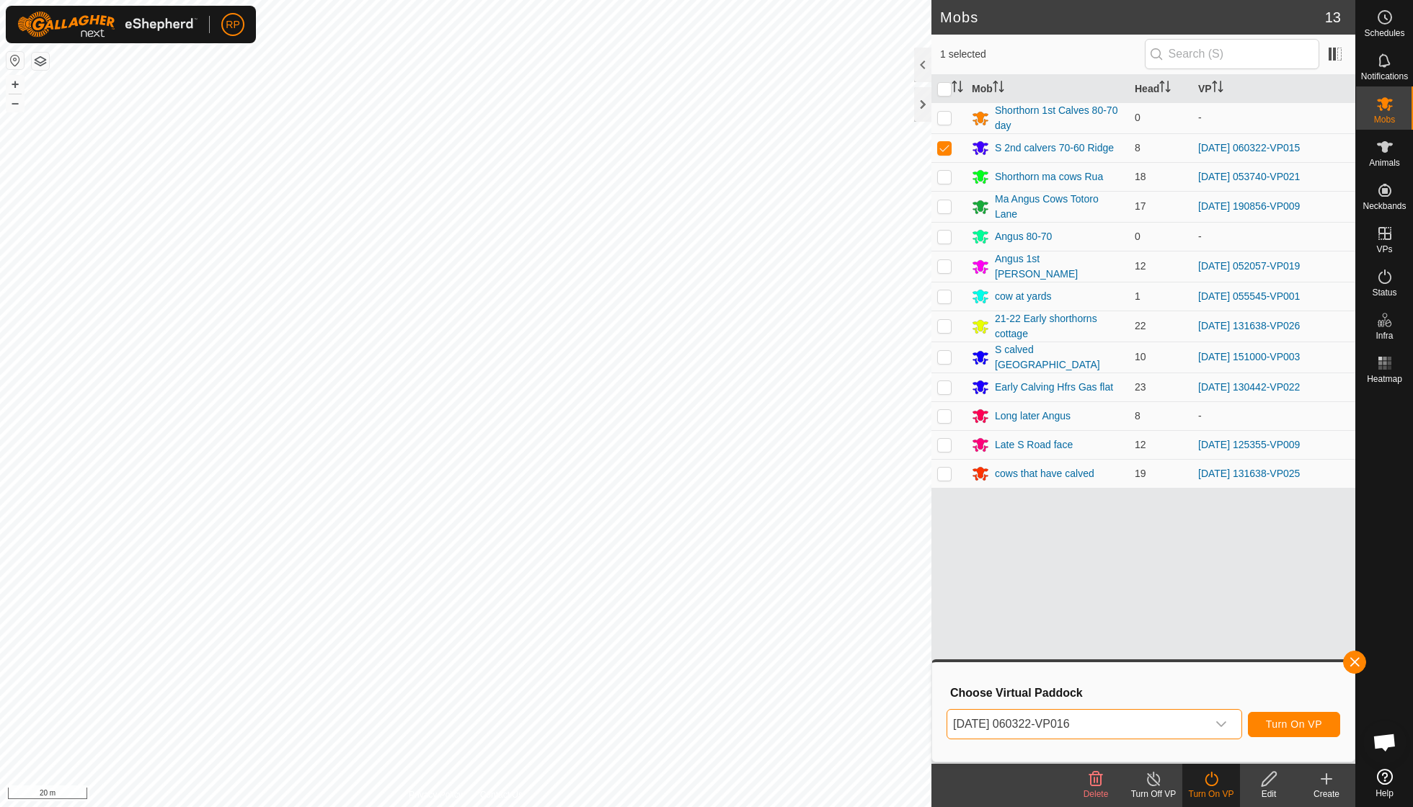
click at [1278, 724] on span "Turn On VP" at bounding box center [1294, 725] width 56 height 12
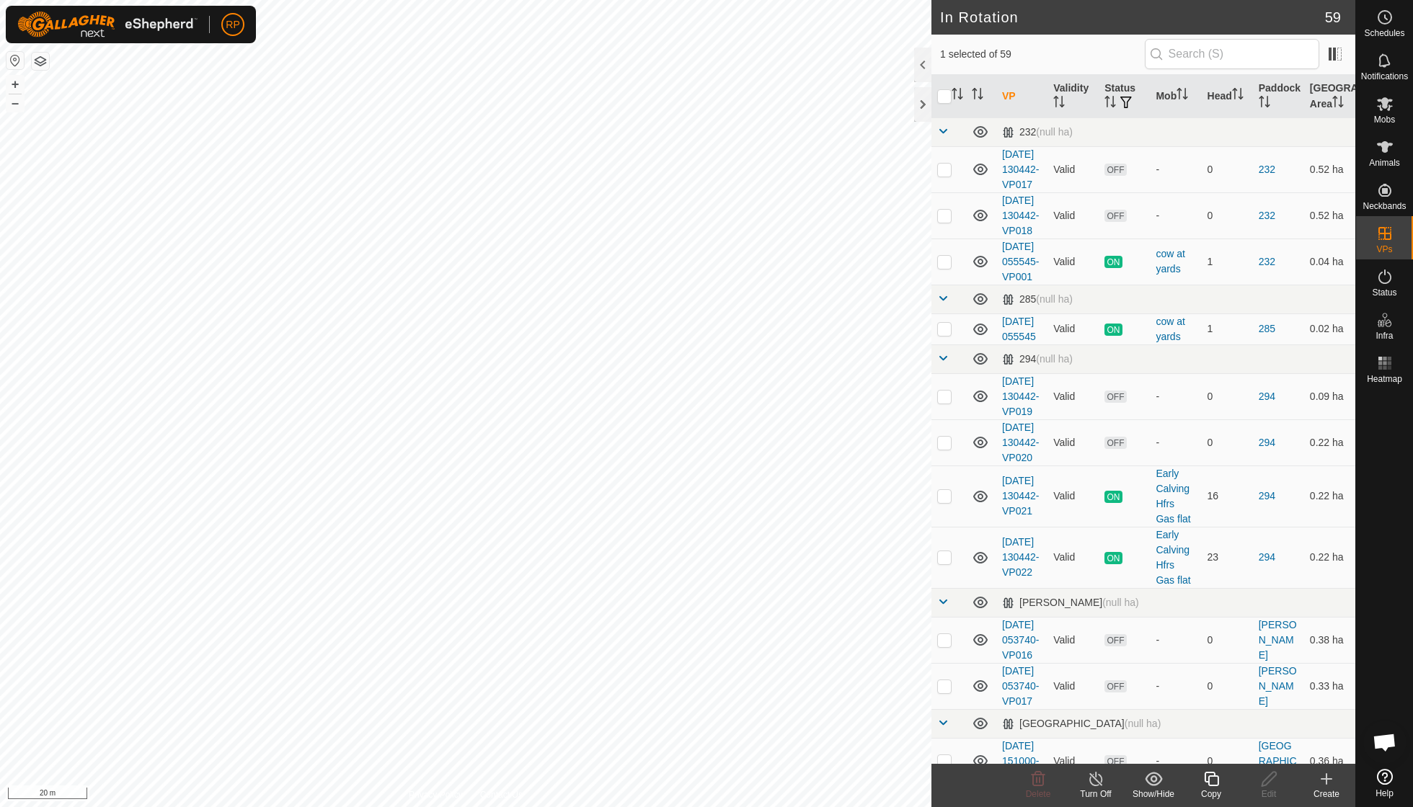
click at [1217, 779] on icon at bounding box center [1211, 779] width 18 height 17
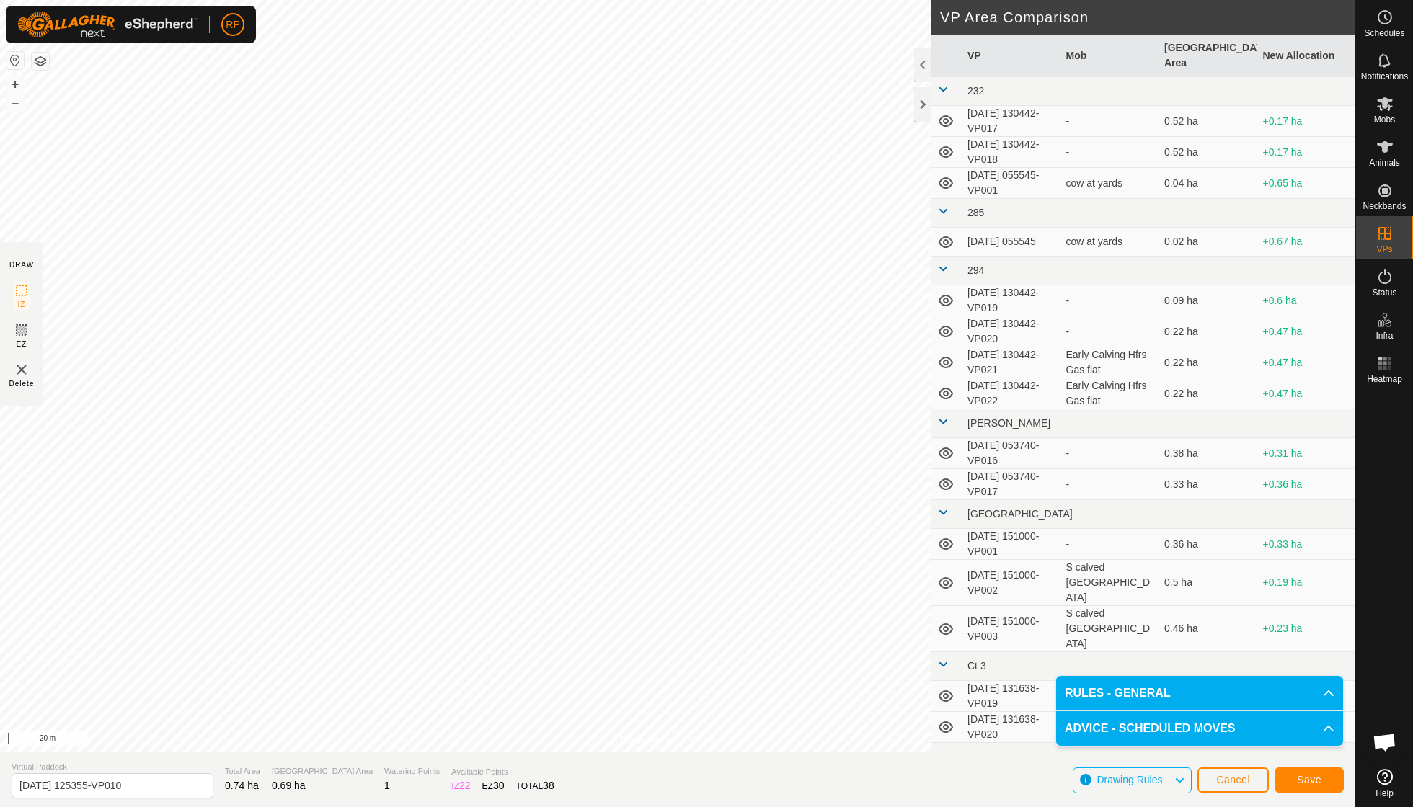
click at [1313, 782] on span "Save" at bounding box center [1309, 780] width 25 height 12
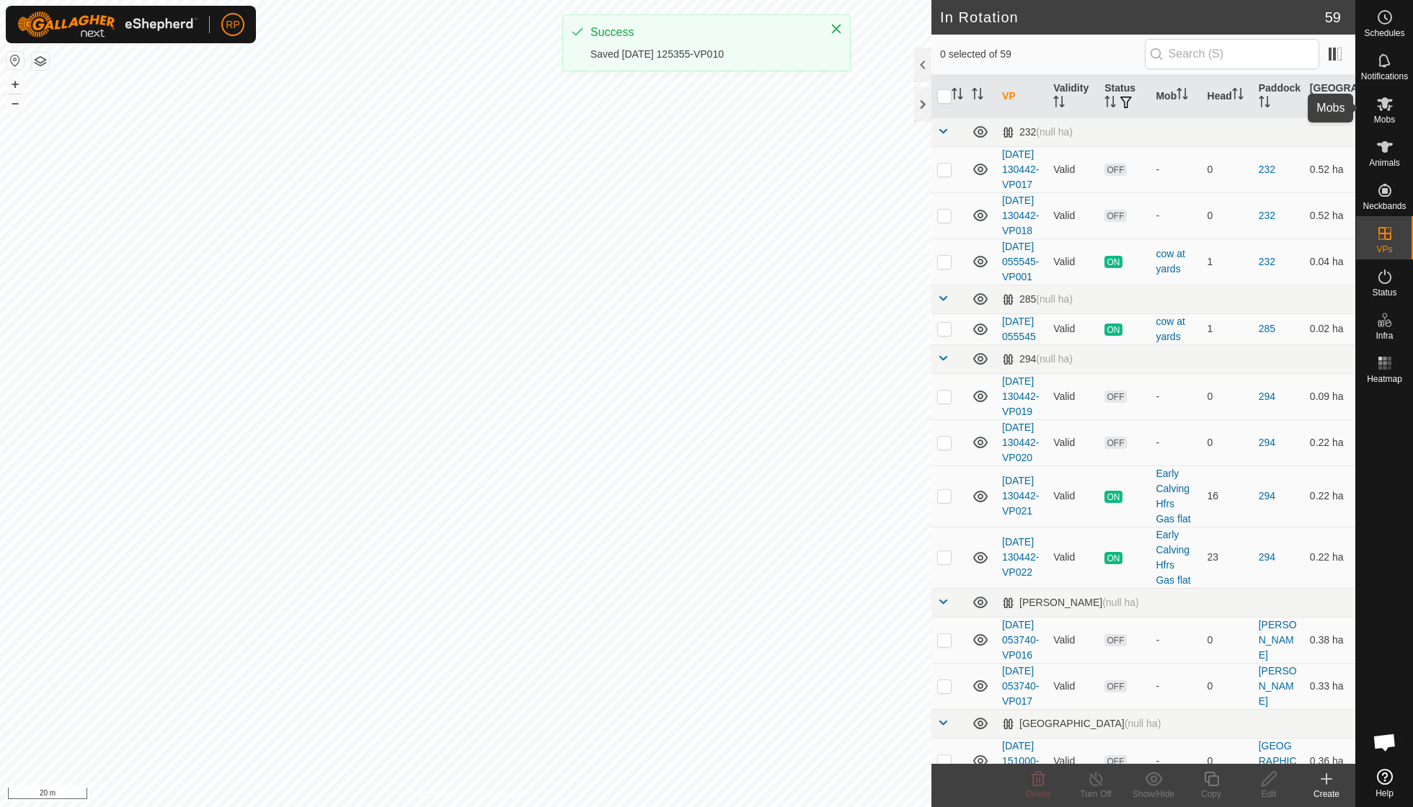
click at [1393, 110] on icon at bounding box center [1384, 103] width 17 height 17
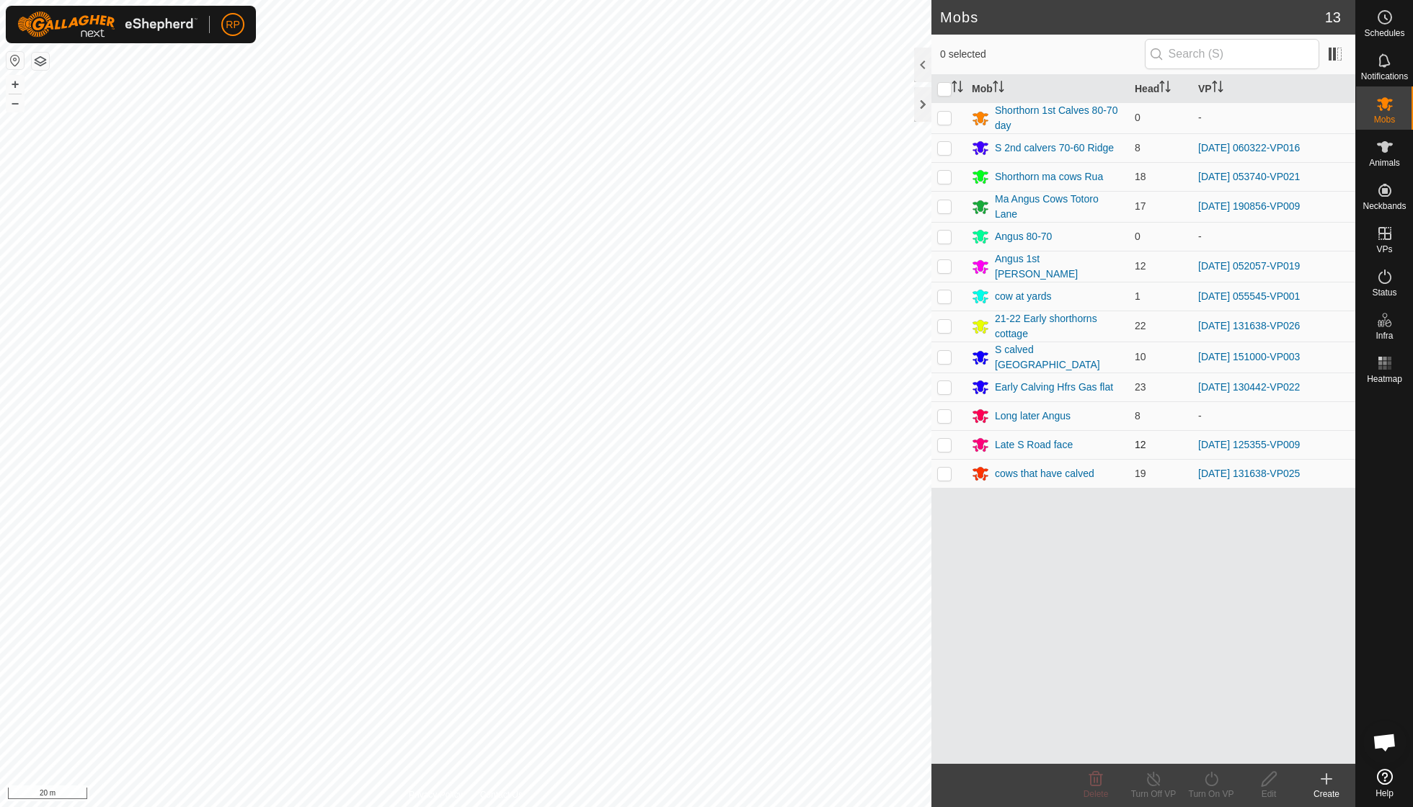
click at [944, 439] on p-checkbox at bounding box center [944, 445] width 14 height 12
checkbox input "true"
click at [1209, 784] on icon at bounding box center [1211, 779] width 18 height 17
click at [1210, 745] on link "Now" at bounding box center [1254, 746] width 143 height 29
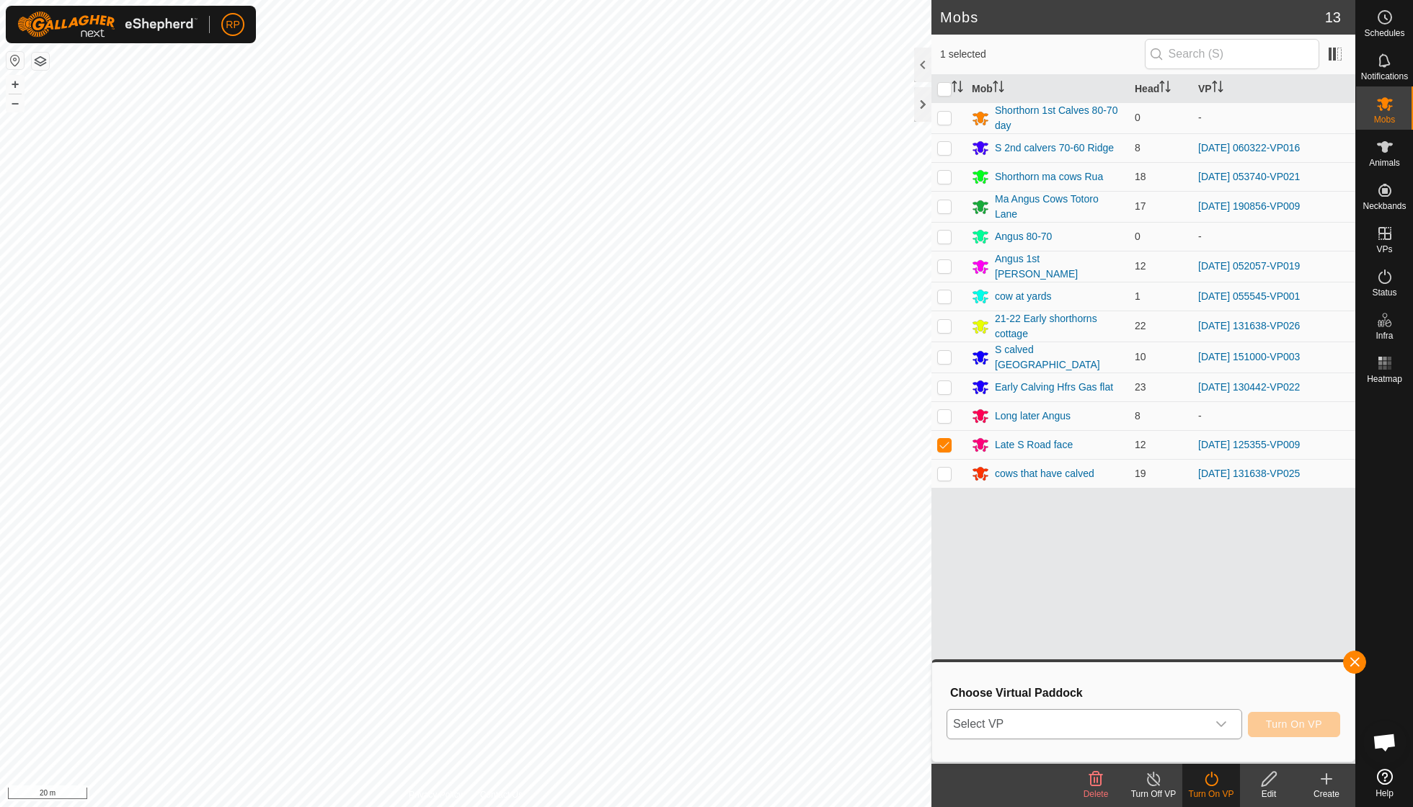
click at [1221, 722] on icon "dropdown trigger" at bounding box center [1221, 725] width 12 height 12
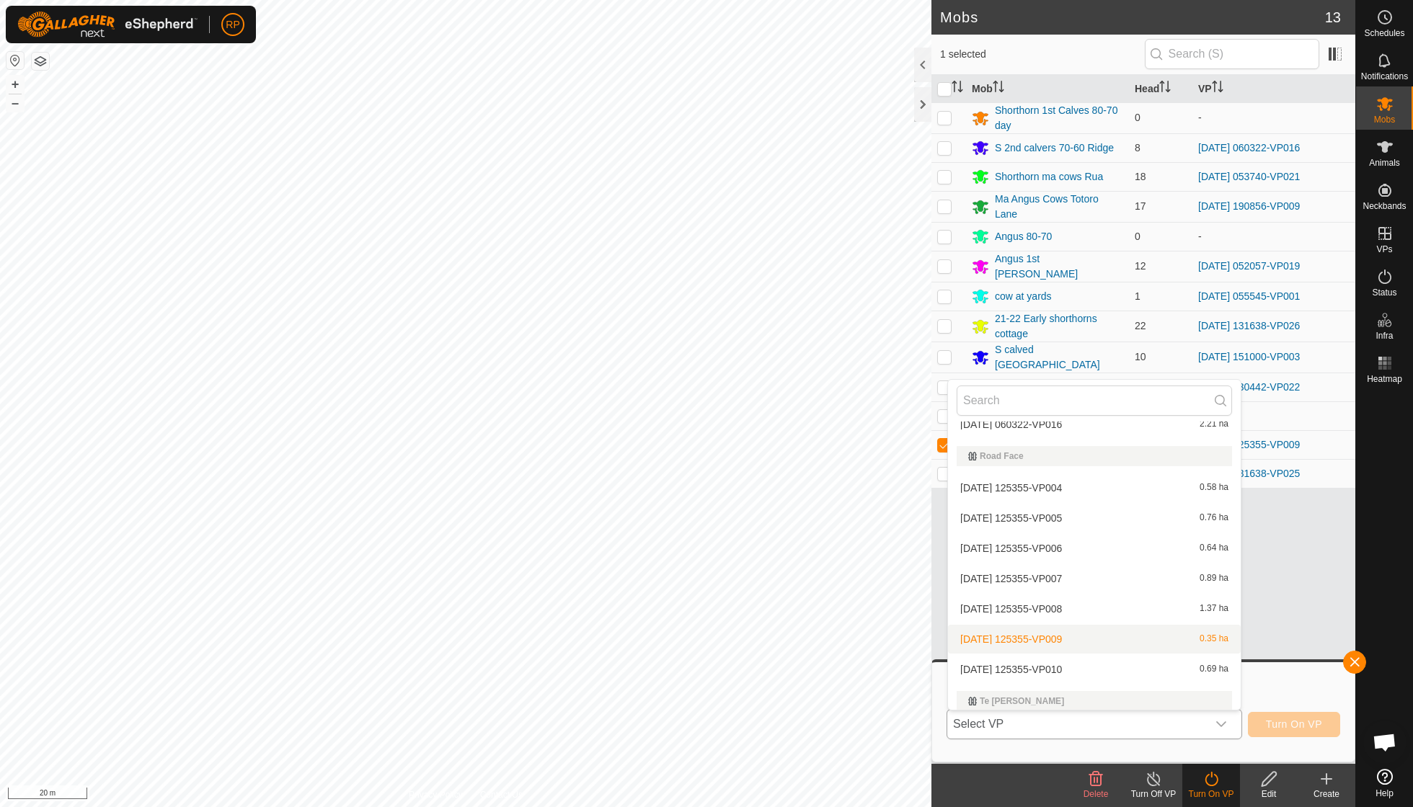
scroll to position [1930, 0]
click at [1063, 654] on li "[DATE] 125355-VP010 0.69 ha" at bounding box center [1094, 668] width 293 height 29
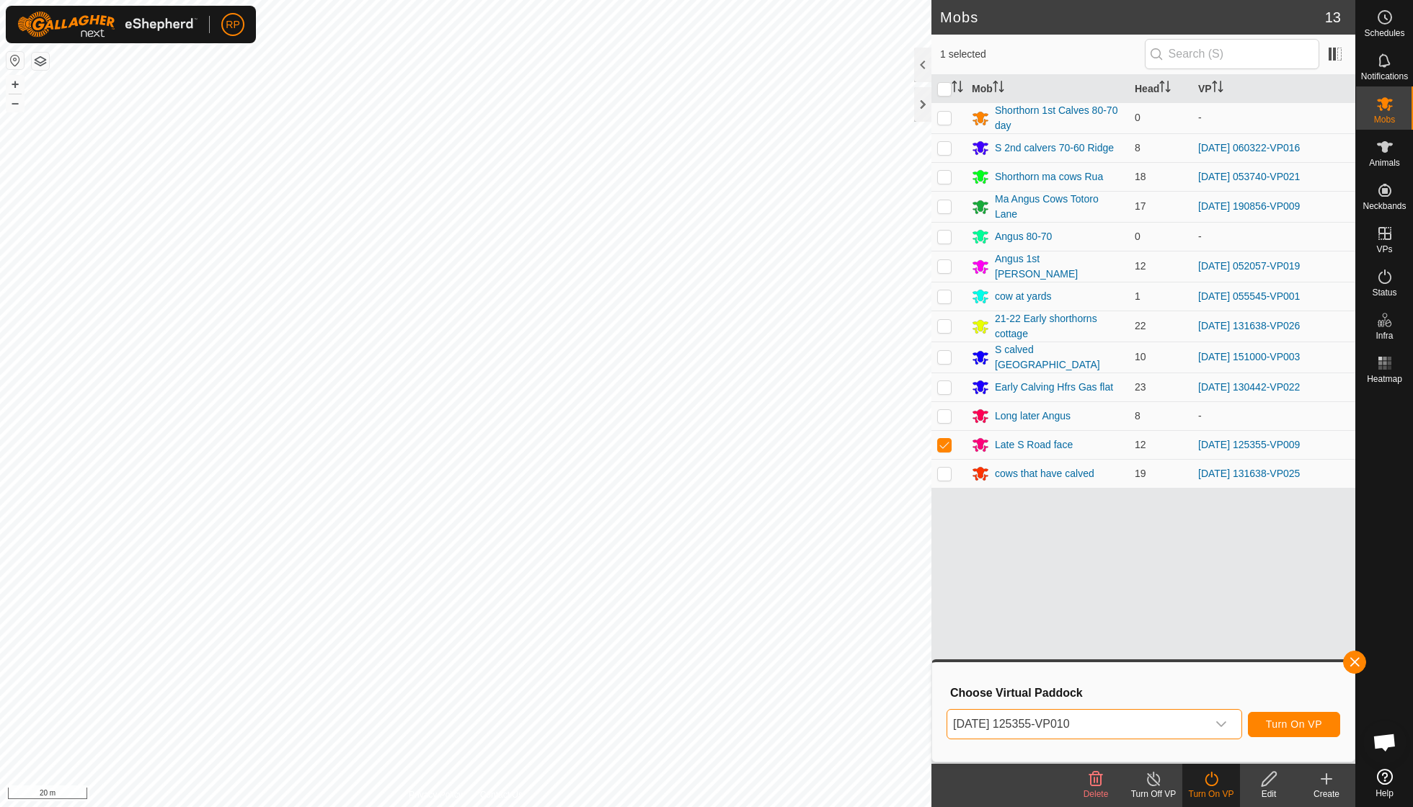
click at [1280, 722] on span "Turn On VP" at bounding box center [1294, 725] width 56 height 12
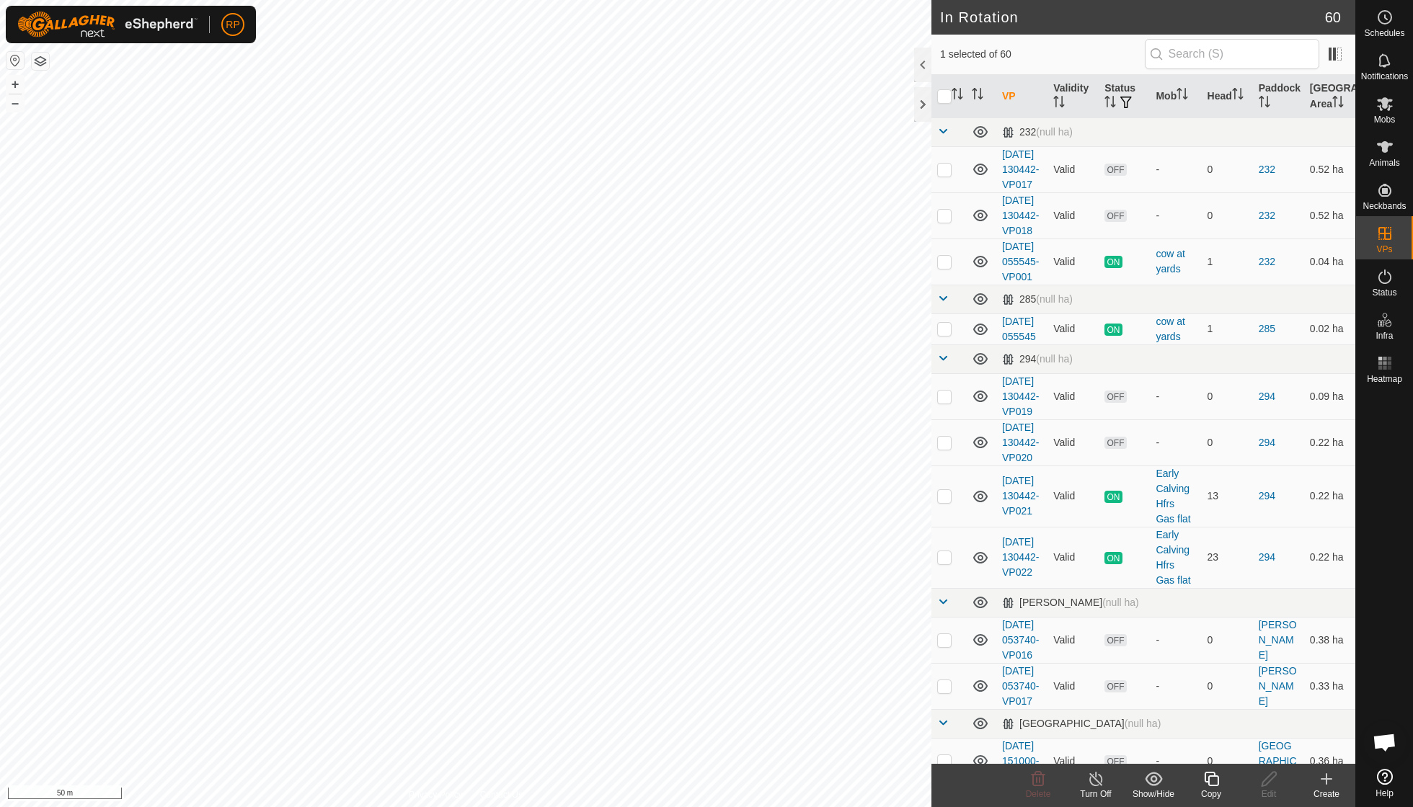
click at [1212, 773] on icon at bounding box center [1211, 779] width 14 height 14
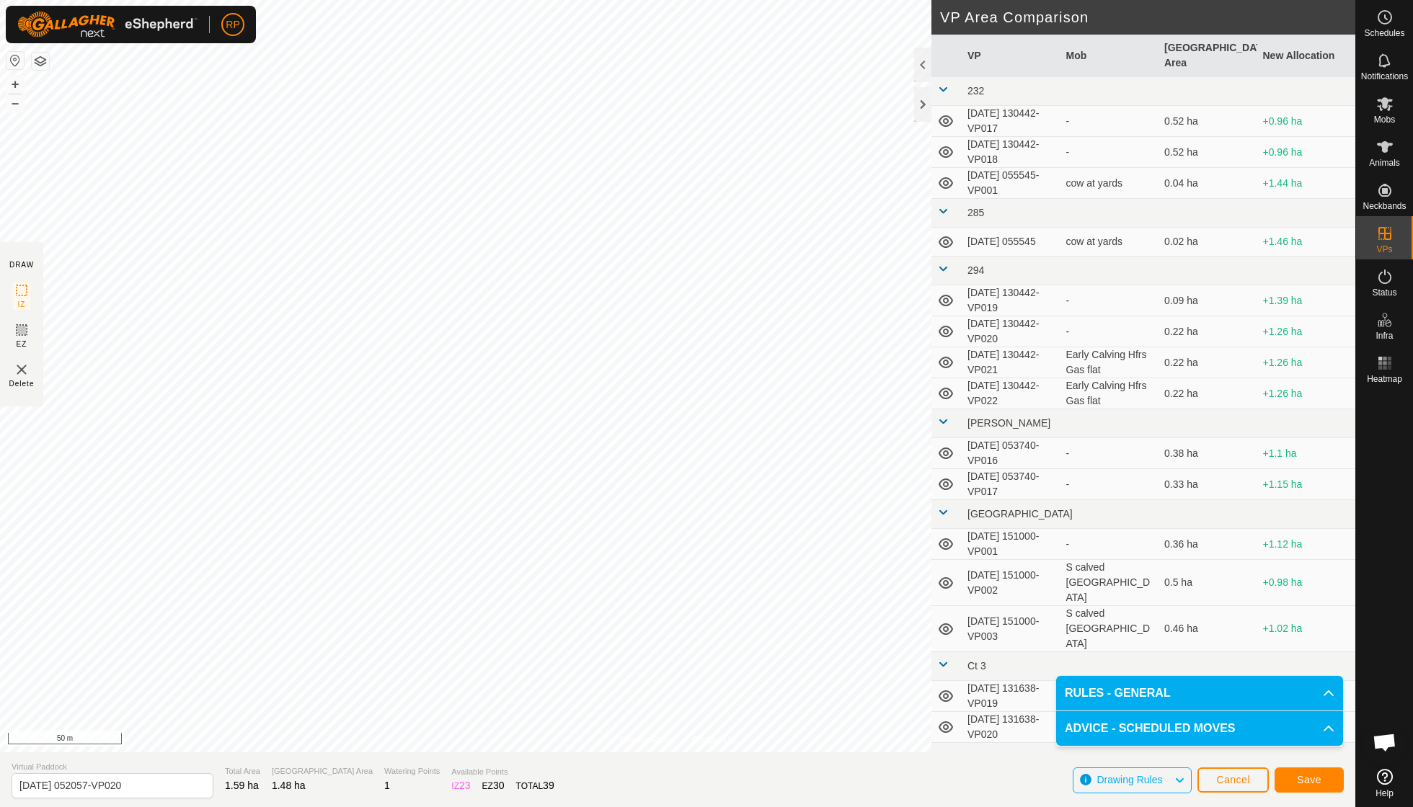
click at [1316, 774] on span "Save" at bounding box center [1309, 780] width 25 height 12
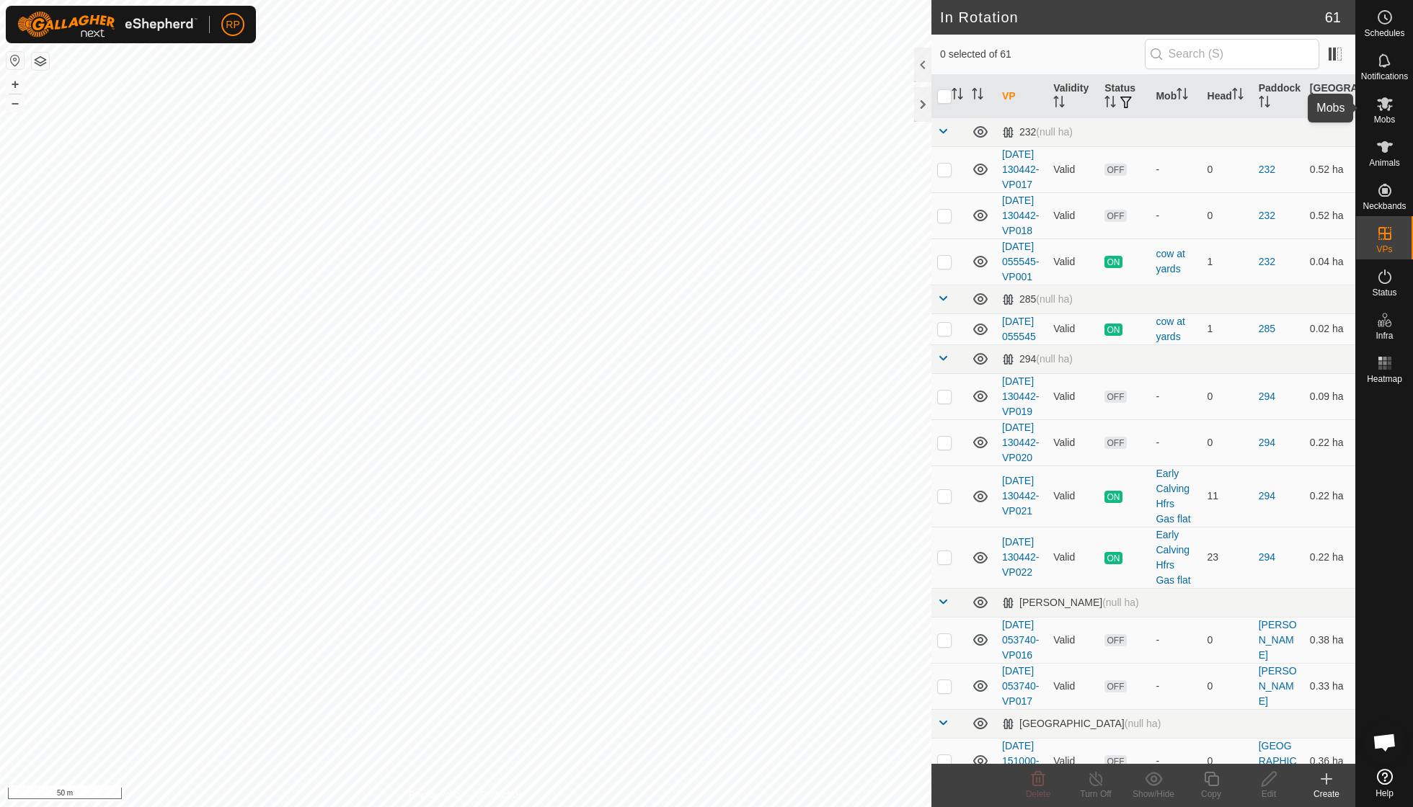
click at [1388, 112] on es-mob-svg-icon at bounding box center [1385, 103] width 26 height 23
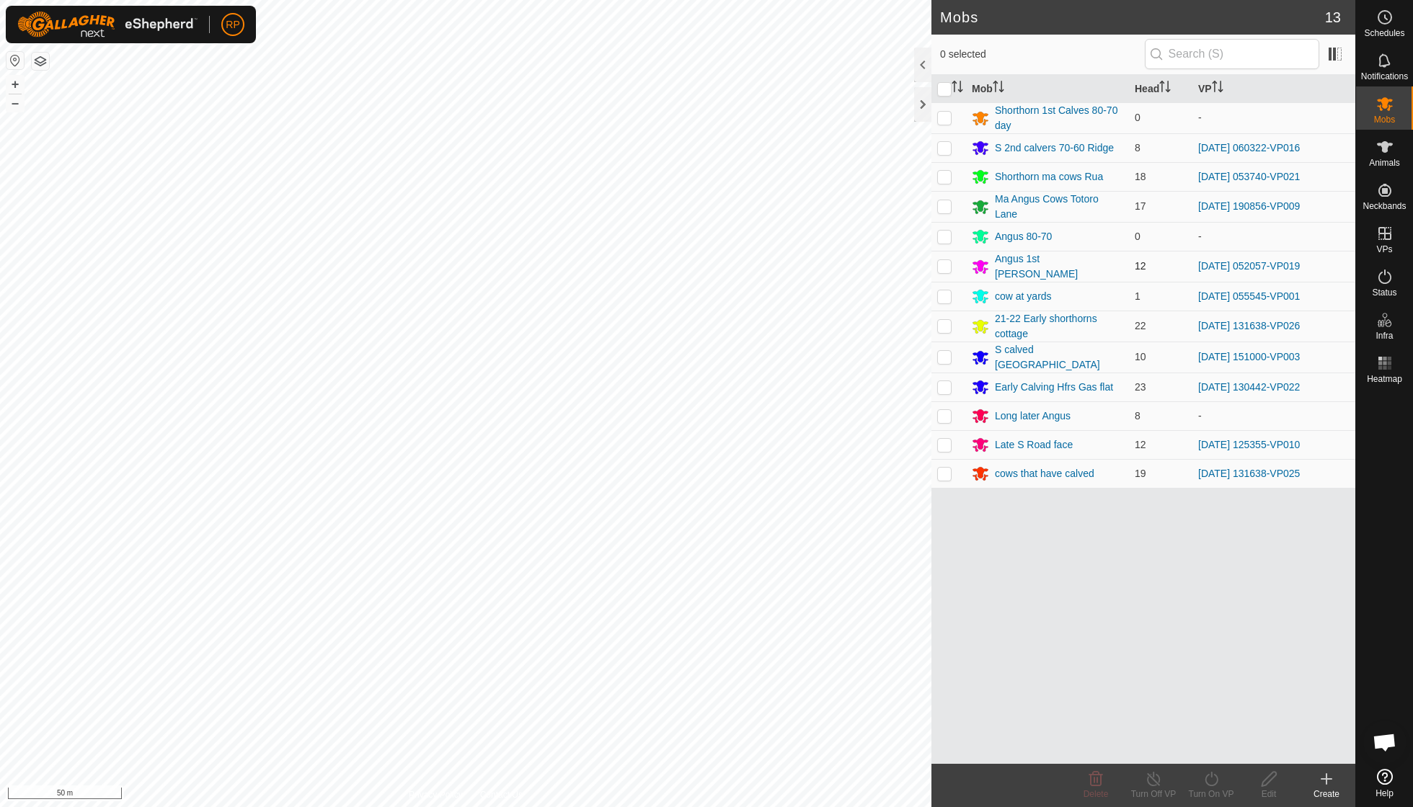
click at [943, 262] on p-checkbox at bounding box center [944, 266] width 14 height 12
checkbox input "true"
click at [1211, 783] on icon at bounding box center [1211, 779] width 18 height 17
click at [1212, 748] on link "Now" at bounding box center [1254, 746] width 143 height 29
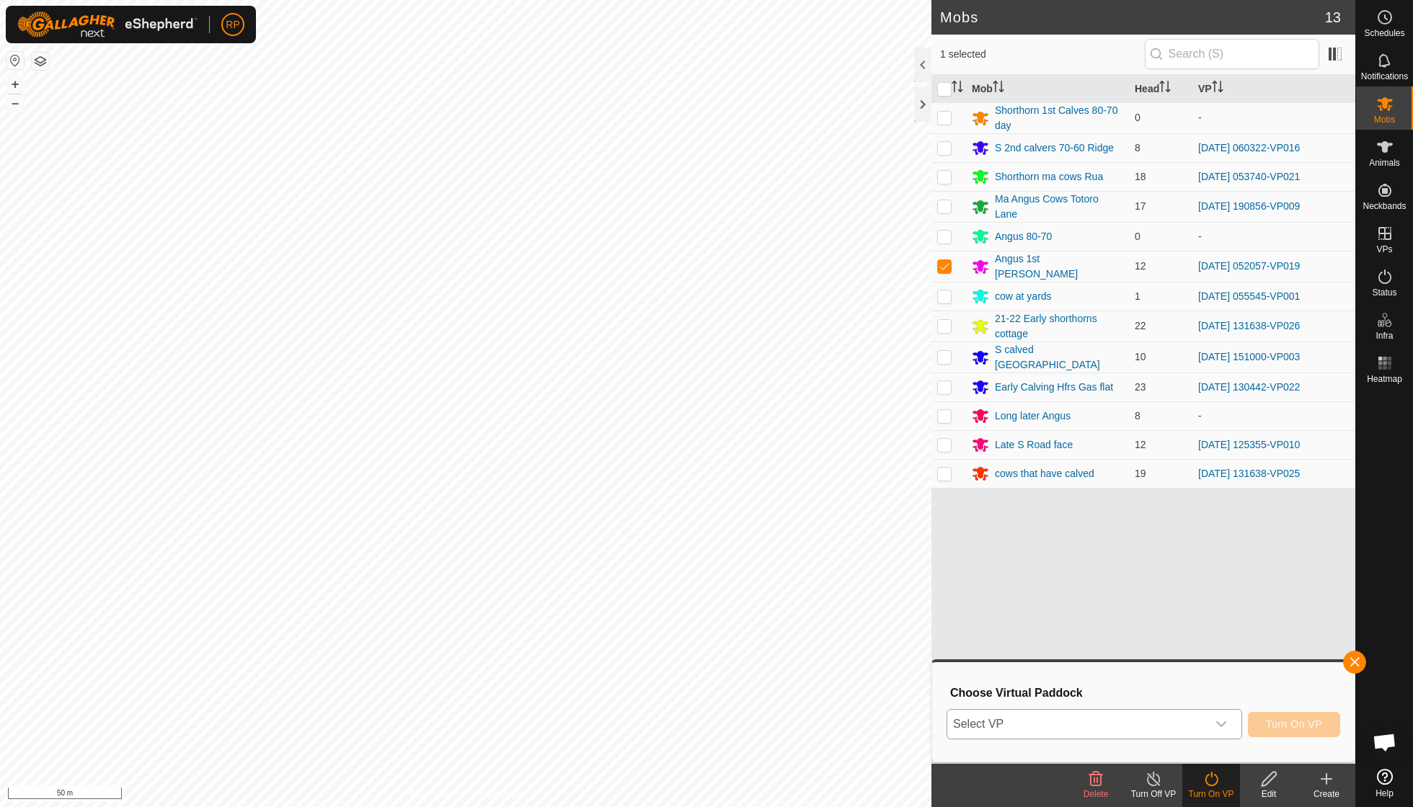
click at [1230, 717] on div "dropdown trigger" at bounding box center [1221, 724] width 29 height 29
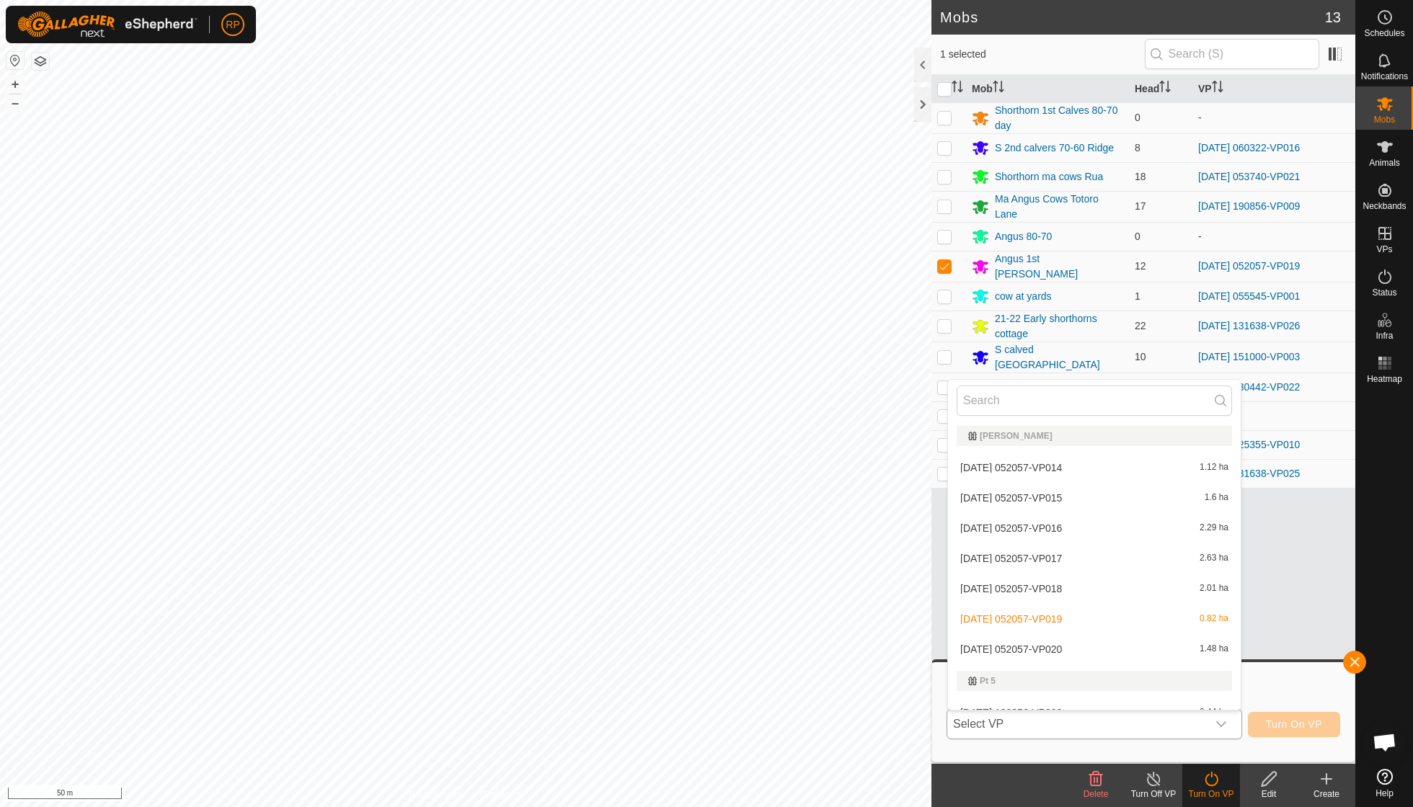
scroll to position [1068, 0]
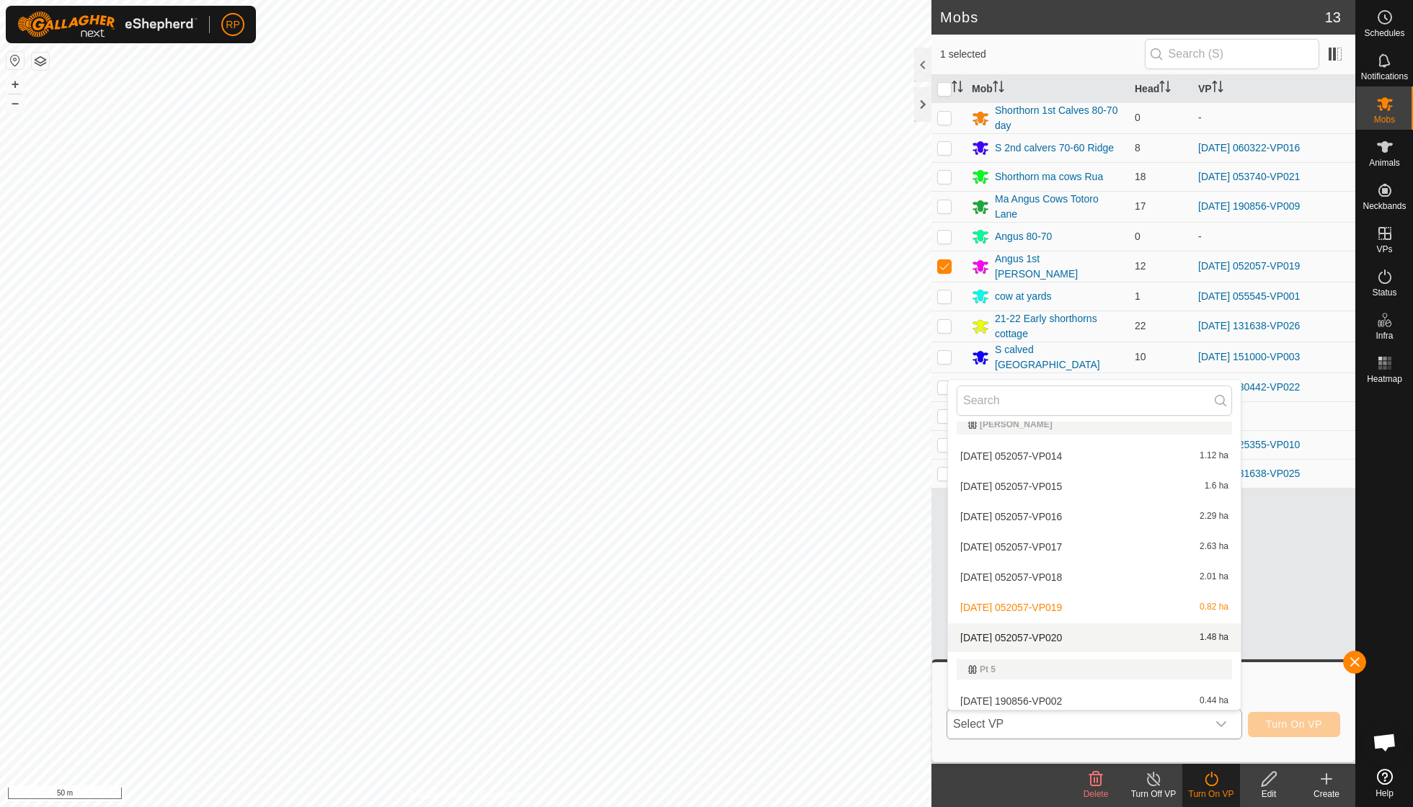
click at [1071, 624] on li "[DATE] 052057-VP020 1.48 ha" at bounding box center [1094, 638] width 293 height 29
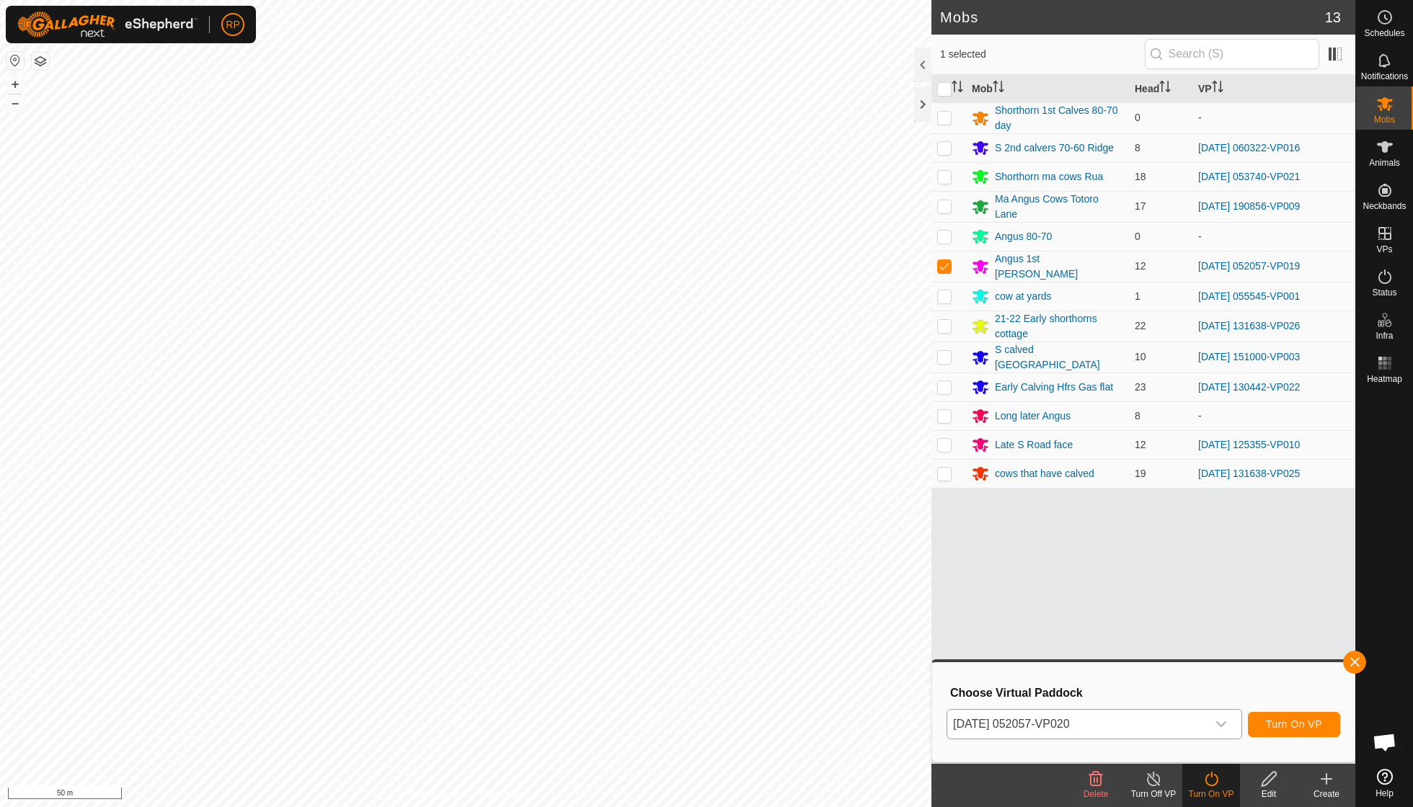
click at [1293, 725] on span "Turn On VP" at bounding box center [1294, 725] width 56 height 12
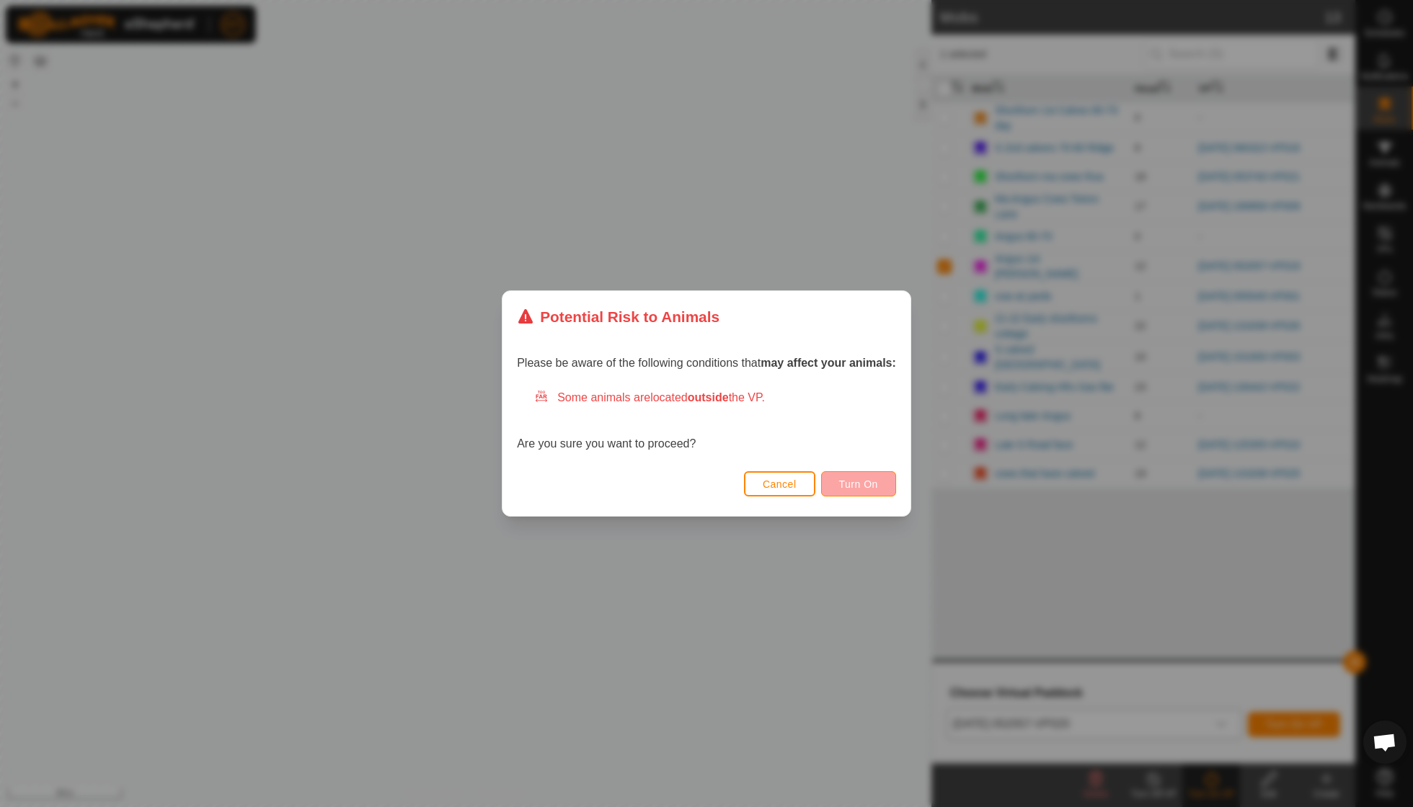
click at [849, 488] on span "Turn On" at bounding box center [858, 485] width 39 height 12
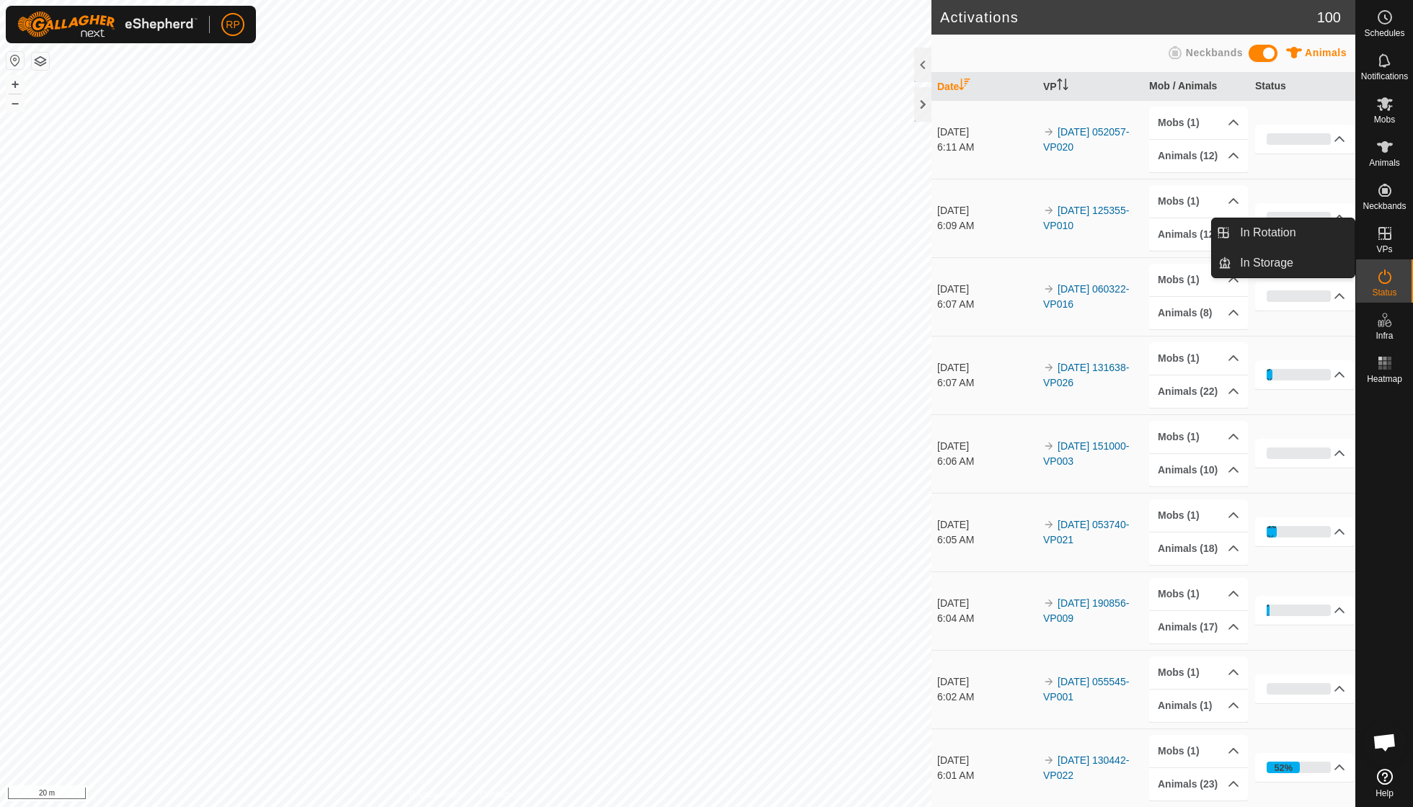
click at [1383, 238] on icon at bounding box center [1384, 233] width 17 height 17
click at [1293, 234] on link "In Rotation" at bounding box center [1292, 232] width 123 height 29
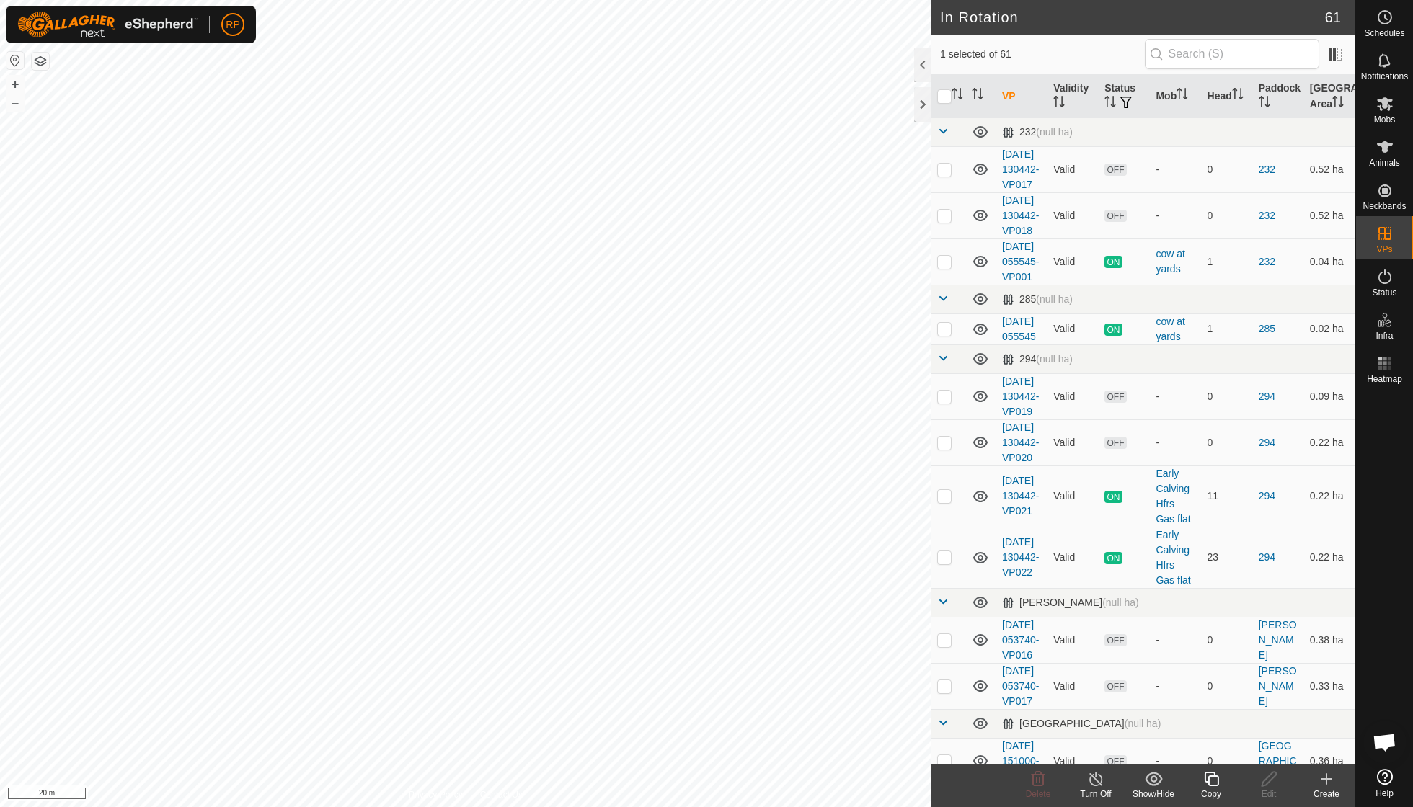
click at [1212, 771] on icon at bounding box center [1211, 779] width 18 height 17
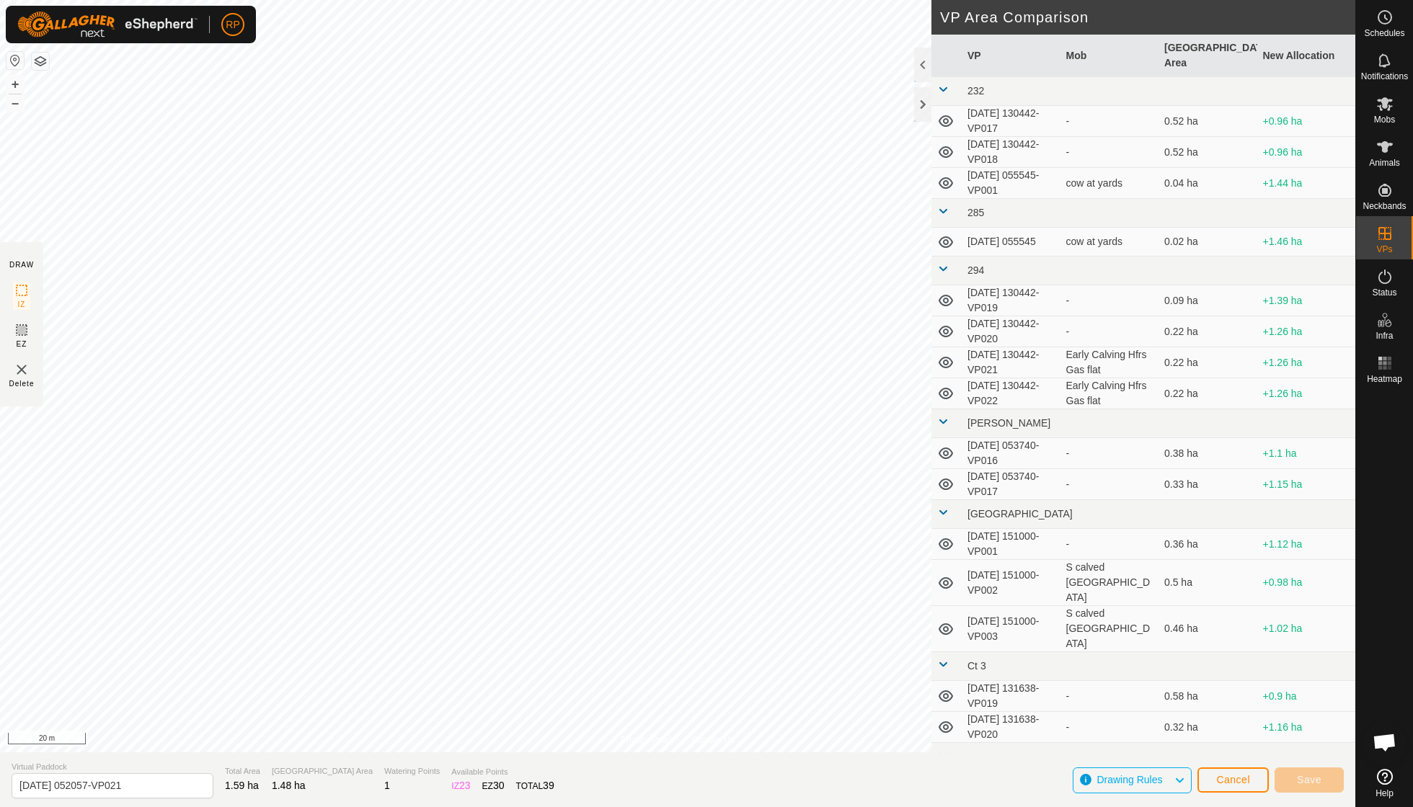
click at [1220, 780] on span "Cancel" at bounding box center [1233, 780] width 34 height 12
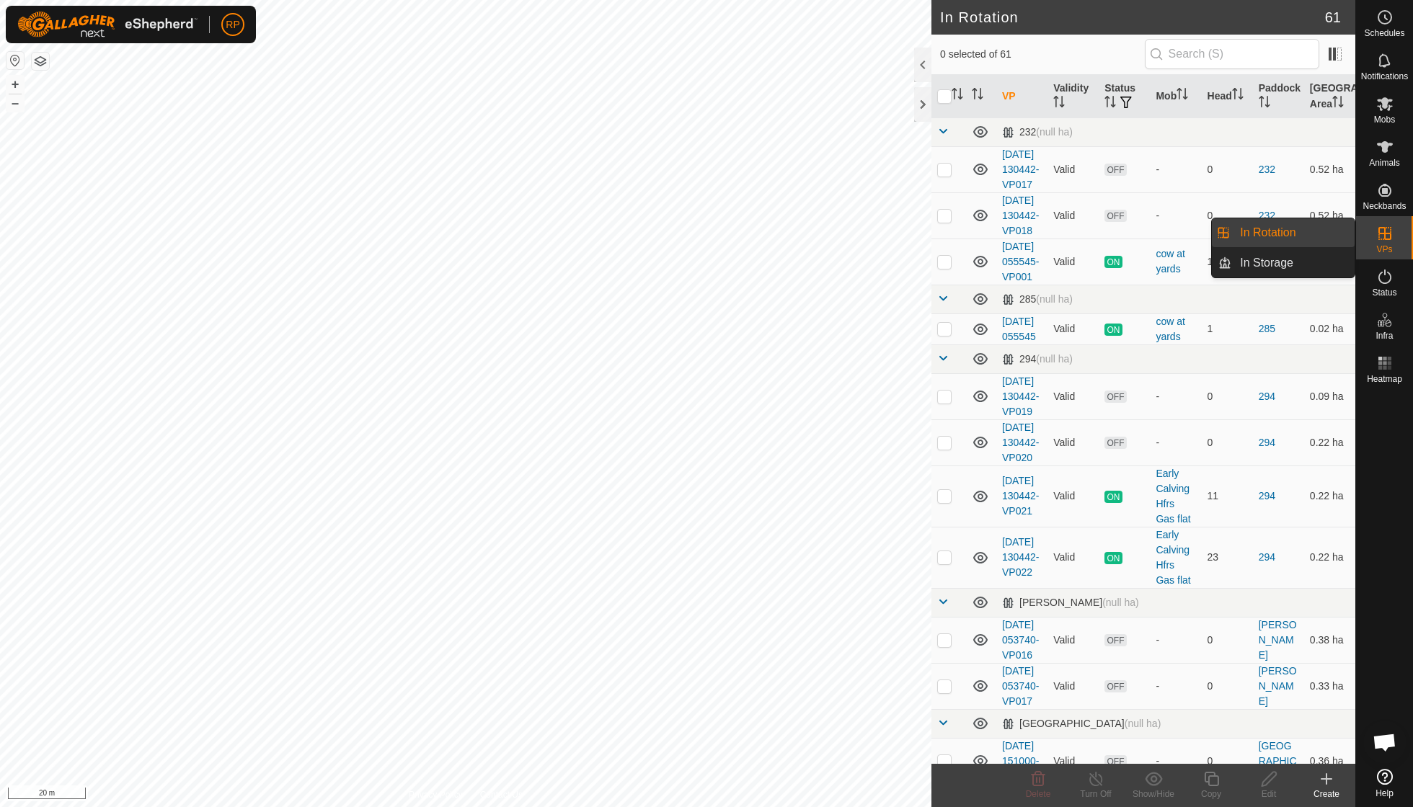
click at [1280, 232] on link "In Rotation" at bounding box center [1292, 232] width 123 height 29
click at [1327, 779] on icon at bounding box center [1326, 779] width 10 height 0
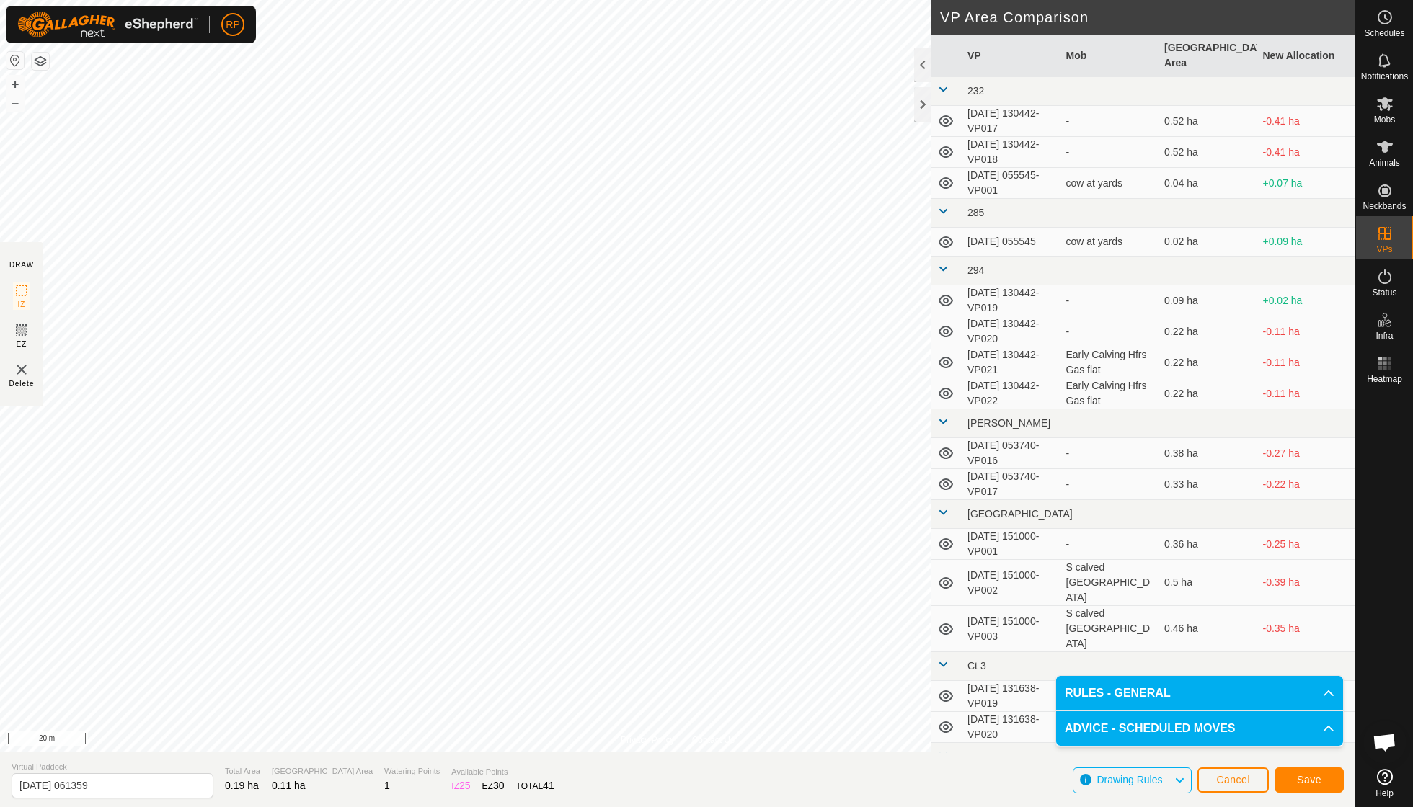
click at [1309, 782] on span "Save" at bounding box center [1309, 780] width 25 height 12
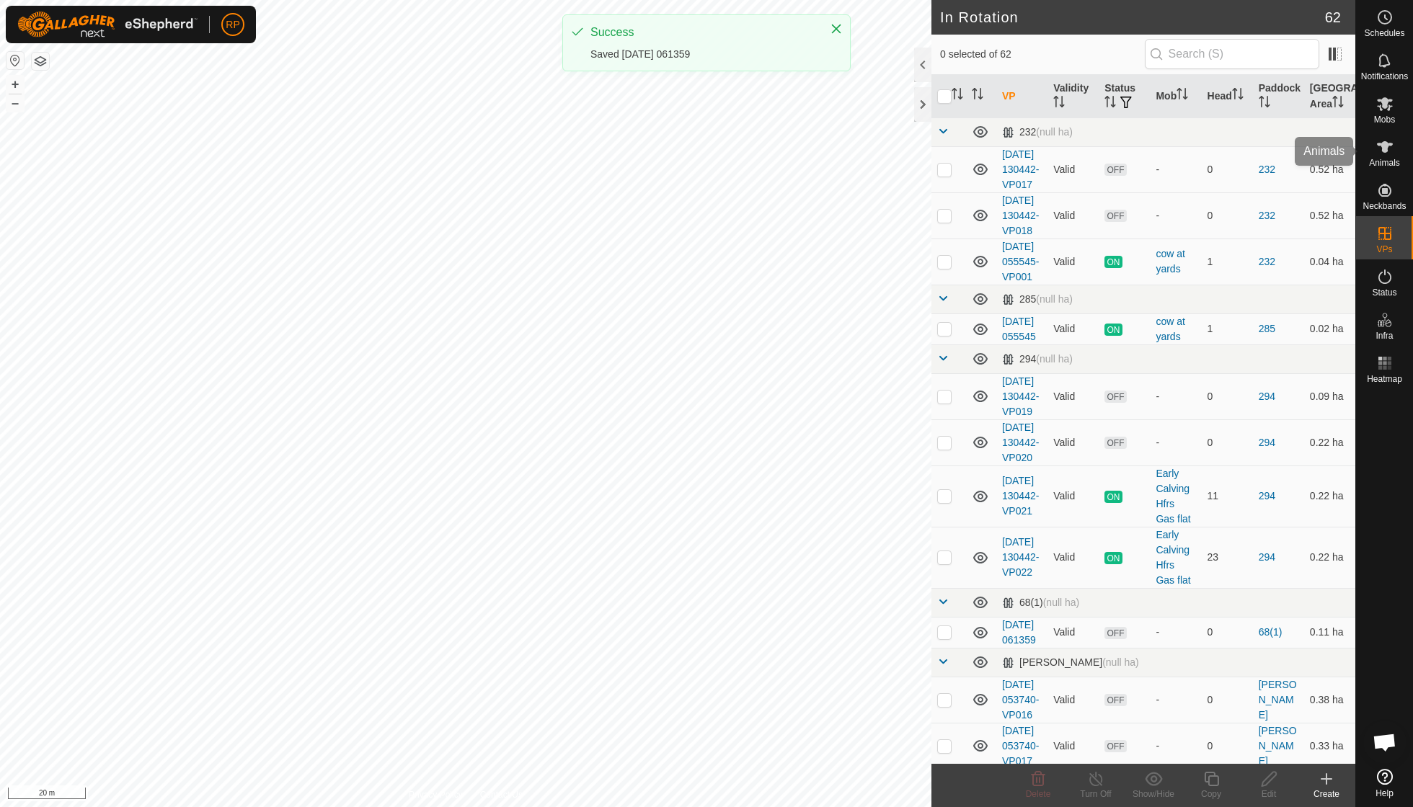
click at [1388, 107] on icon at bounding box center [1384, 103] width 17 height 17
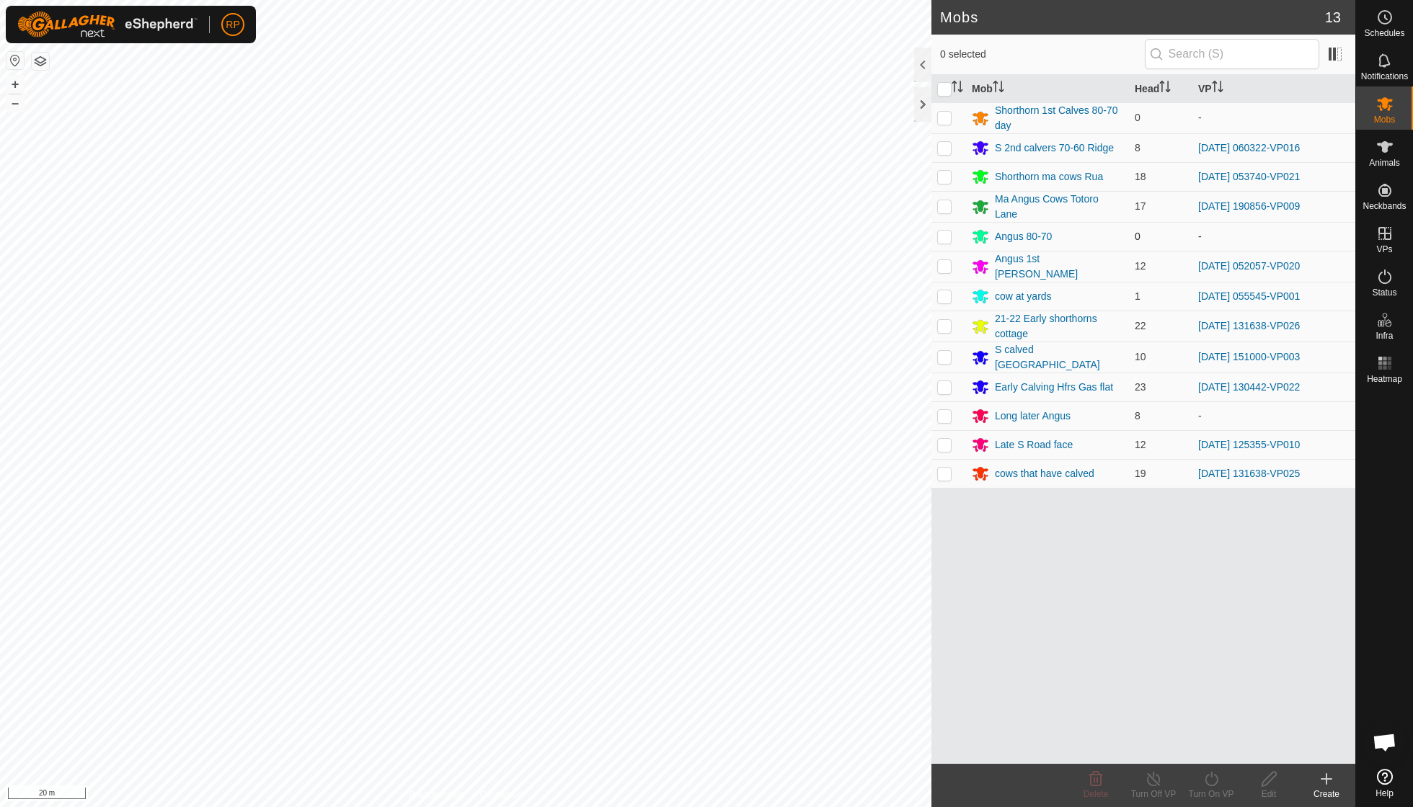
click at [943, 234] on p-checkbox at bounding box center [944, 237] width 14 height 12
click at [938, 237] on p-checkbox at bounding box center [944, 237] width 14 height 12
checkbox input "false"
click at [1015, 242] on div "Angus 80-70" at bounding box center [1047, 236] width 151 height 17
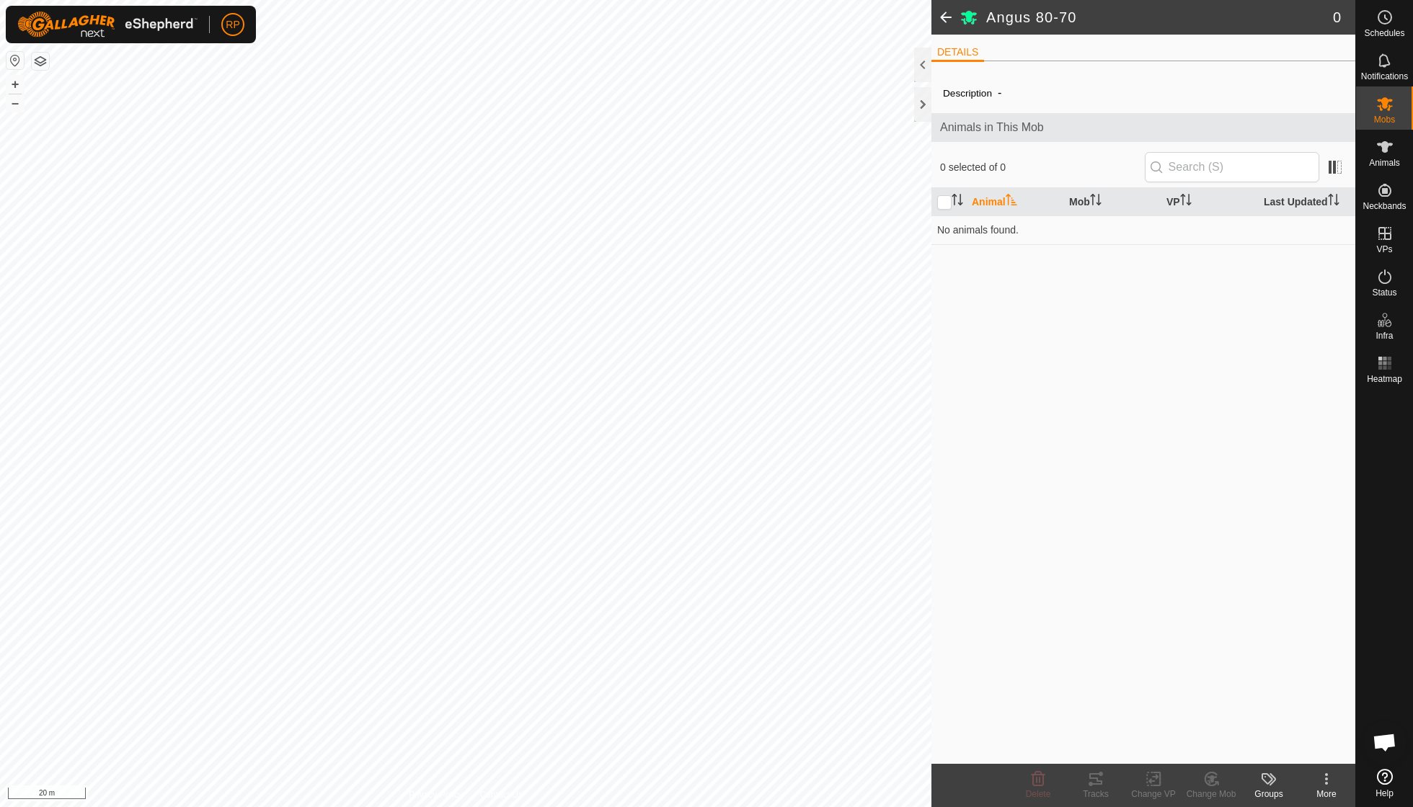
click at [1328, 777] on icon at bounding box center [1326, 779] width 17 height 17
click at [1287, 748] on link "Edit Mob Detail" at bounding box center [1283, 746] width 143 height 29
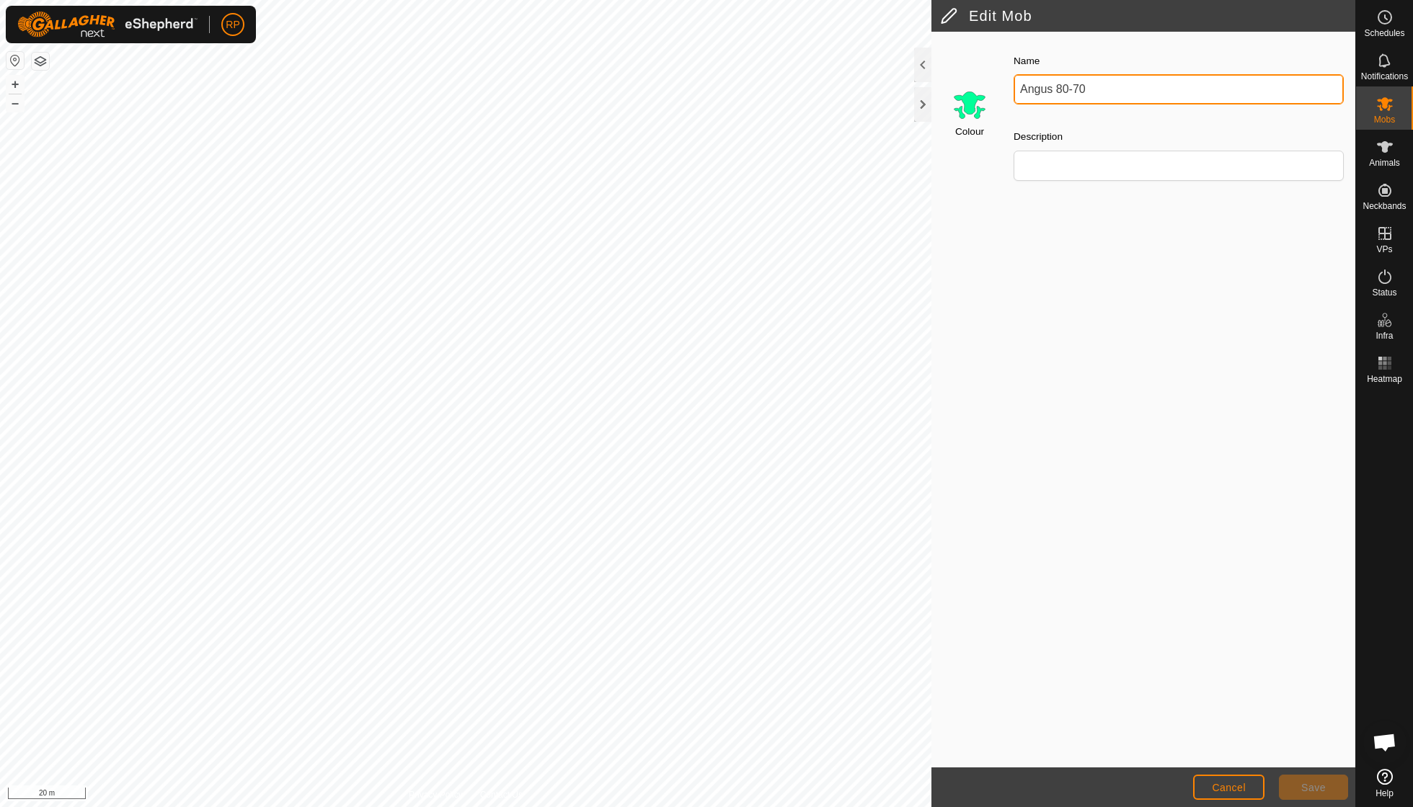
click at [1094, 89] on input "Angus 80-70" at bounding box center [1179, 89] width 330 height 30
type input "[PERSON_NAME] that calved miro"
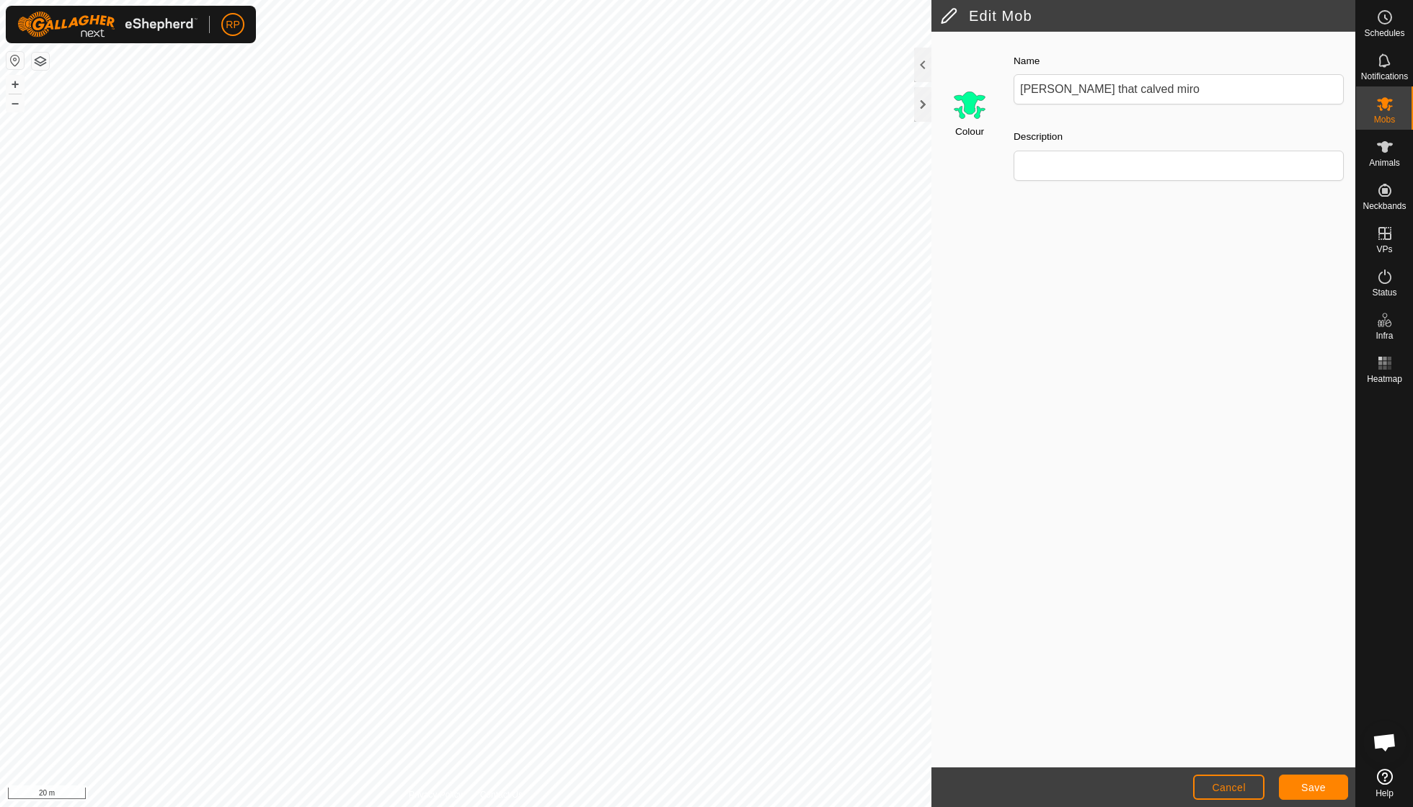
click at [1309, 788] on span "Save" at bounding box center [1313, 788] width 25 height 12
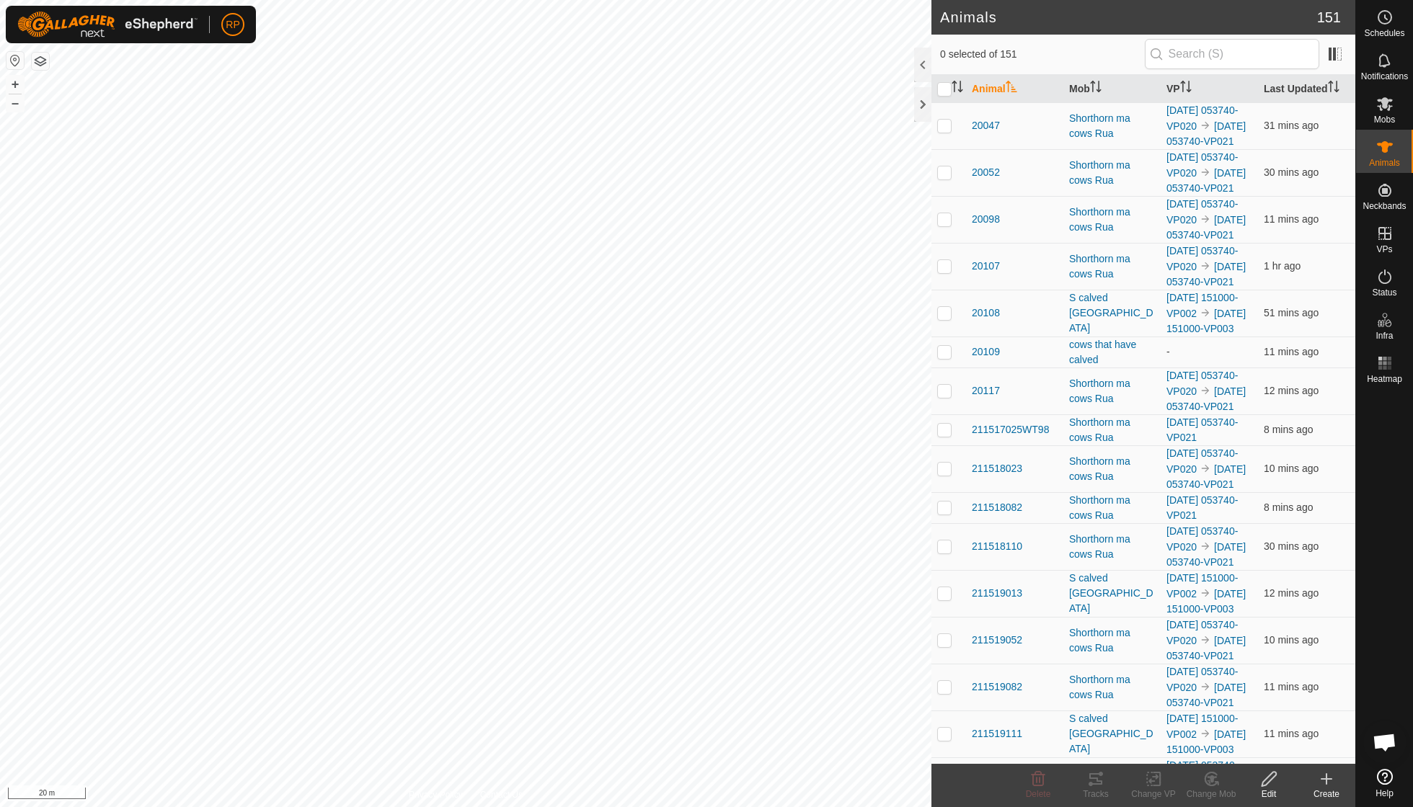
checkbox input "true"
click at [1208, 779] on icon at bounding box center [1211, 779] width 18 height 17
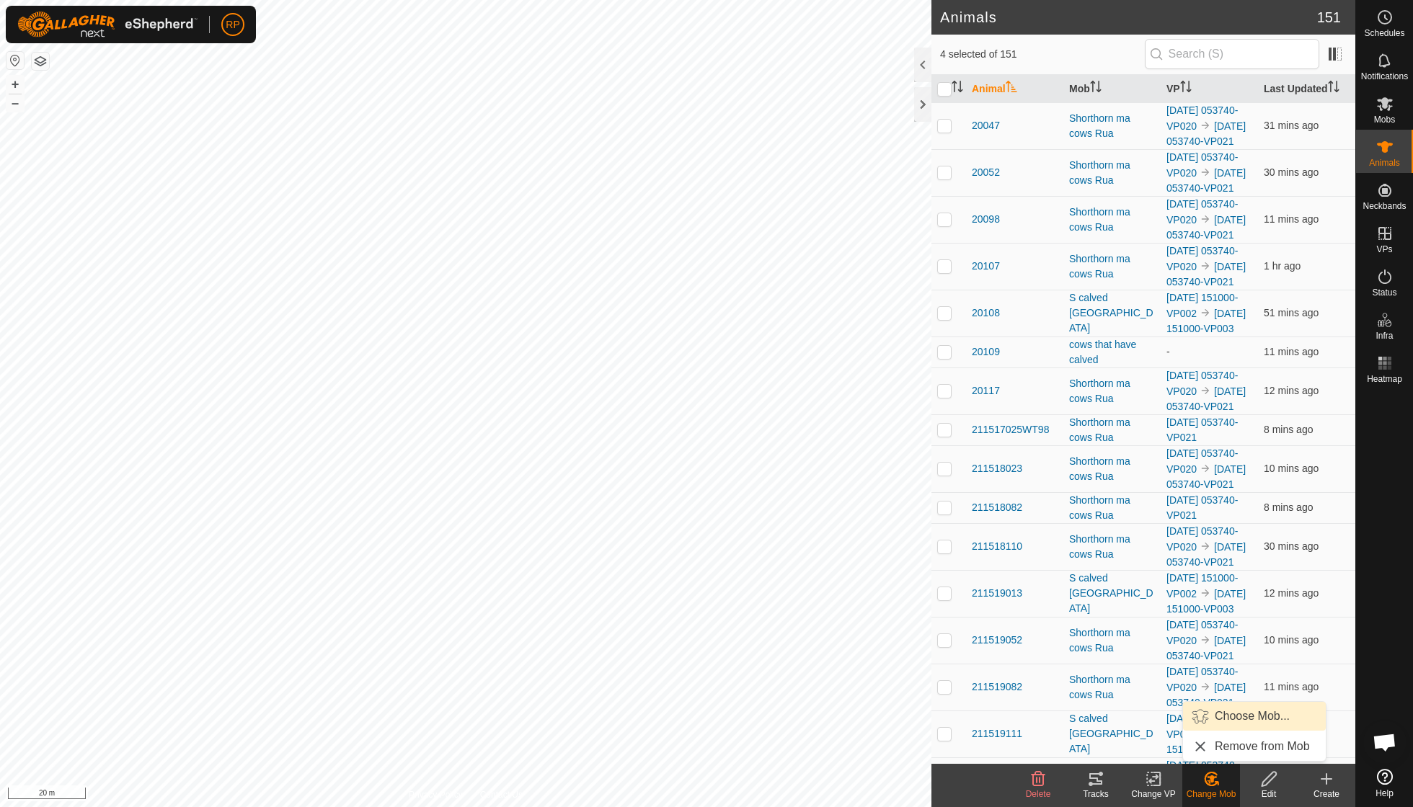
click at [1234, 717] on link "Choose Mob..." at bounding box center [1254, 716] width 143 height 29
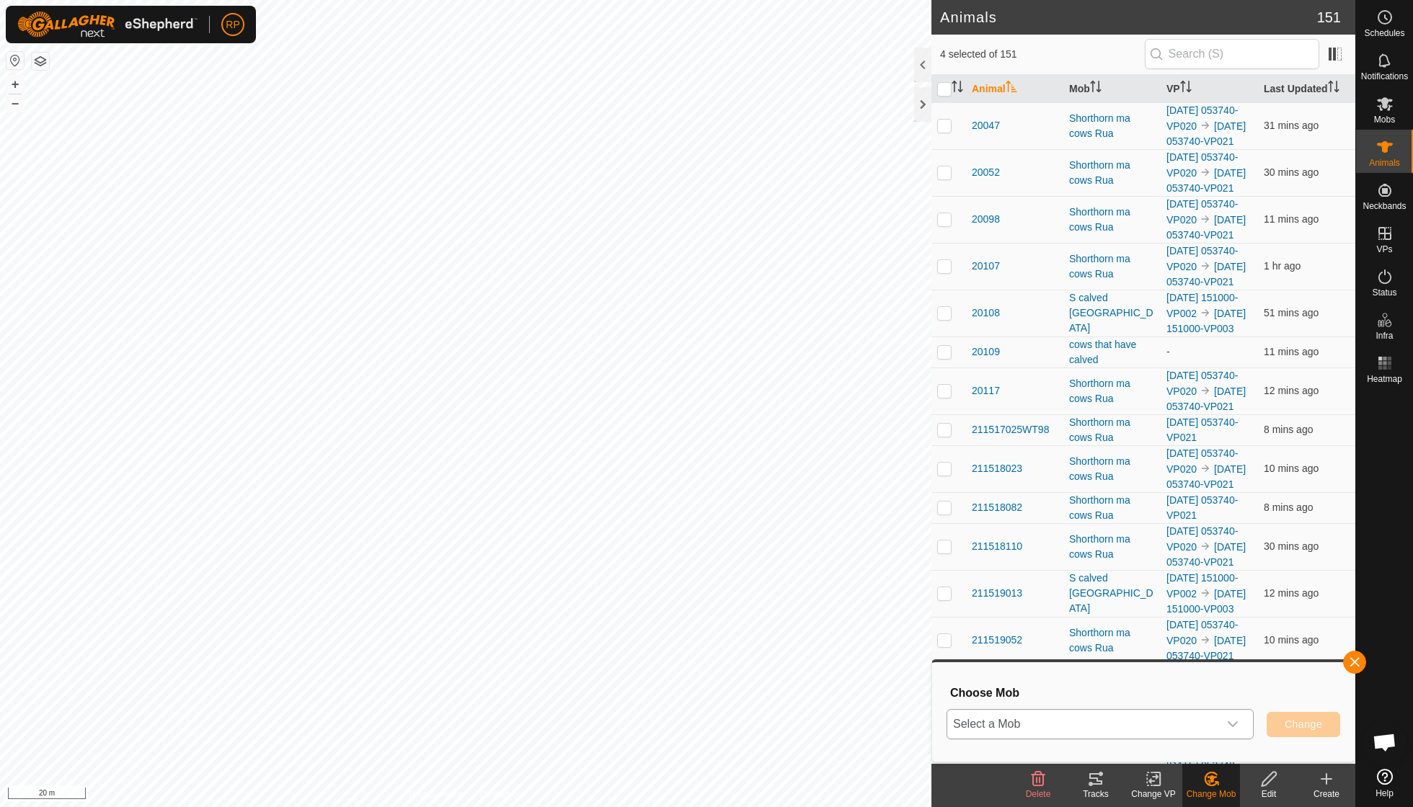
click at [1237, 724] on icon "dropdown trigger" at bounding box center [1233, 725] width 12 height 12
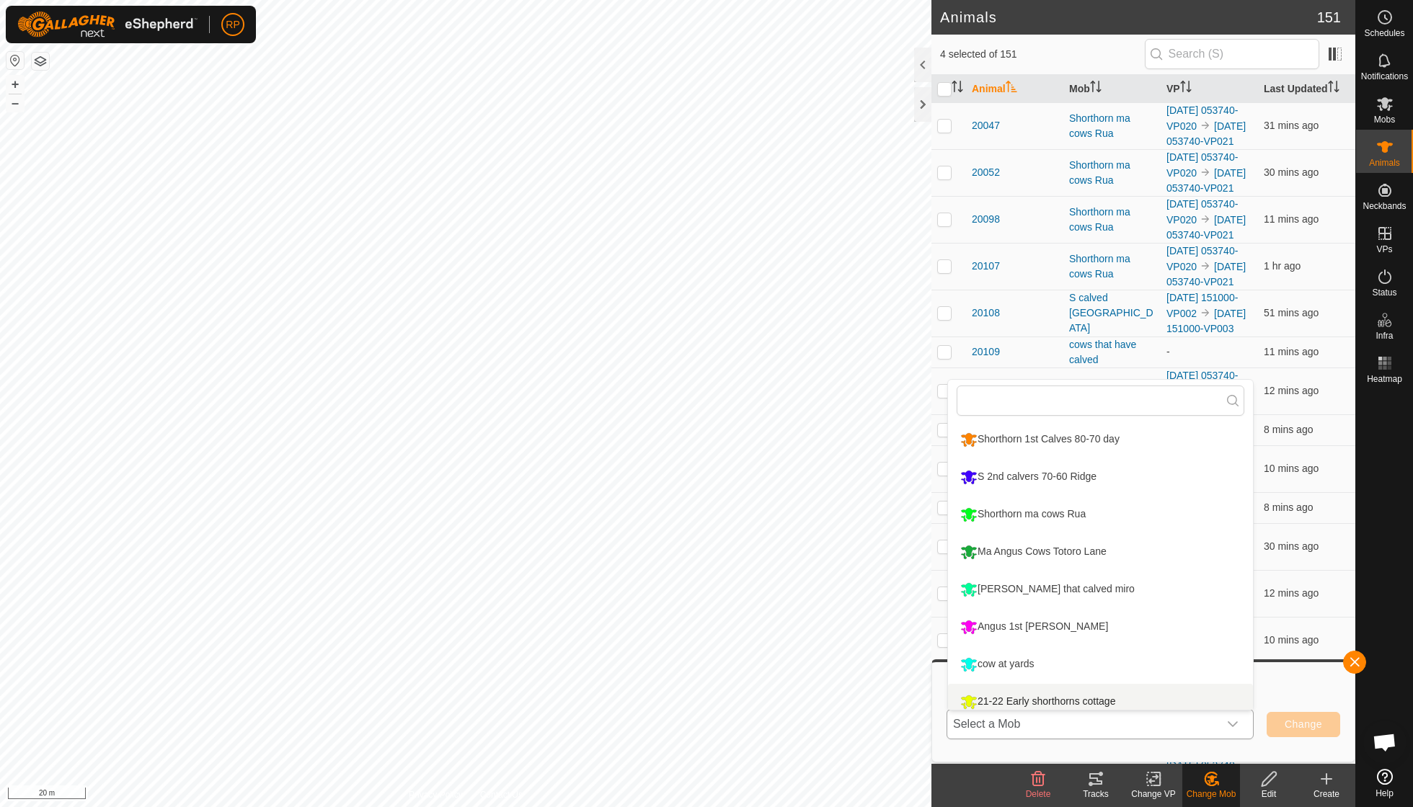
scroll to position [10, 0]
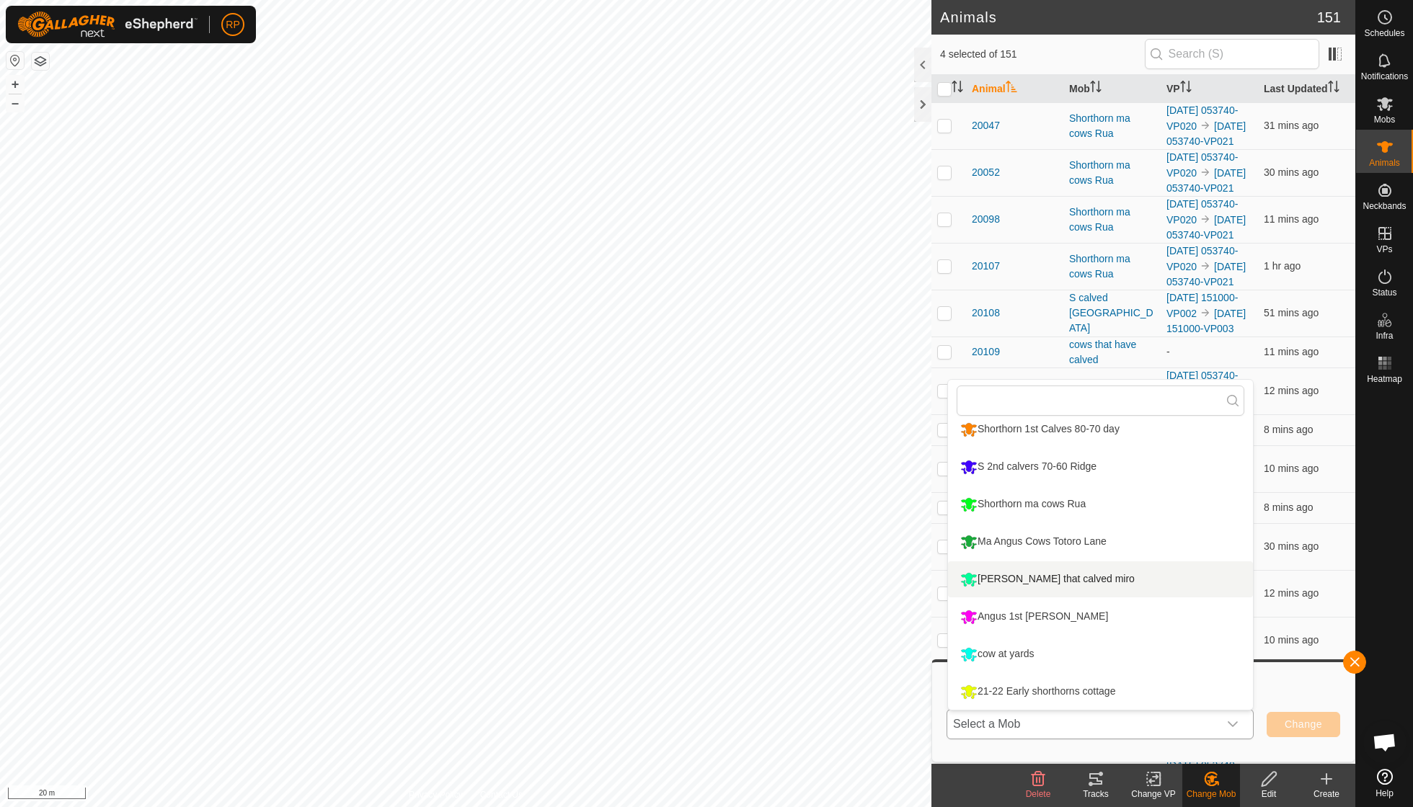
click at [1065, 581] on li "[PERSON_NAME] that calved miro" at bounding box center [1100, 580] width 305 height 36
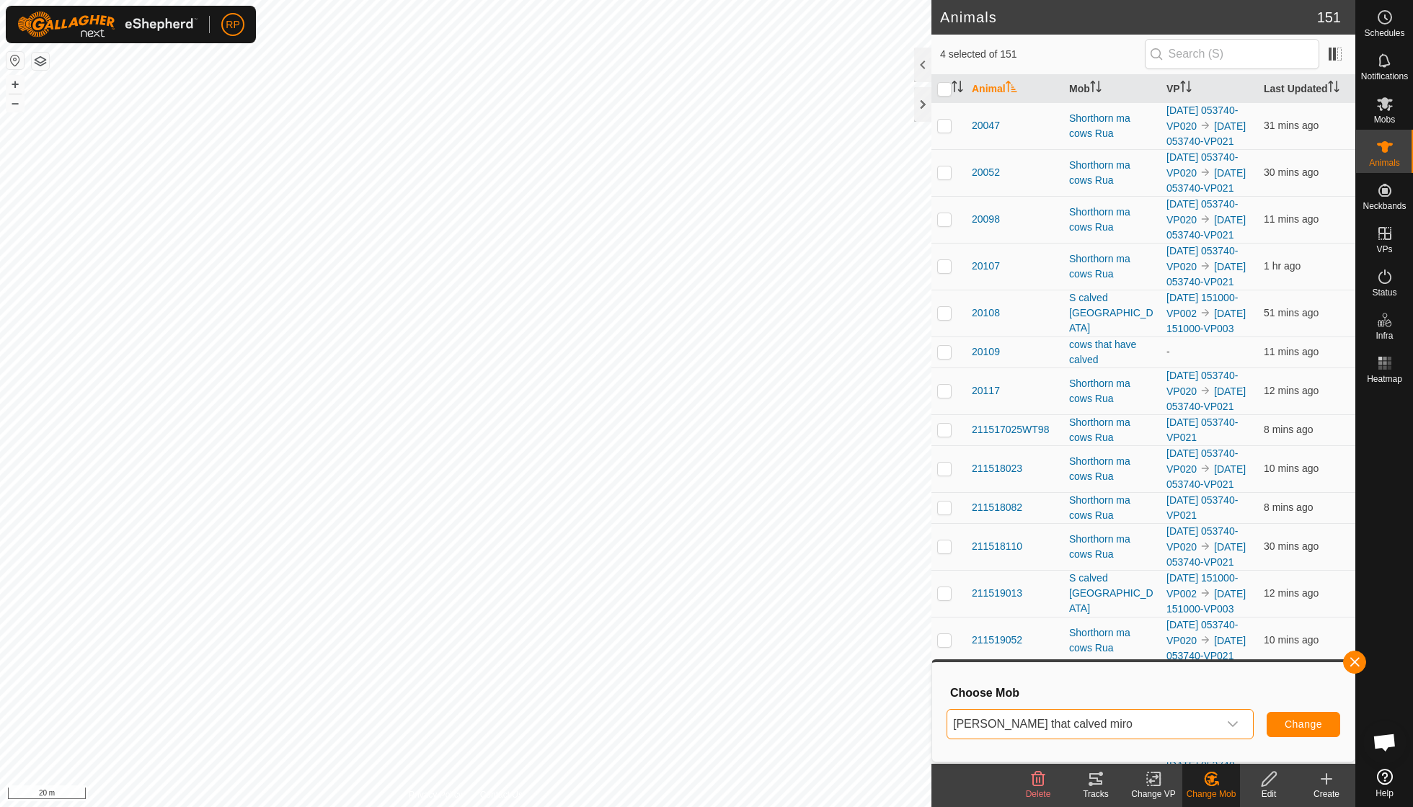
click at [1290, 724] on span "Change" at bounding box center [1303, 725] width 37 height 12
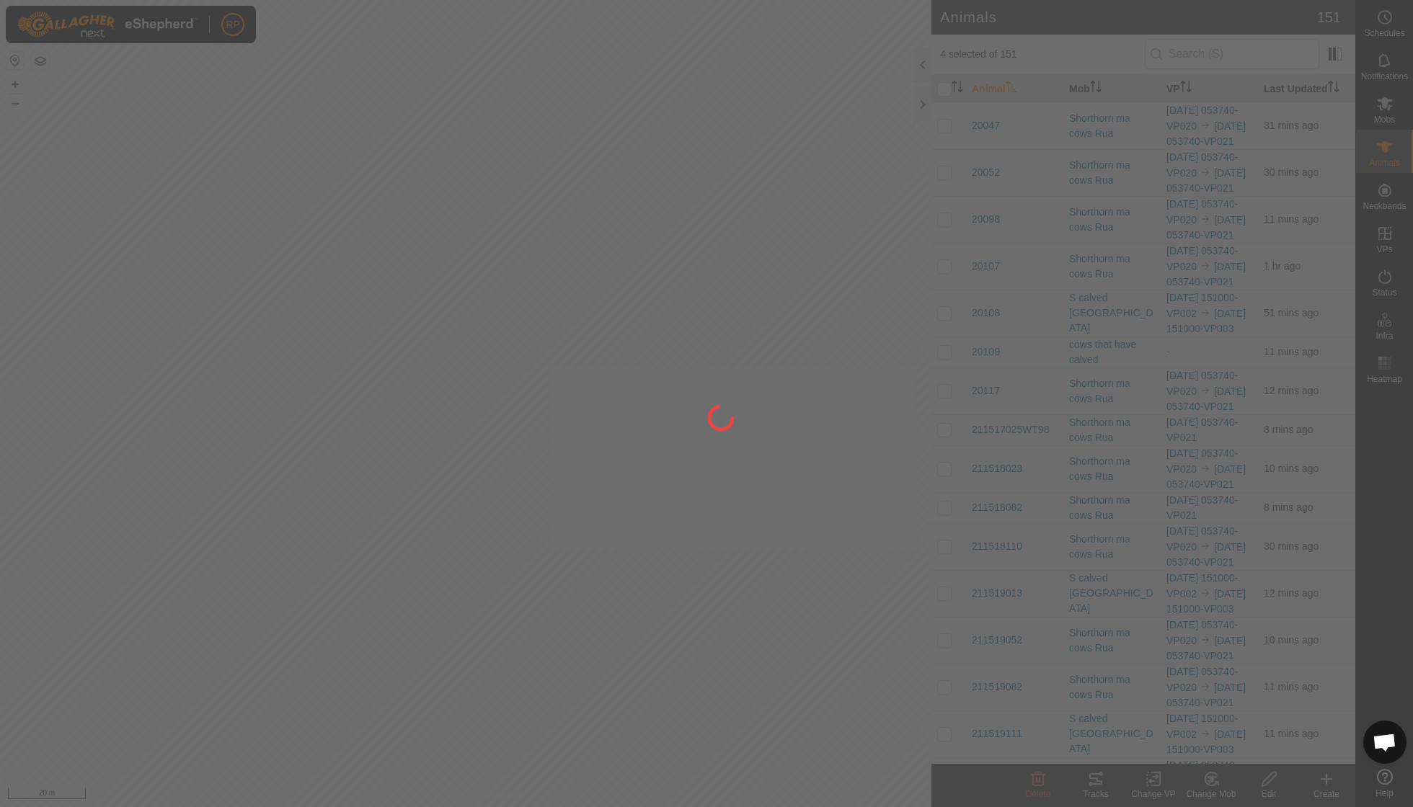
checkbox input "false"
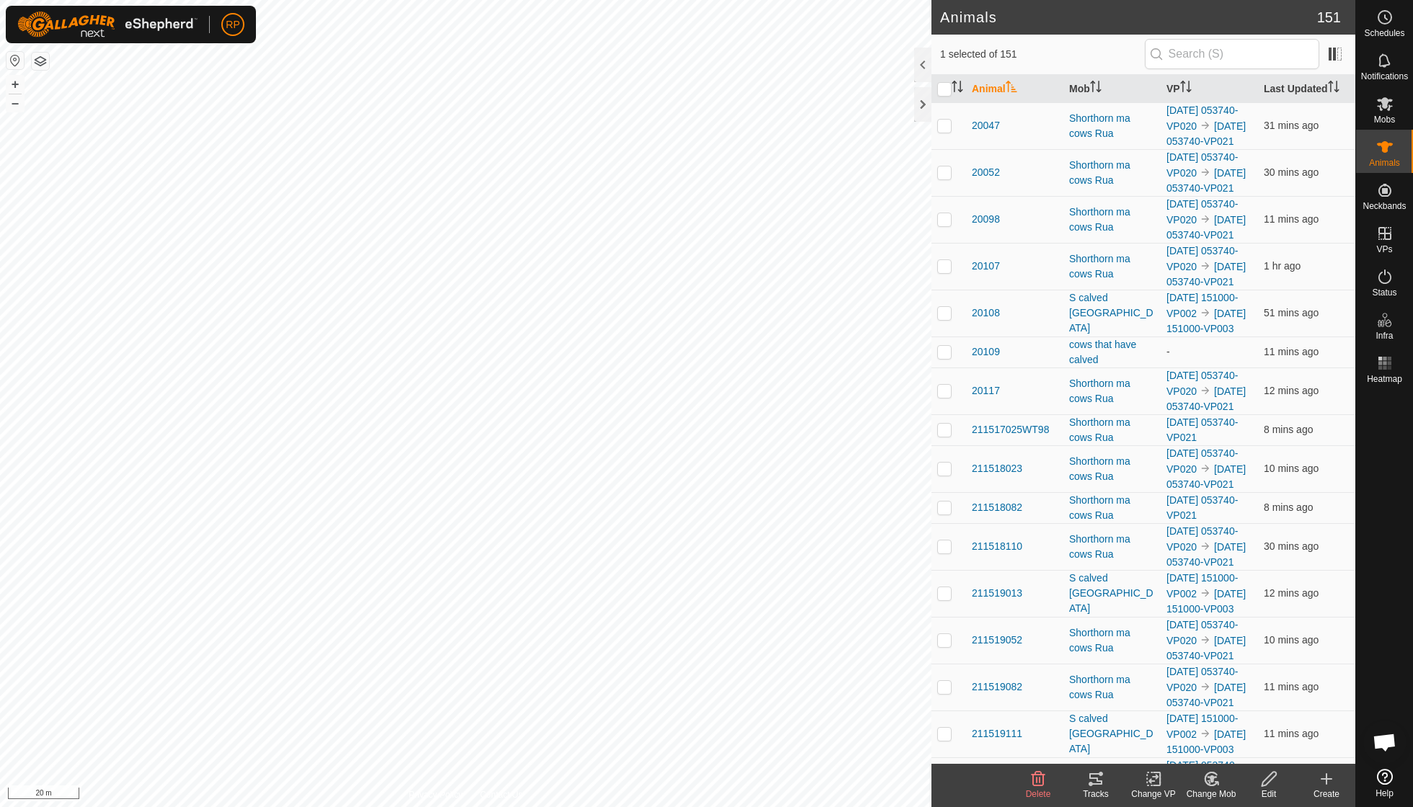
click at [1211, 784] on icon at bounding box center [1211, 779] width 18 height 17
click at [1234, 714] on link "Choose Mob..." at bounding box center [1254, 716] width 143 height 29
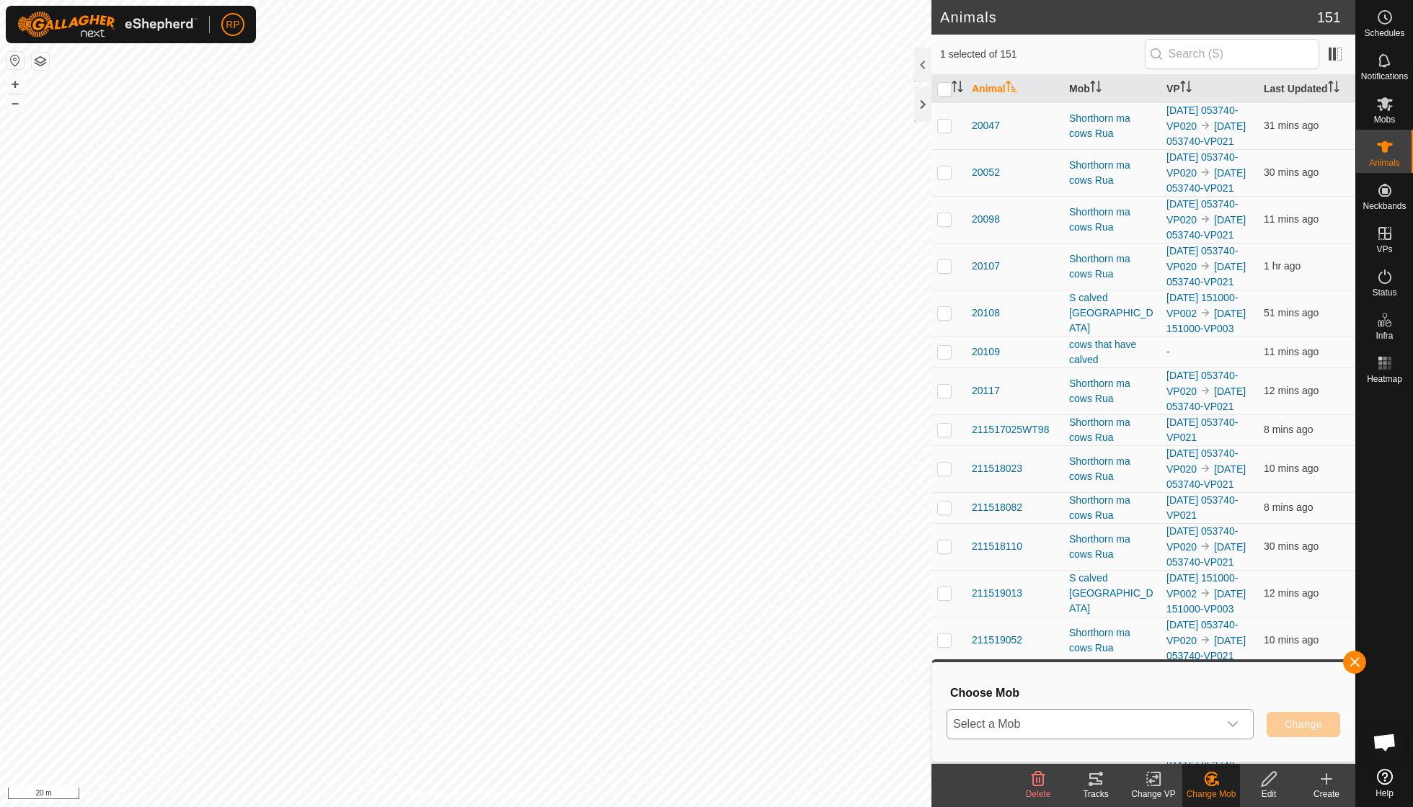
click at [1238, 717] on div "dropdown trigger" at bounding box center [1232, 724] width 29 height 29
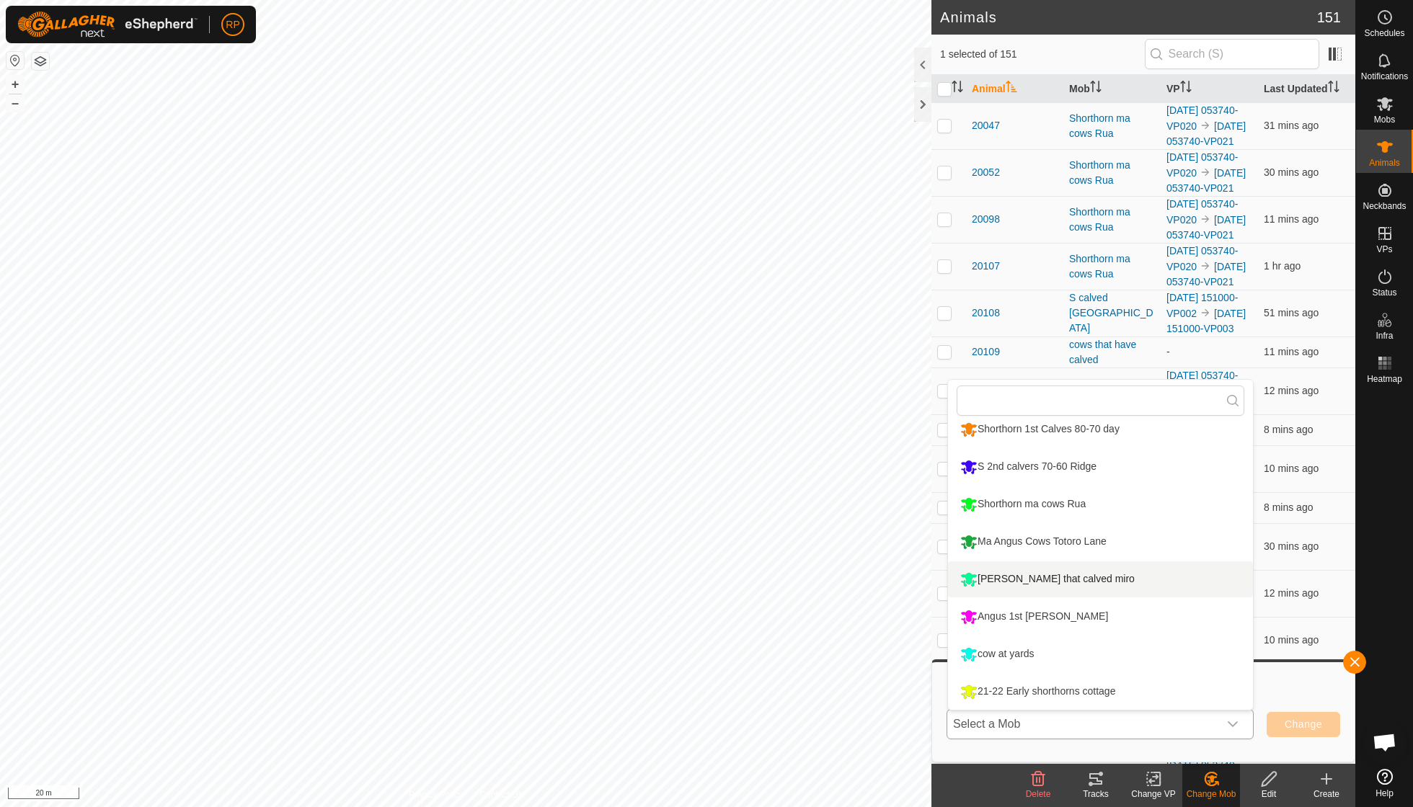
click at [1047, 575] on li "[PERSON_NAME] that calved miro" at bounding box center [1100, 580] width 305 height 36
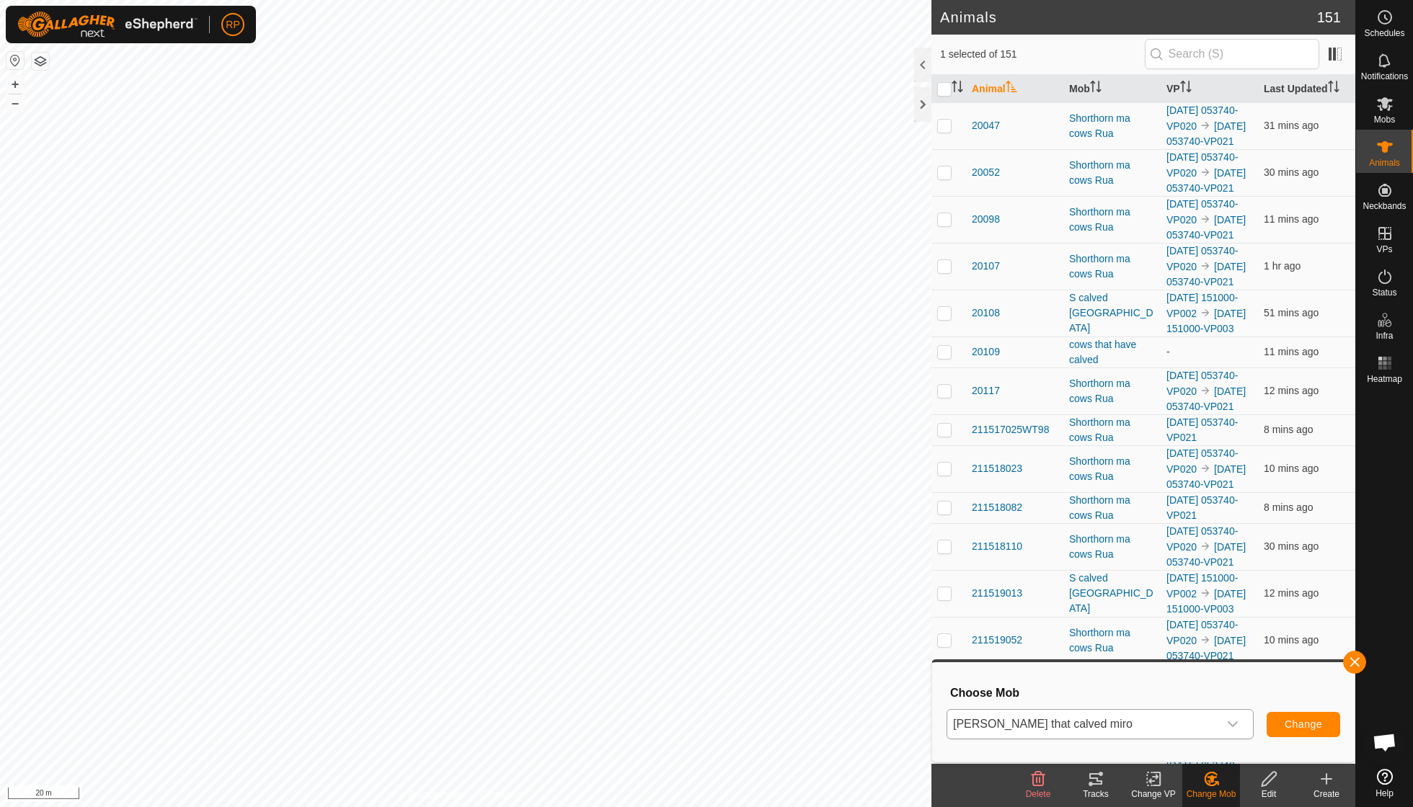
click at [1298, 719] on span "Change" at bounding box center [1303, 725] width 37 height 12
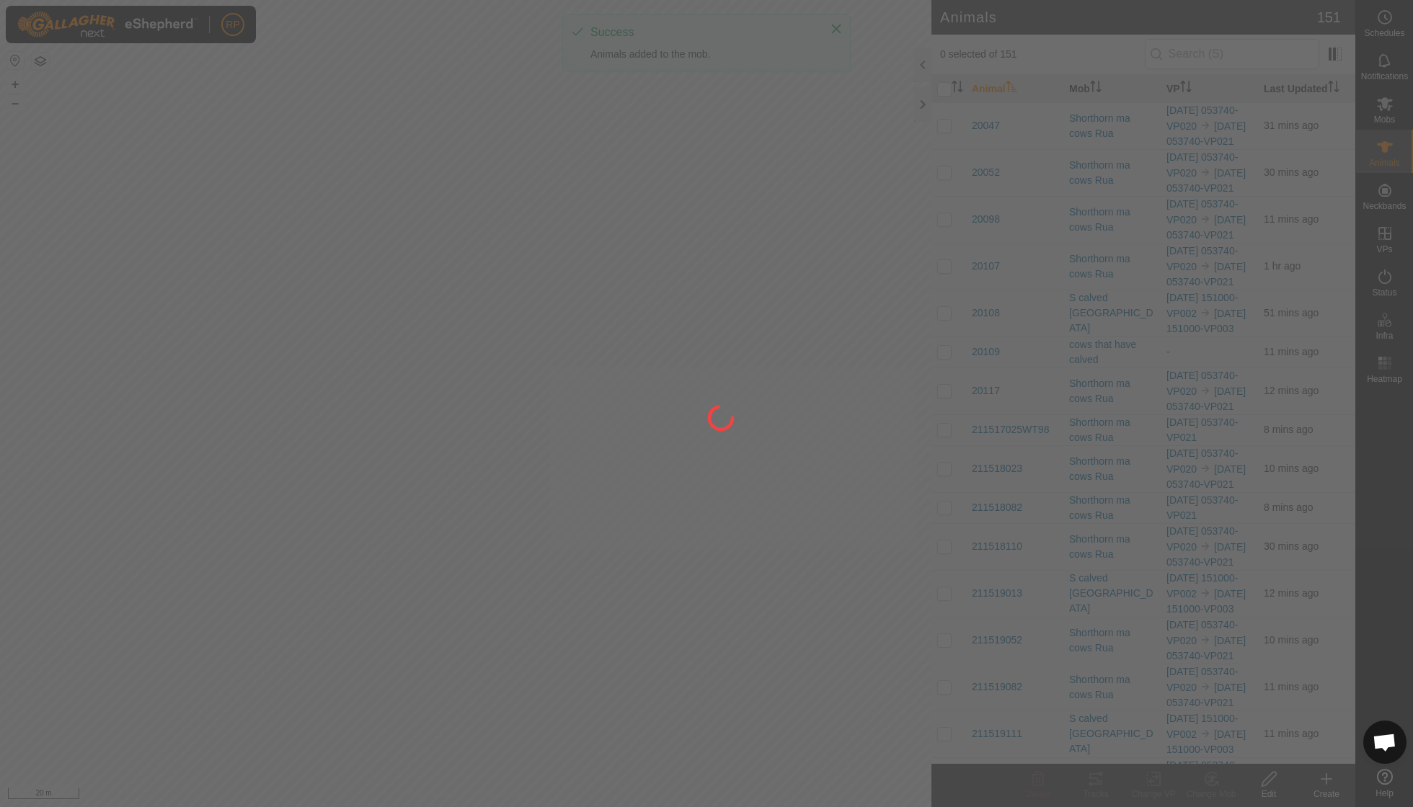
checkbox input "false"
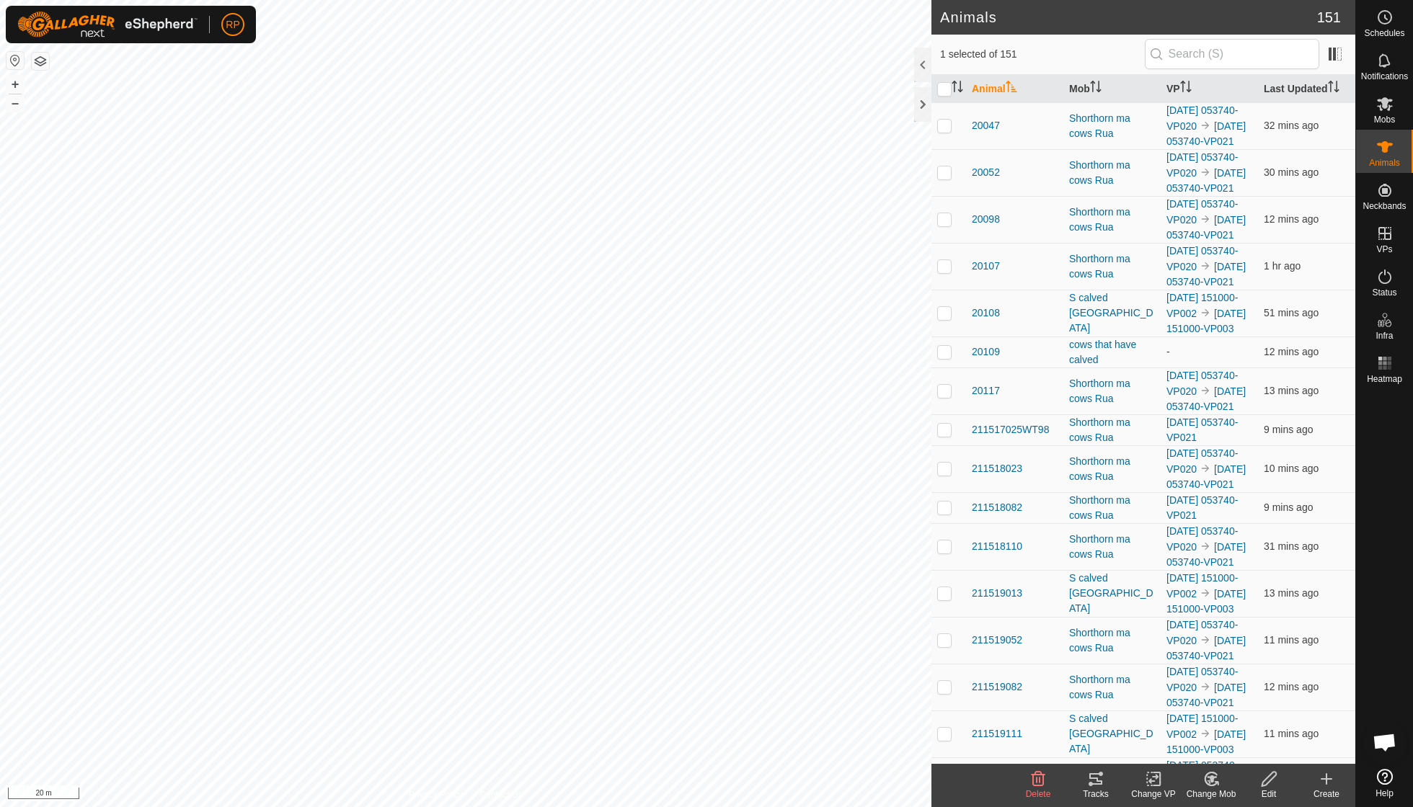
click at [1206, 784] on icon at bounding box center [1211, 779] width 18 height 17
click at [1246, 722] on link "Choose Mob..." at bounding box center [1254, 716] width 143 height 29
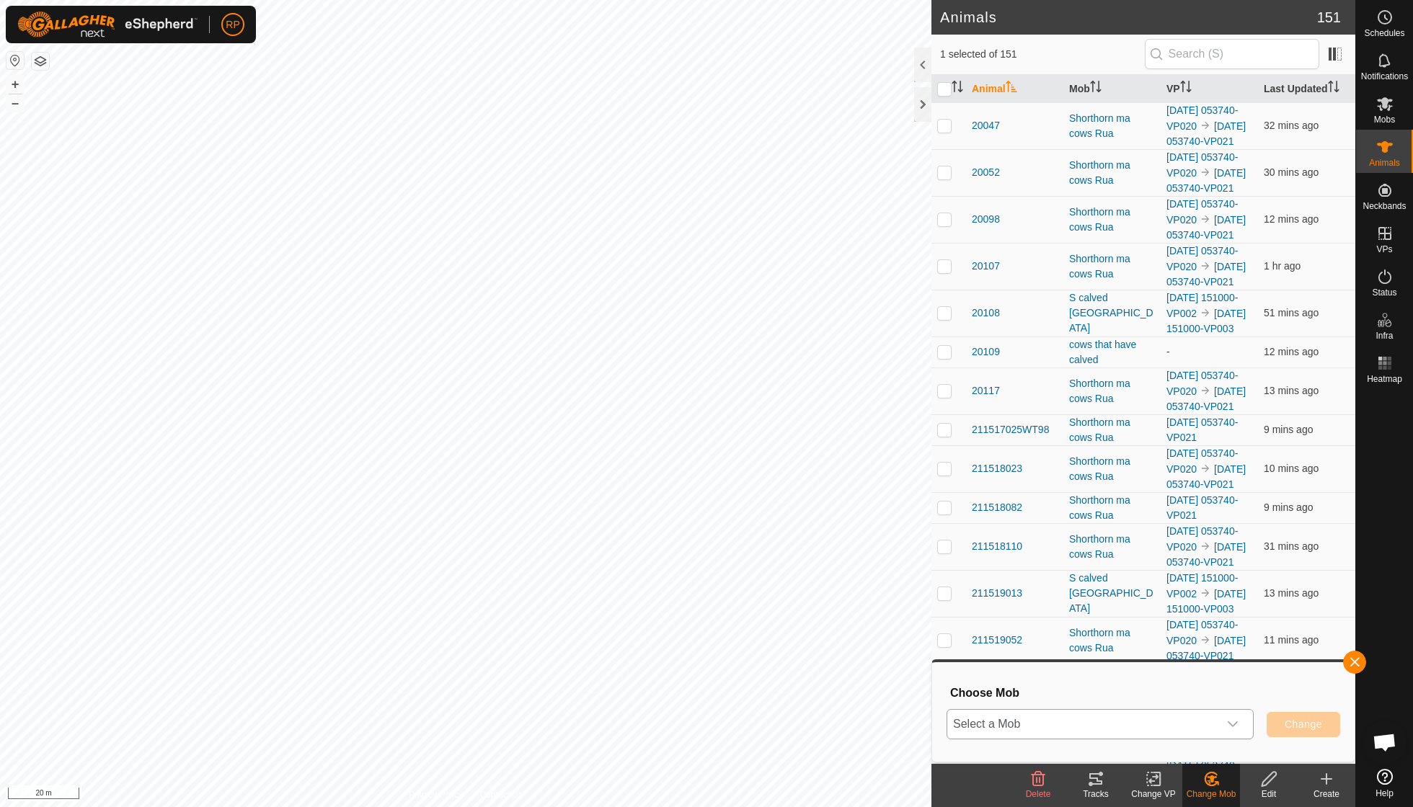
click at [1233, 722] on icon "dropdown trigger" at bounding box center [1233, 725] width 12 height 12
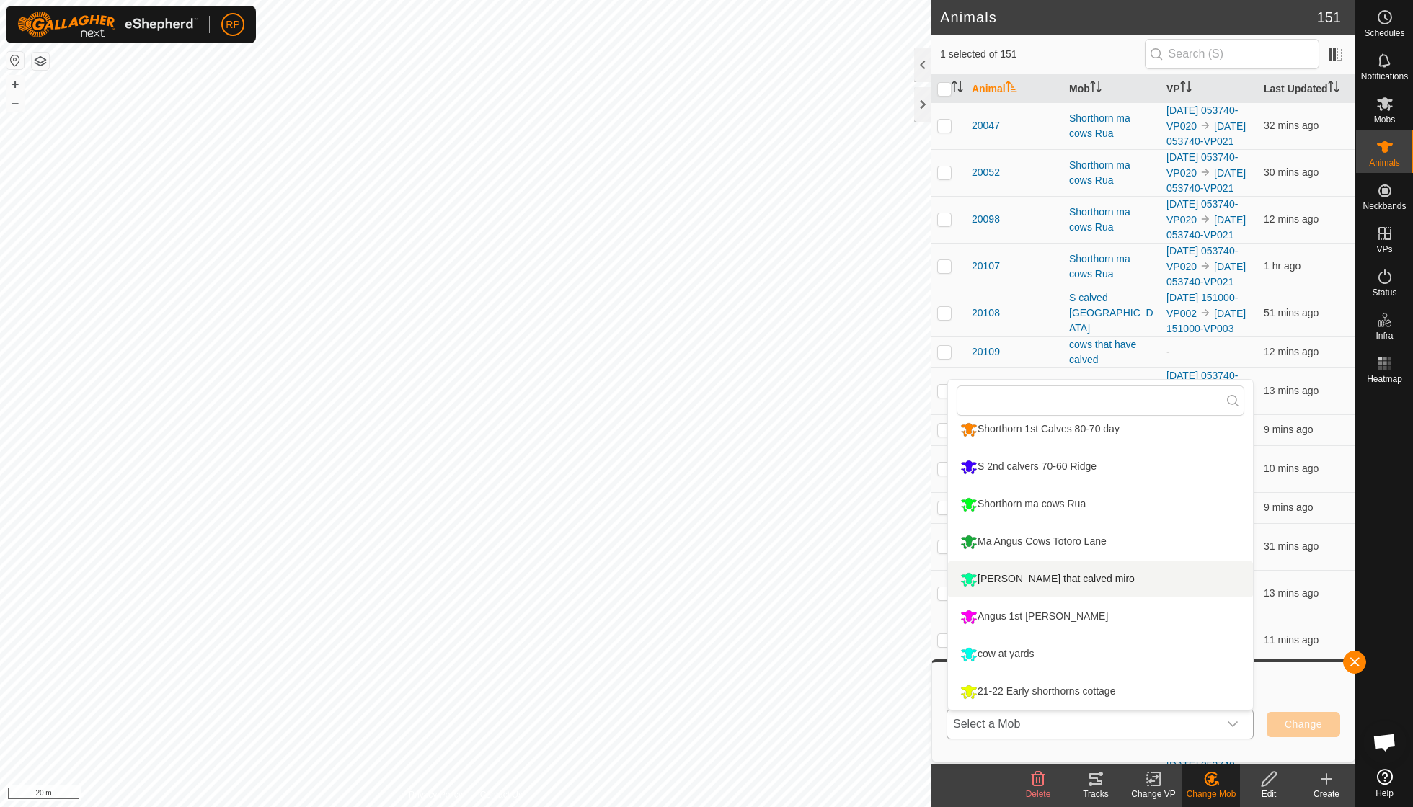
click at [1059, 574] on li "[PERSON_NAME] that calved miro" at bounding box center [1100, 580] width 305 height 36
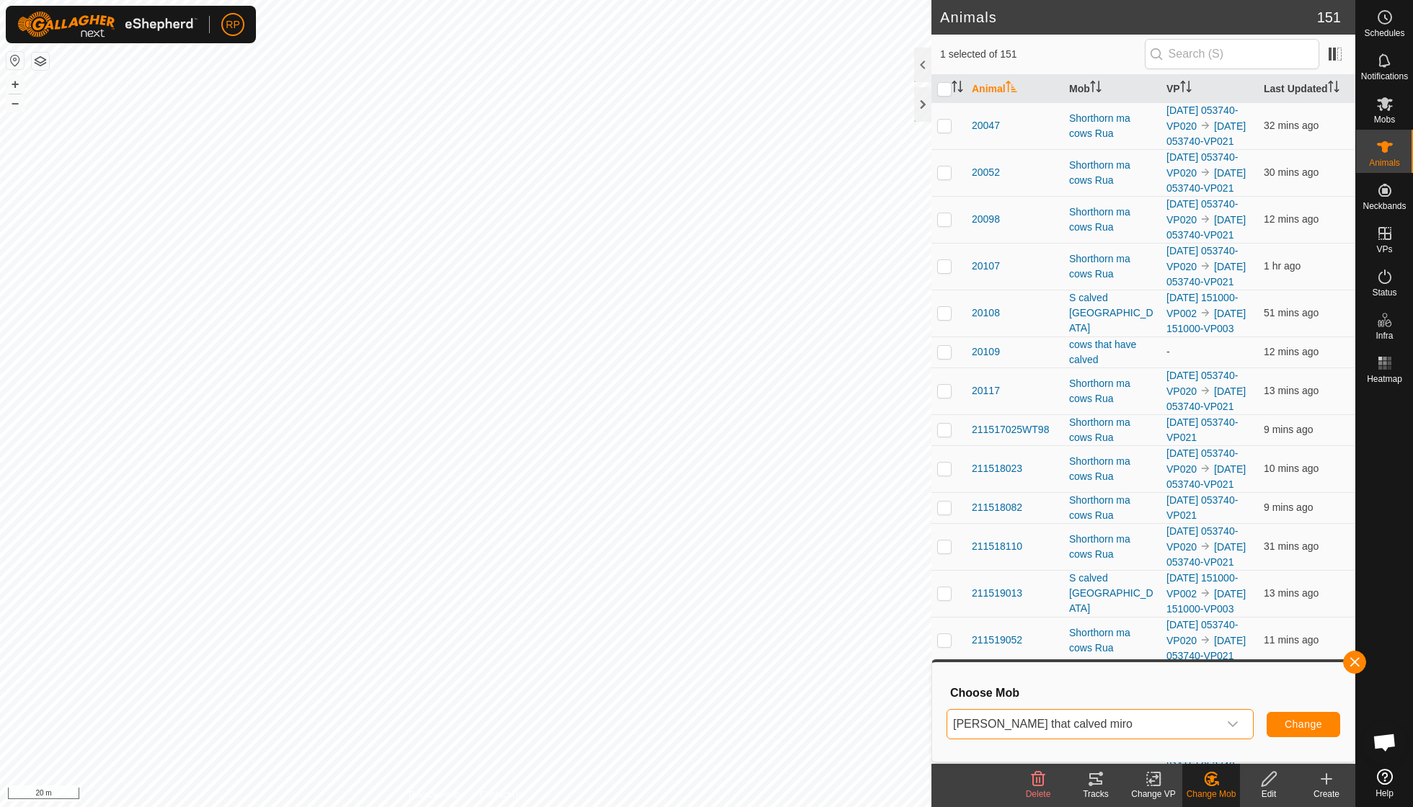
click at [1307, 721] on span "Change" at bounding box center [1303, 725] width 37 height 12
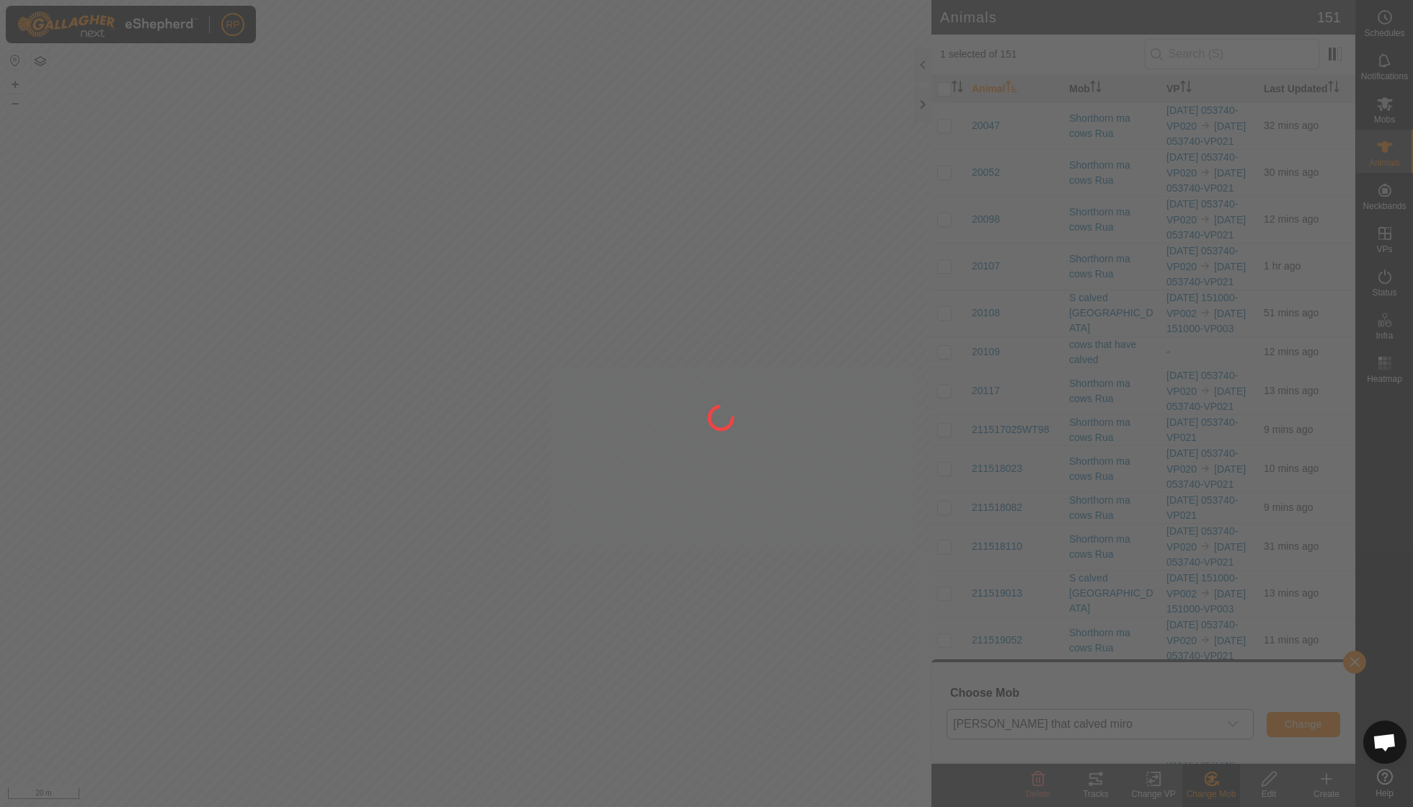
checkbox input "false"
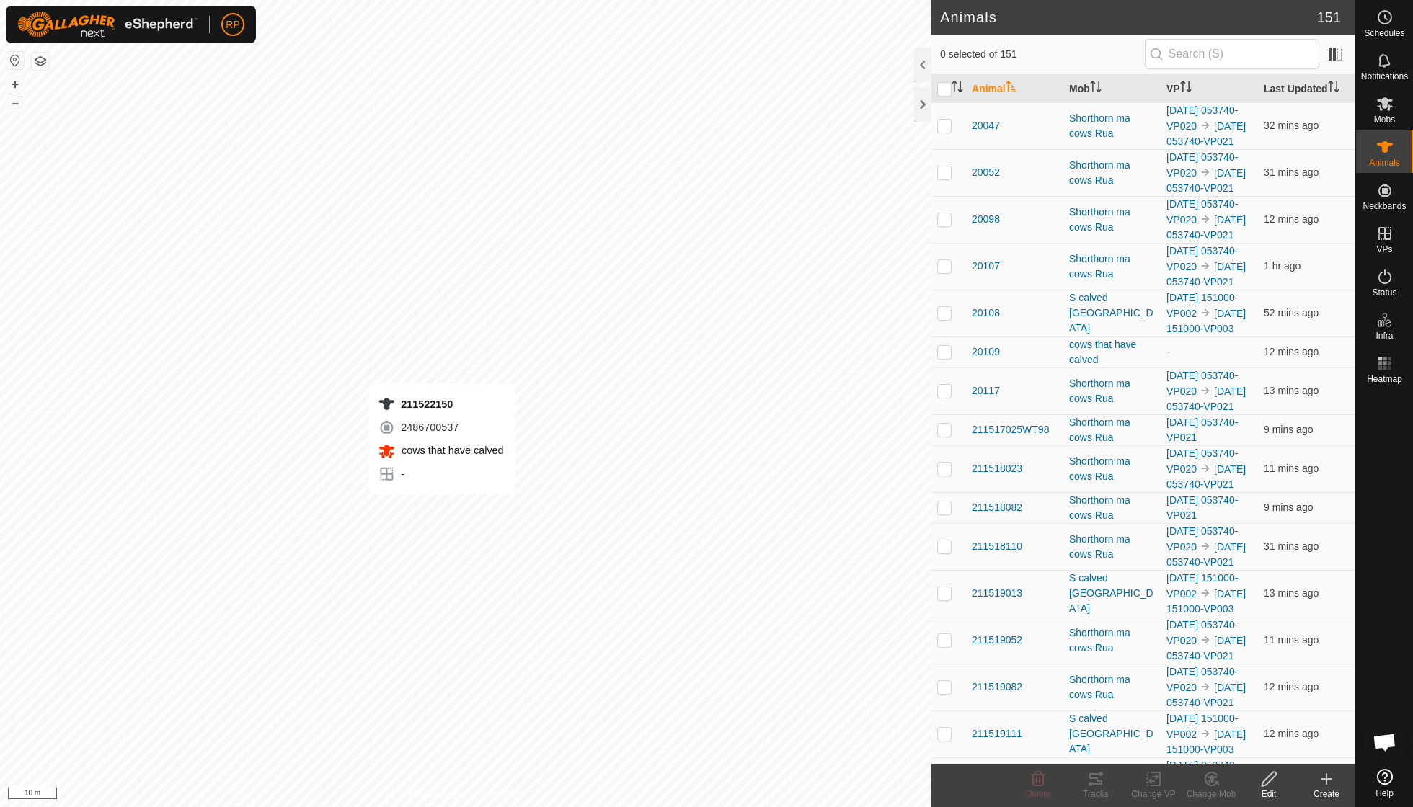
checkbox input "true"
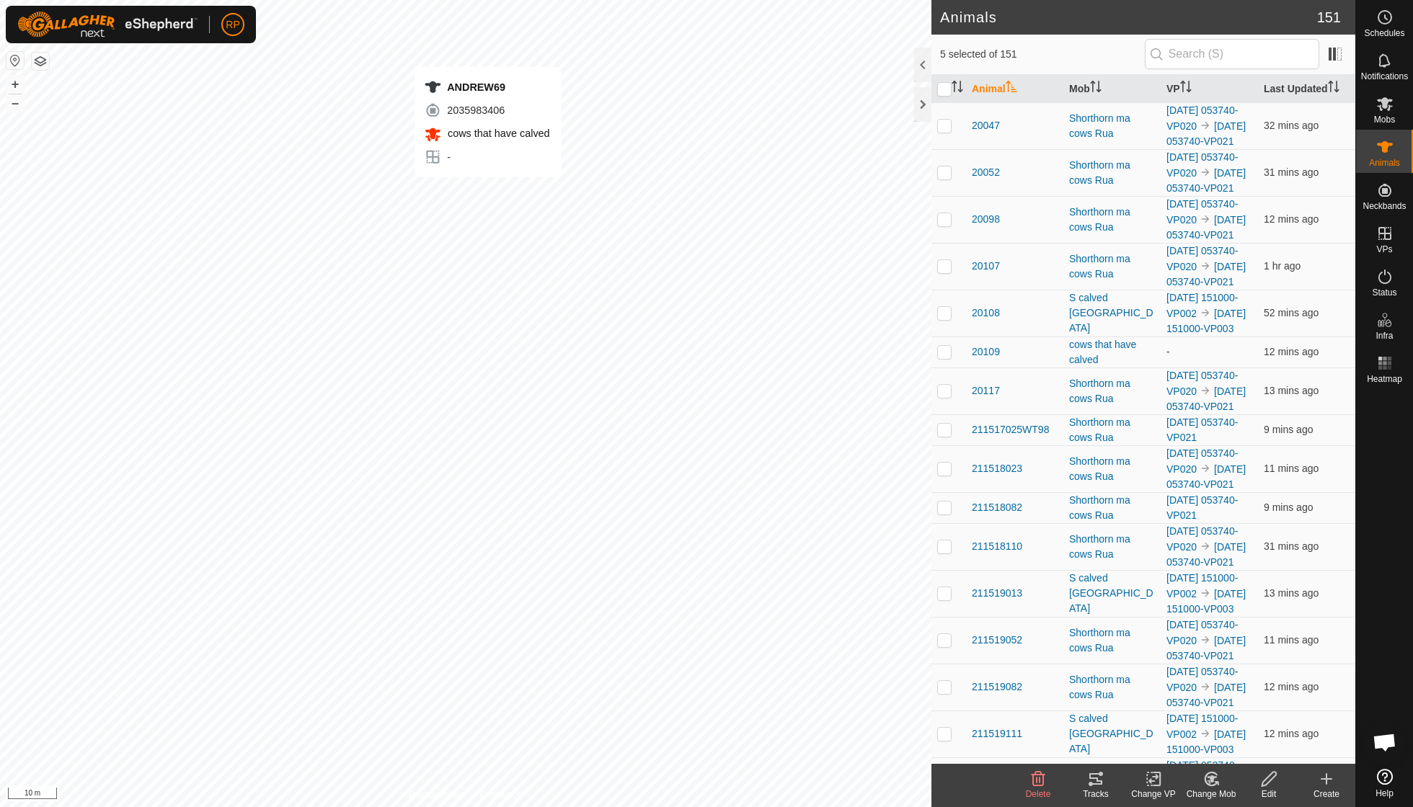
checkbox input "true"
click at [1215, 780] on icon at bounding box center [1211, 779] width 18 height 17
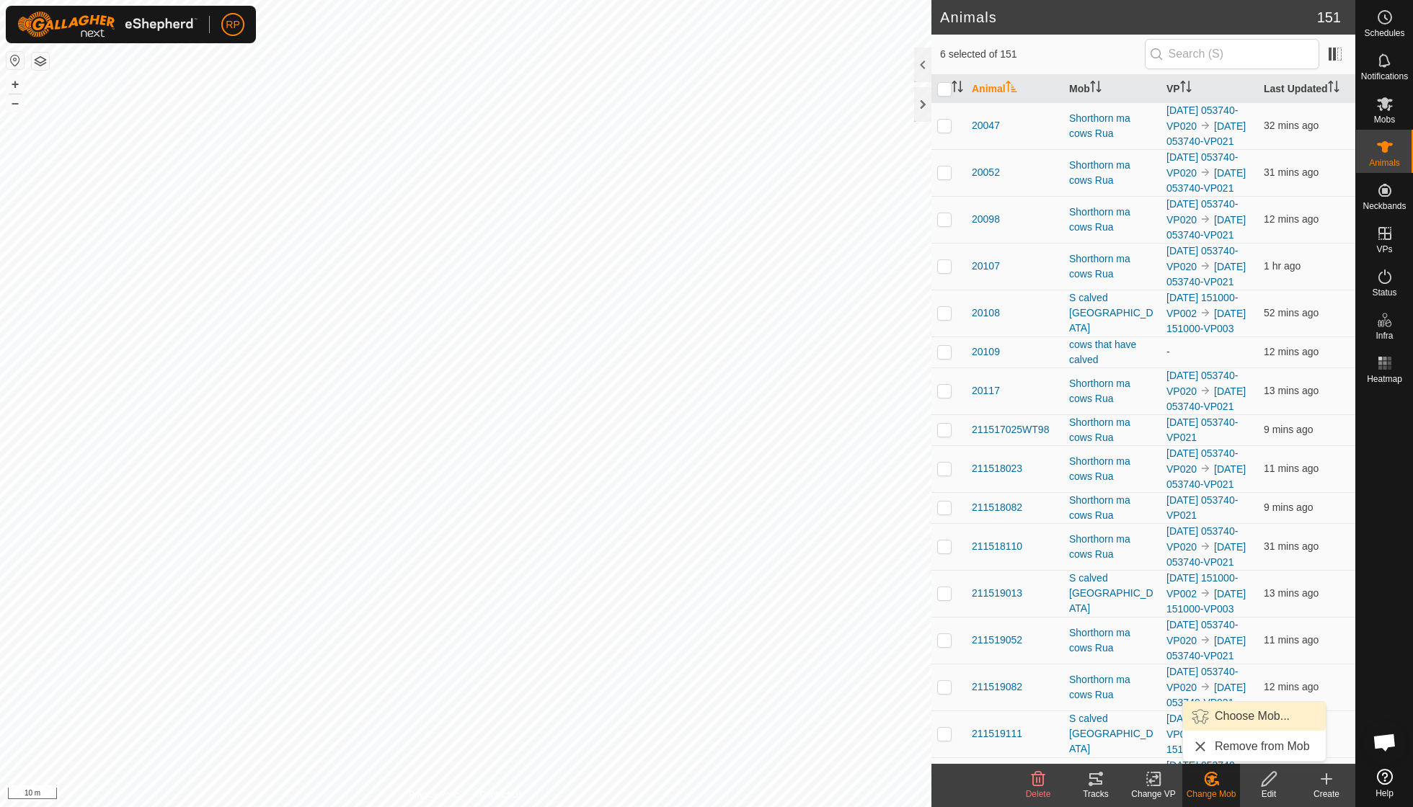
click at [1240, 717] on link "Choose Mob..." at bounding box center [1254, 716] width 143 height 29
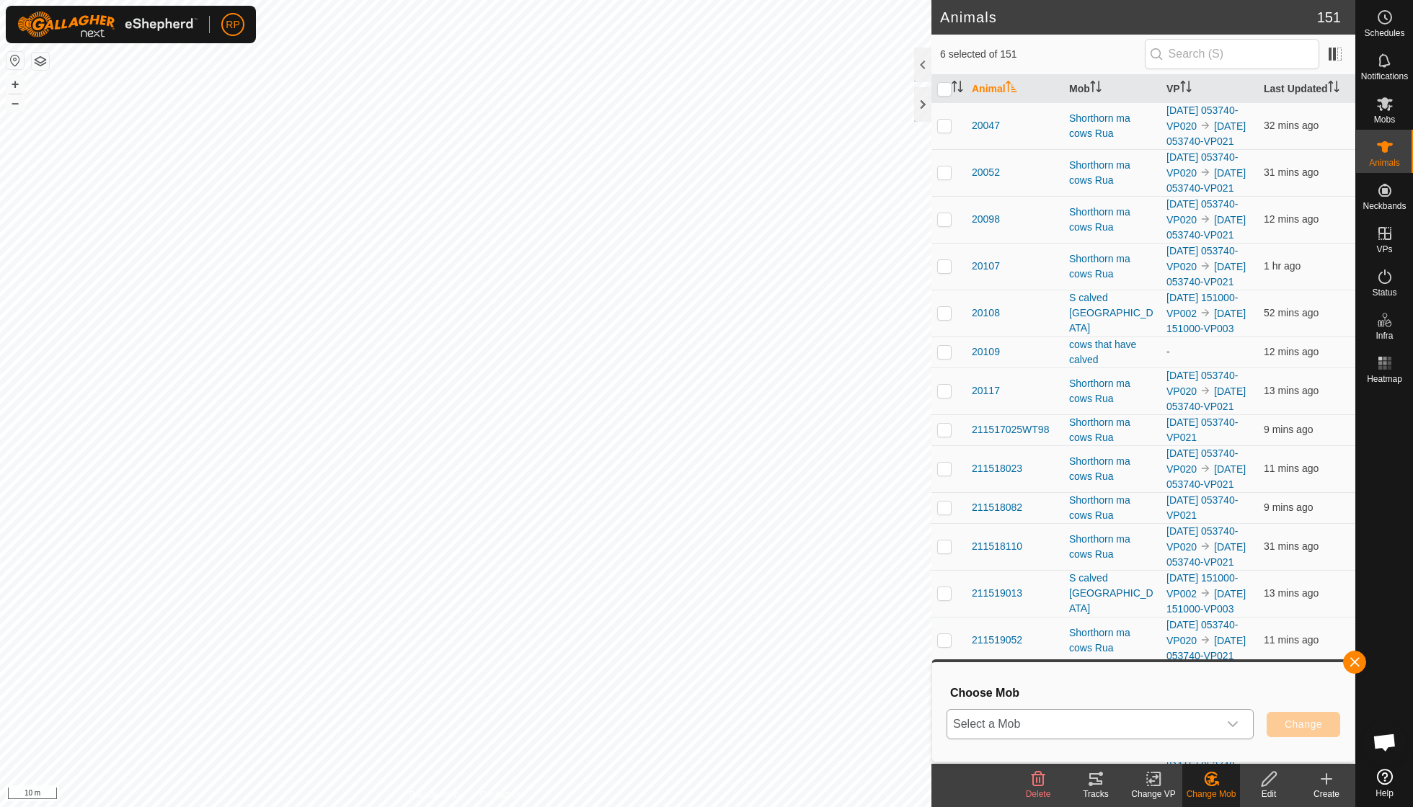
click at [1229, 724] on icon "dropdown trigger" at bounding box center [1233, 725] width 12 height 12
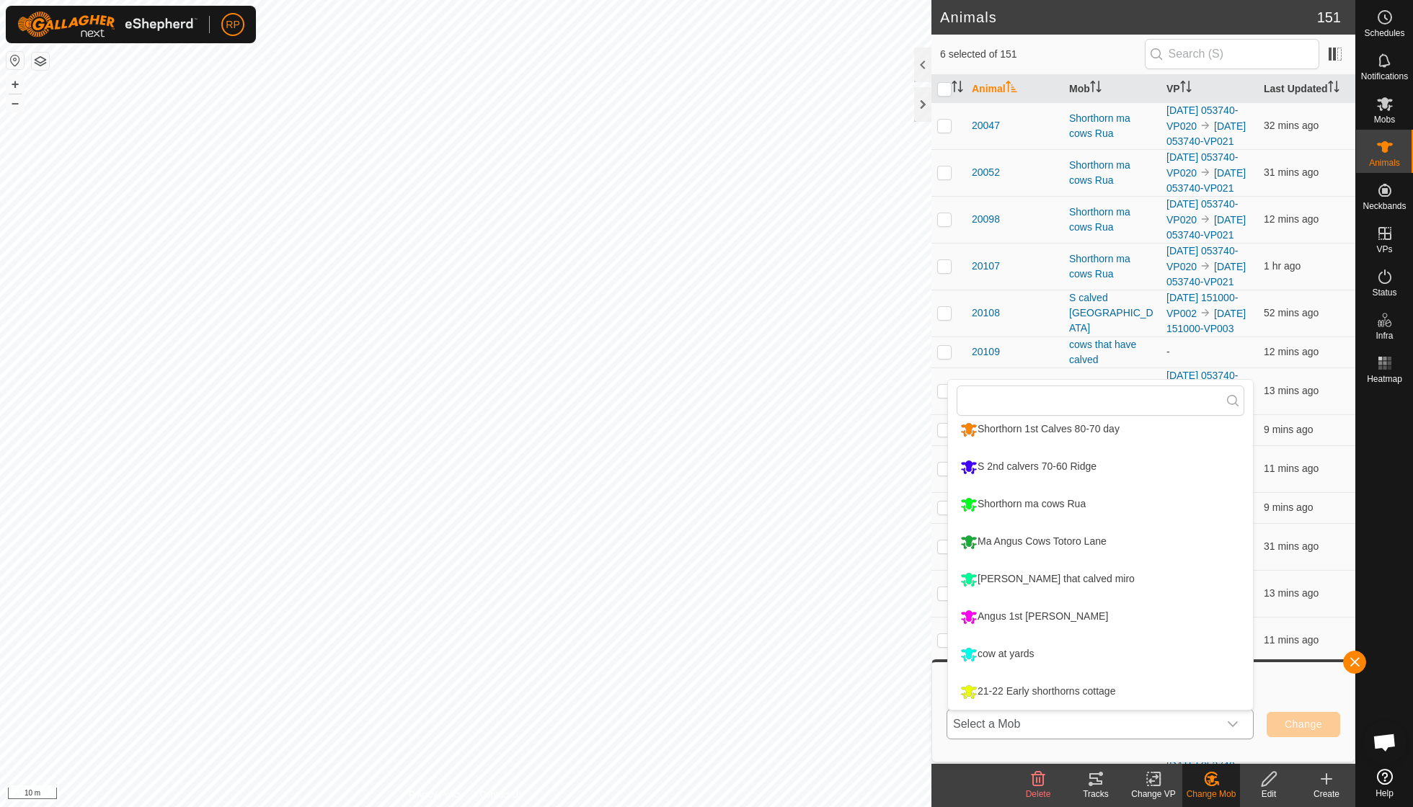
click at [1070, 578] on li "[PERSON_NAME] that calved miro" at bounding box center [1100, 580] width 305 height 36
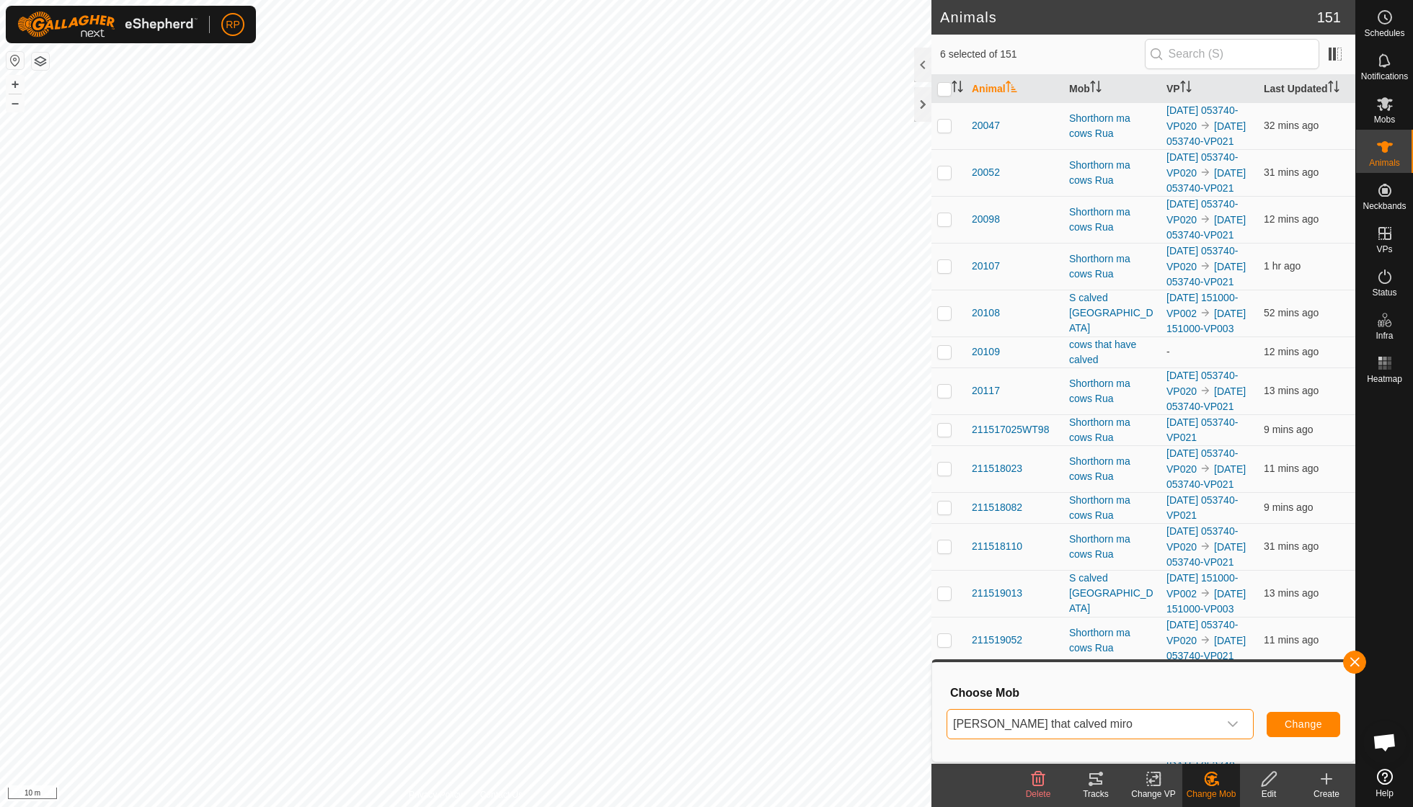
click at [1296, 727] on span "Change" at bounding box center [1303, 725] width 37 height 12
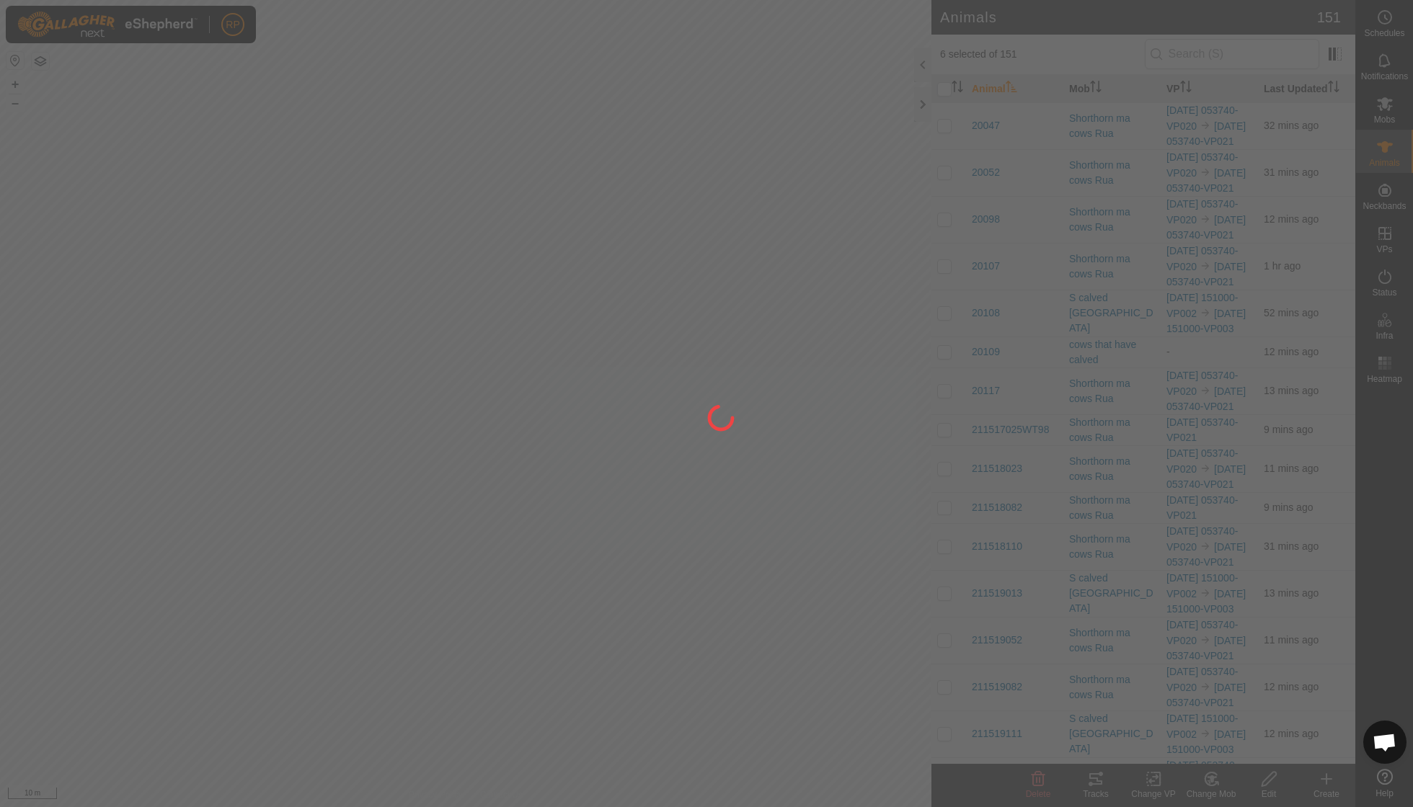
checkbox input "false"
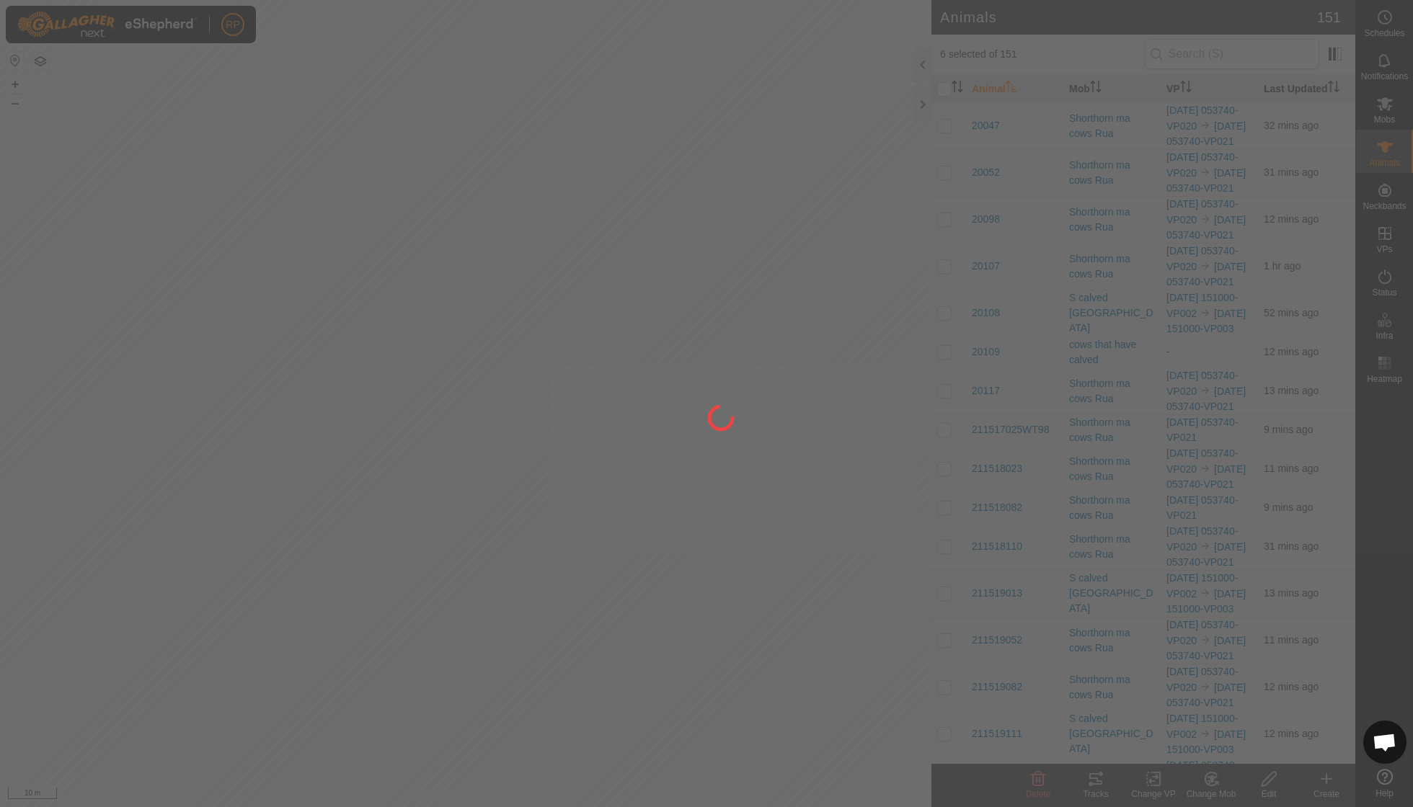
checkbox input "false"
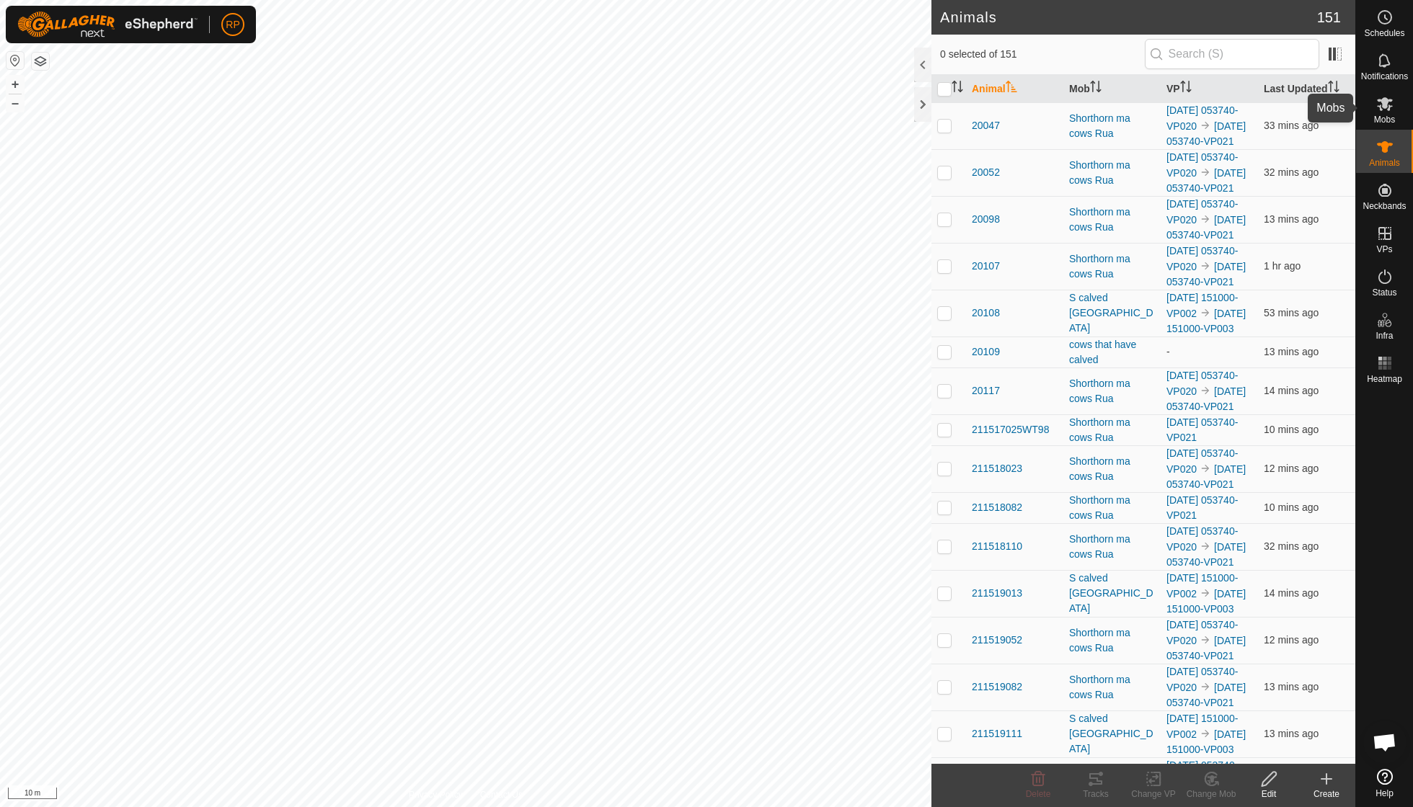
click at [1387, 112] on es-mob-svg-icon at bounding box center [1385, 103] width 26 height 23
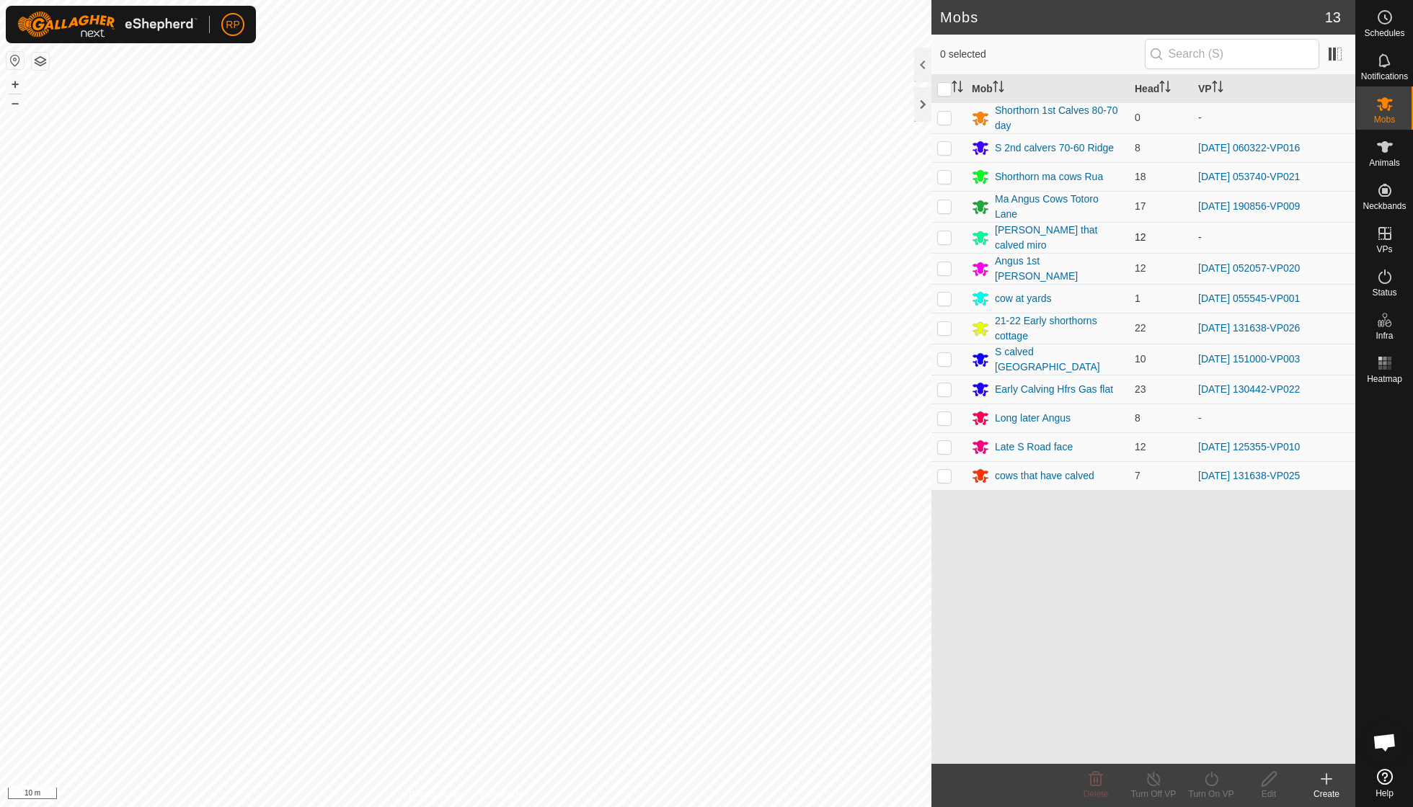
click at [943, 234] on p-checkbox at bounding box center [944, 237] width 14 height 12
checkbox input "true"
click at [1210, 782] on icon at bounding box center [1211, 779] width 18 height 17
click at [1212, 751] on span "Now" at bounding box center [1203, 746] width 23 height 17
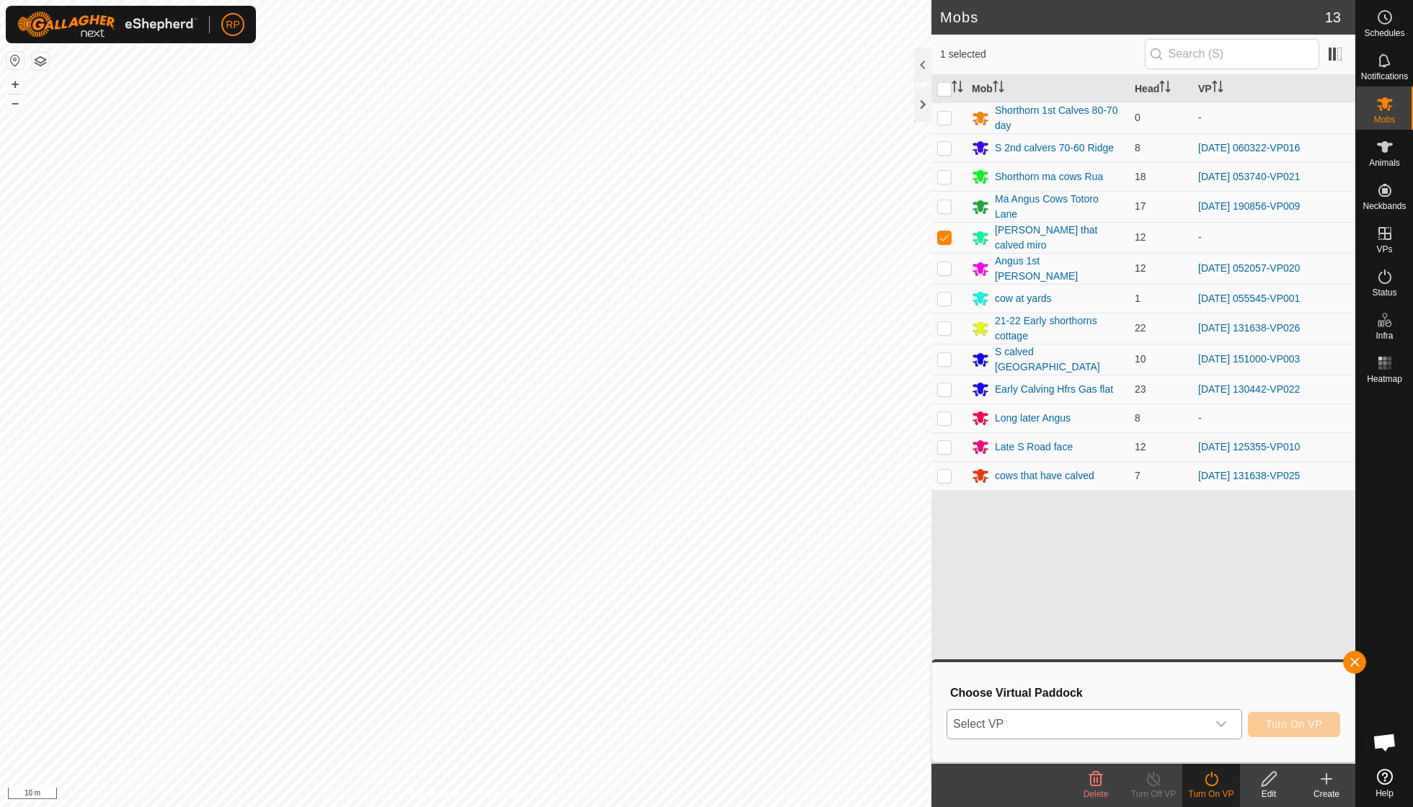
click at [1215, 727] on icon "dropdown trigger" at bounding box center [1221, 725] width 12 height 12
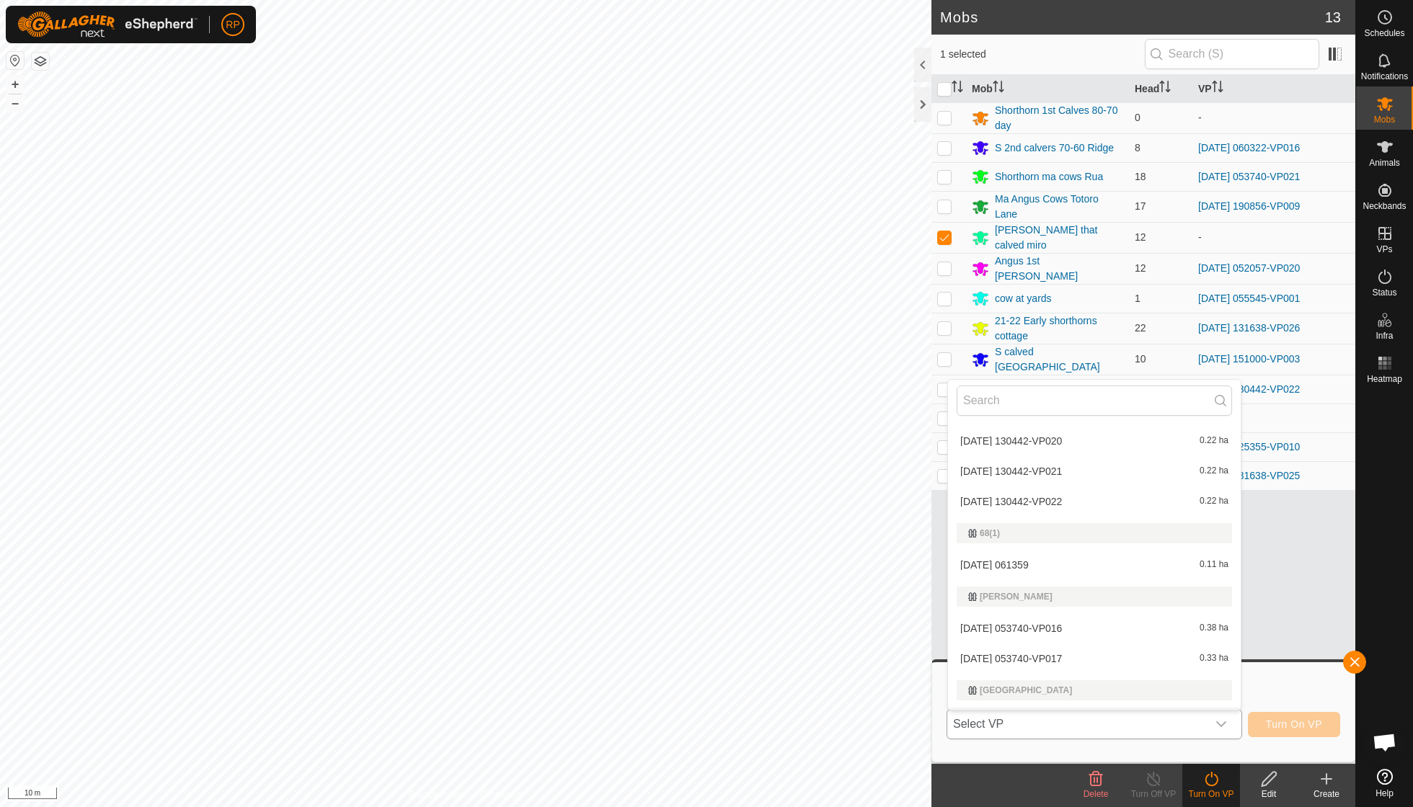
scroll to position [240, 0]
click at [1047, 569] on li "[DATE] 061359 0.11 ha" at bounding box center [1094, 571] width 293 height 29
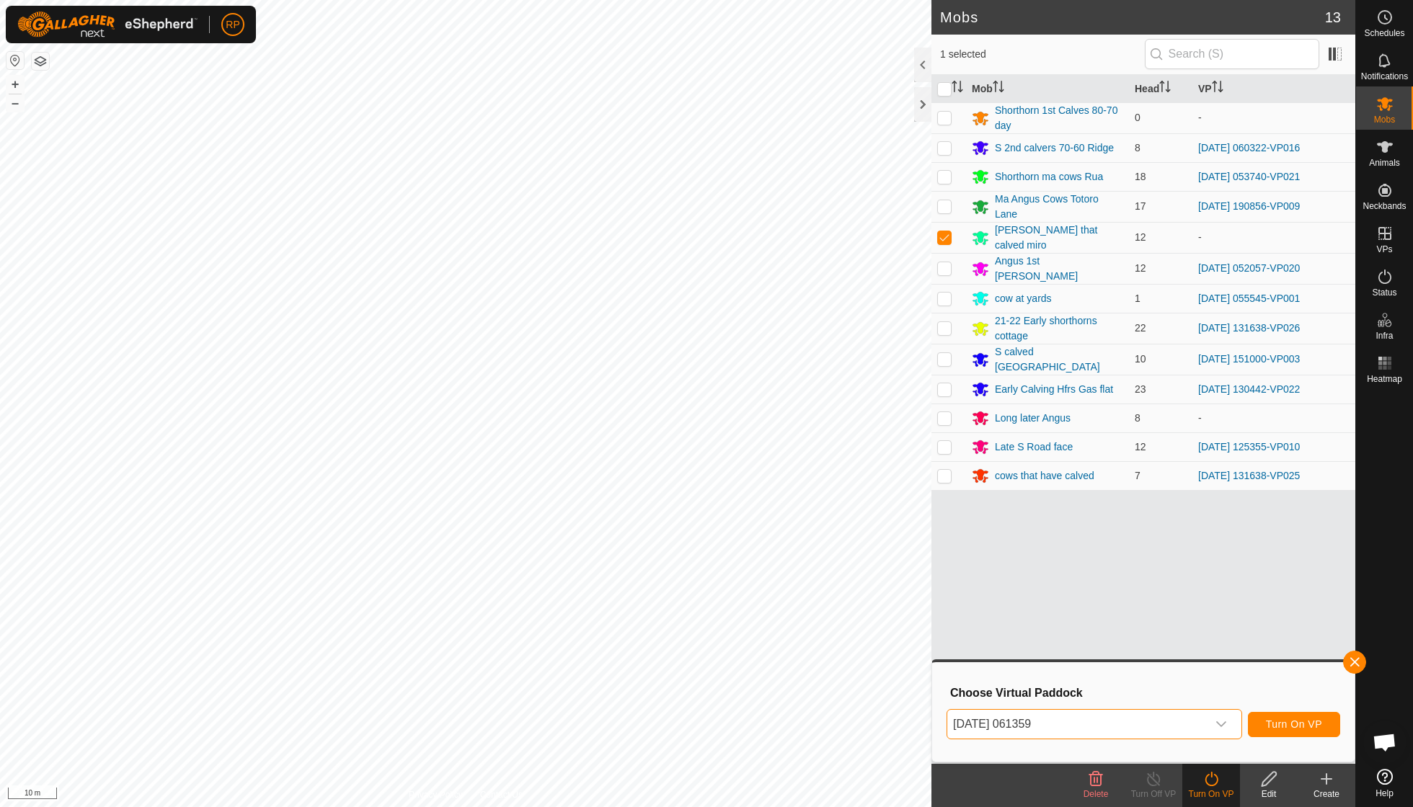
click at [1295, 730] on span "Turn On VP" at bounding box center [1294, 725] width 56 height 12
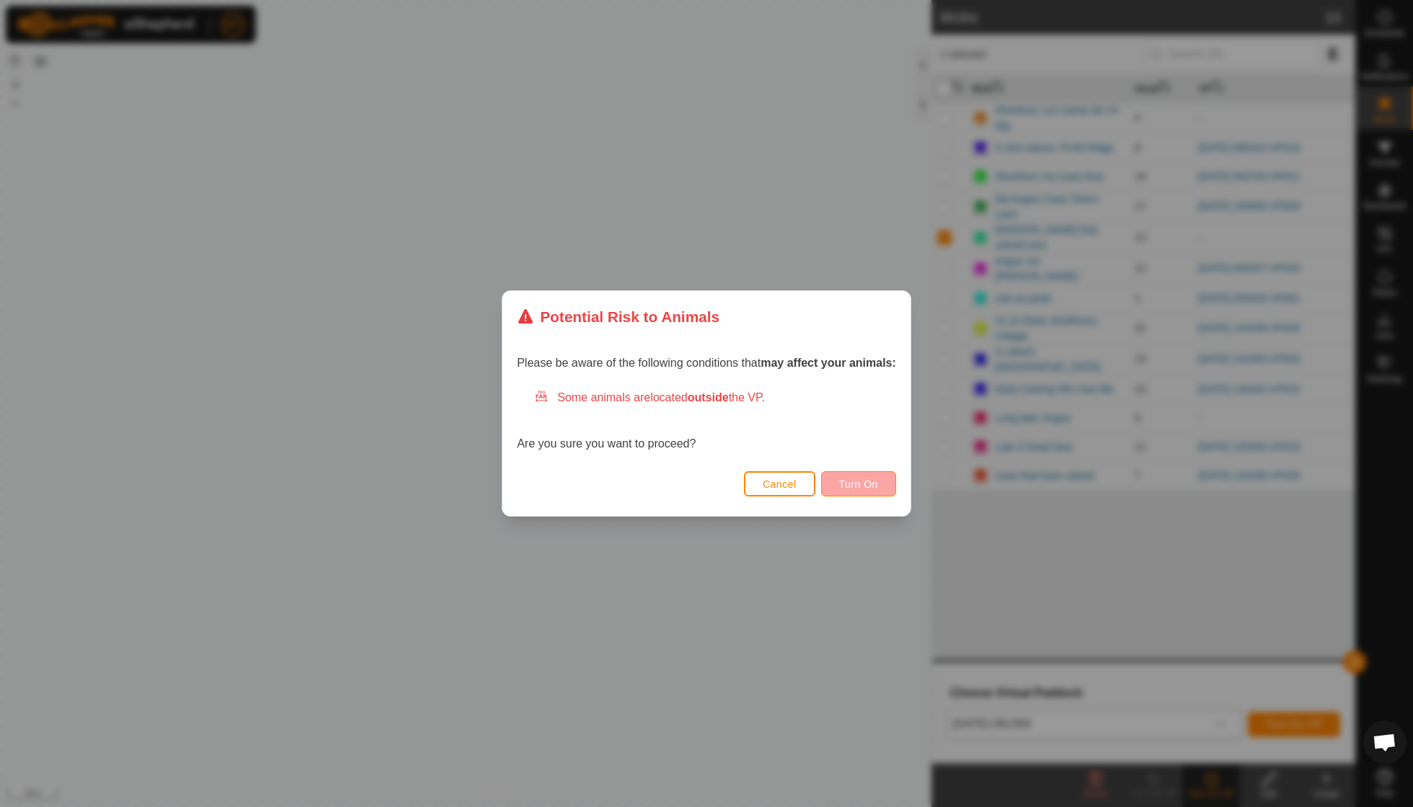
click at [857, 483] on span "Turn On" at bounding box center [858, 485] width 39 height 12
